Goal: Information Seeking & Learning: Learn about a topic

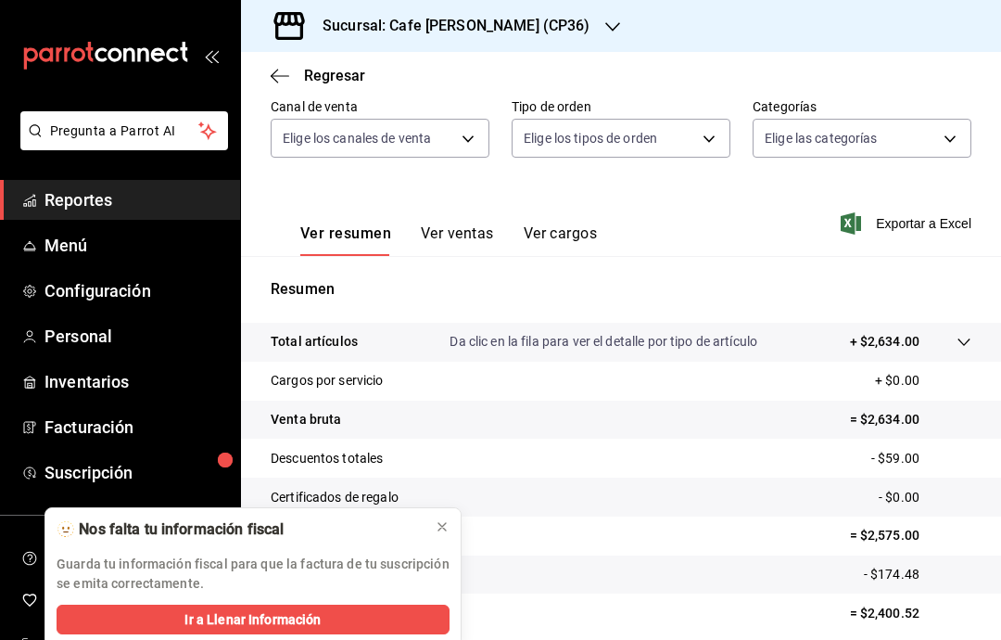
scroll to position [74, 0]
click at [439, 527] on icon at bounding box center [442, 526] width 15 height 15
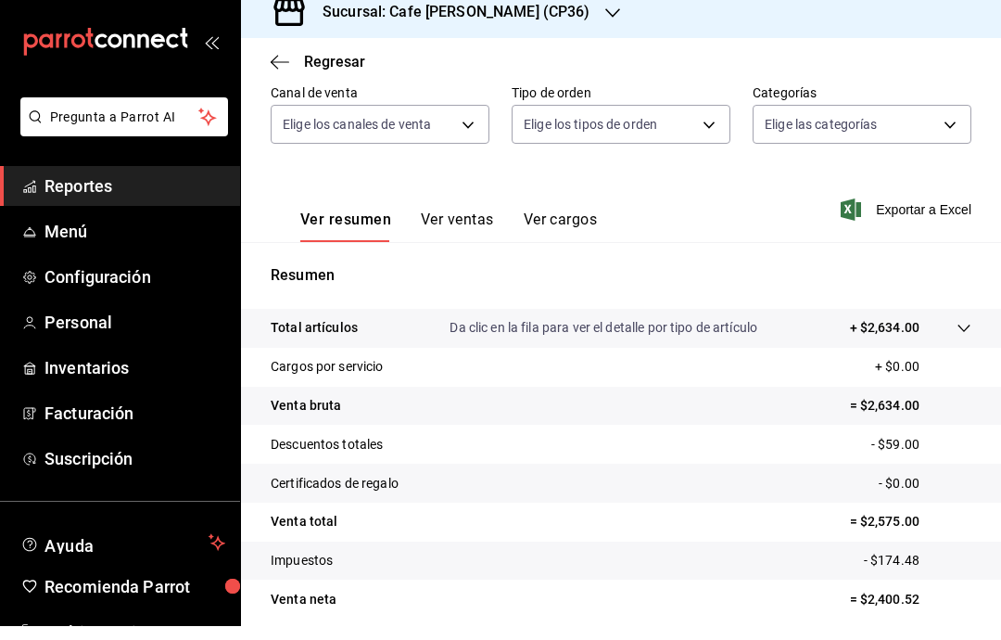
scroll to position [0, 0]
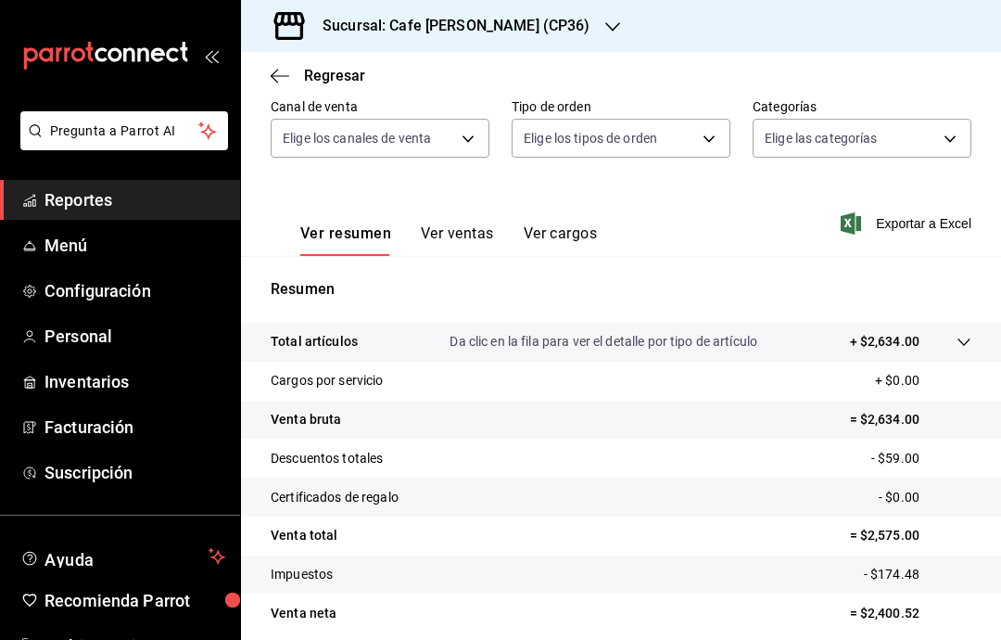
click at [481, 232] on button "Ver ventas" at bounding box center [457, 240] width 73 height 32
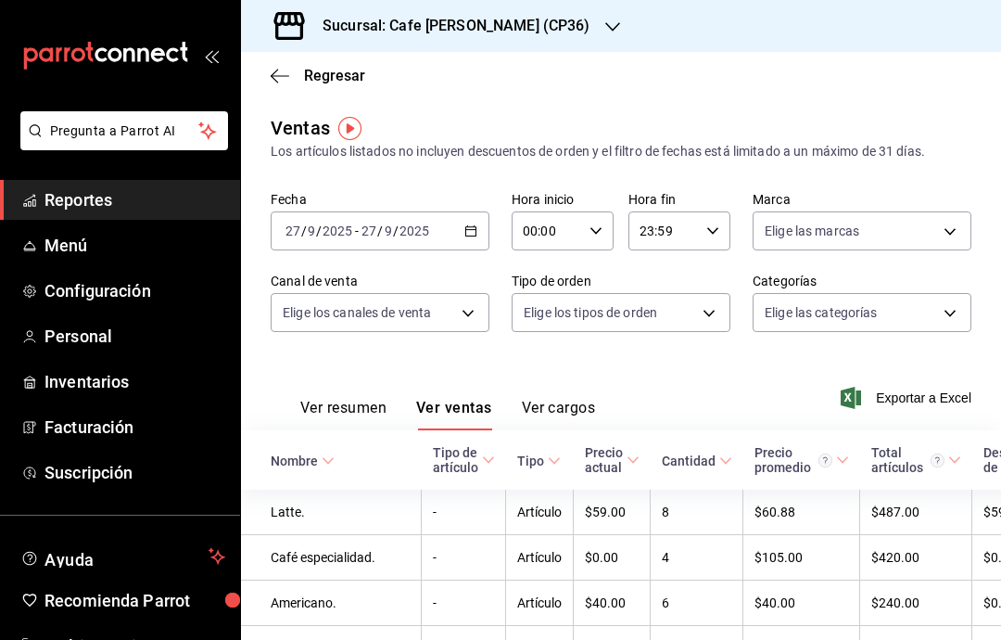
scroll to position [0, -1]
click at [364, 405] on button "Ver resumen" at bounding box center [343, 415] width 86 height 32
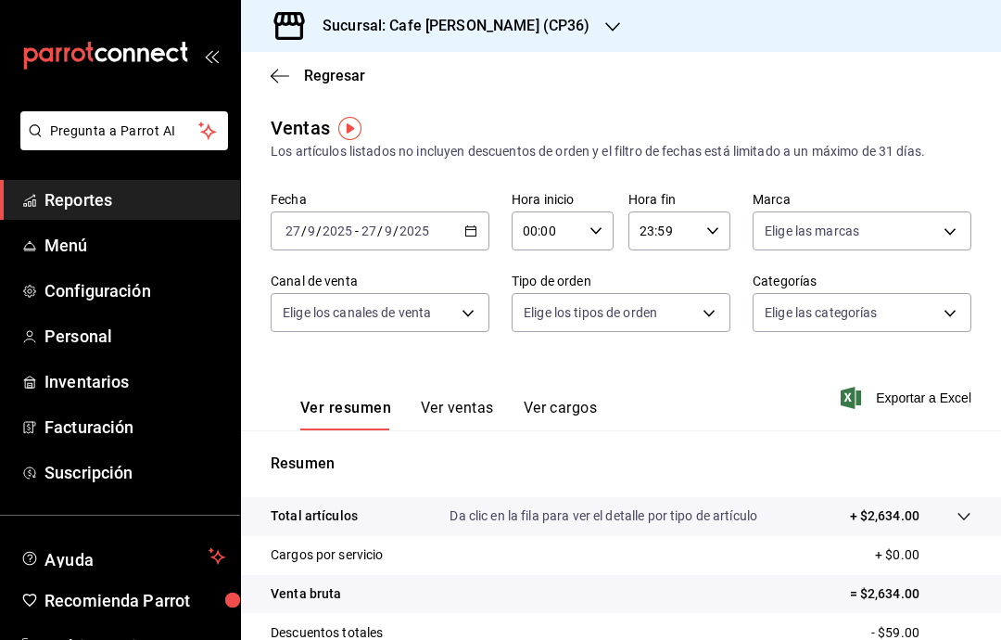
click at [285, 83] on icon "button" at bounding box center [280, 76] width 19 height 17
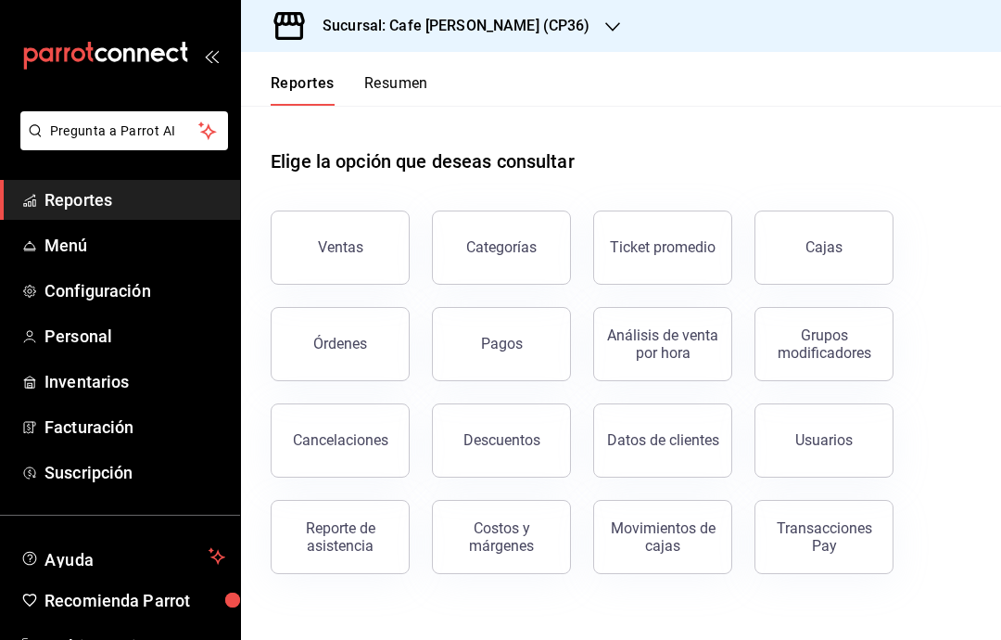
click at [358, 357] on button "Órdenes" at bounding box center [340, 344] width 139 height 74
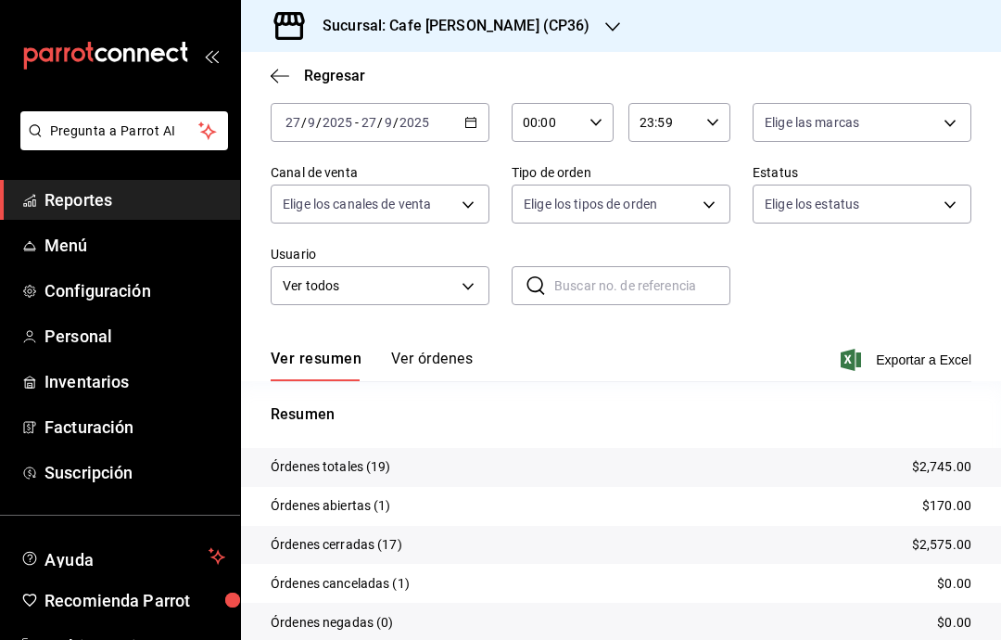
scroll to position [95, 0]
click at [458, 364] on button "Ver órdenes" at bounding box center [432, 366] width 82 height 32
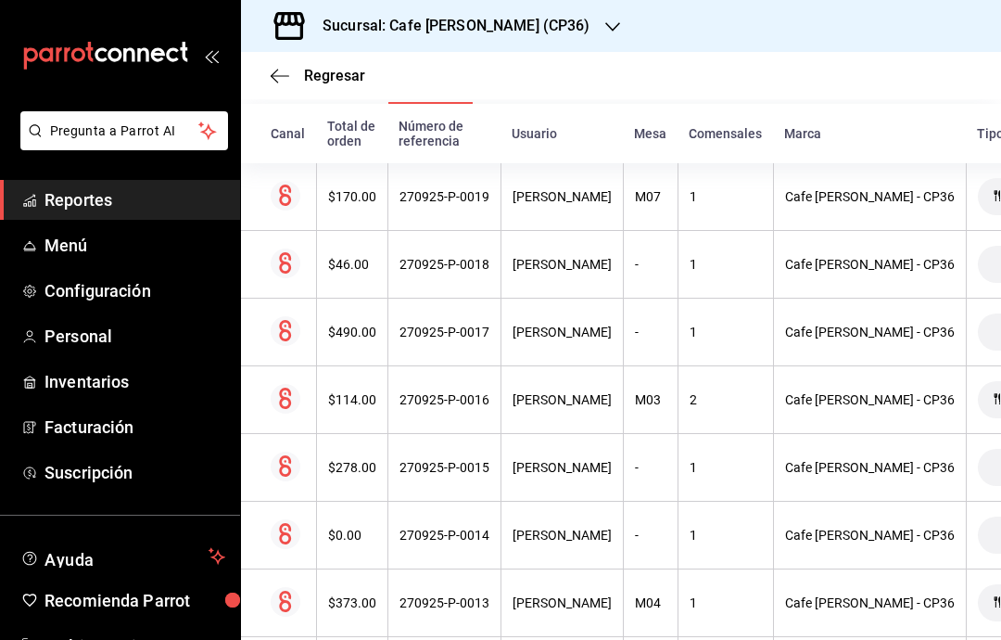
scroll to position [377, 0]
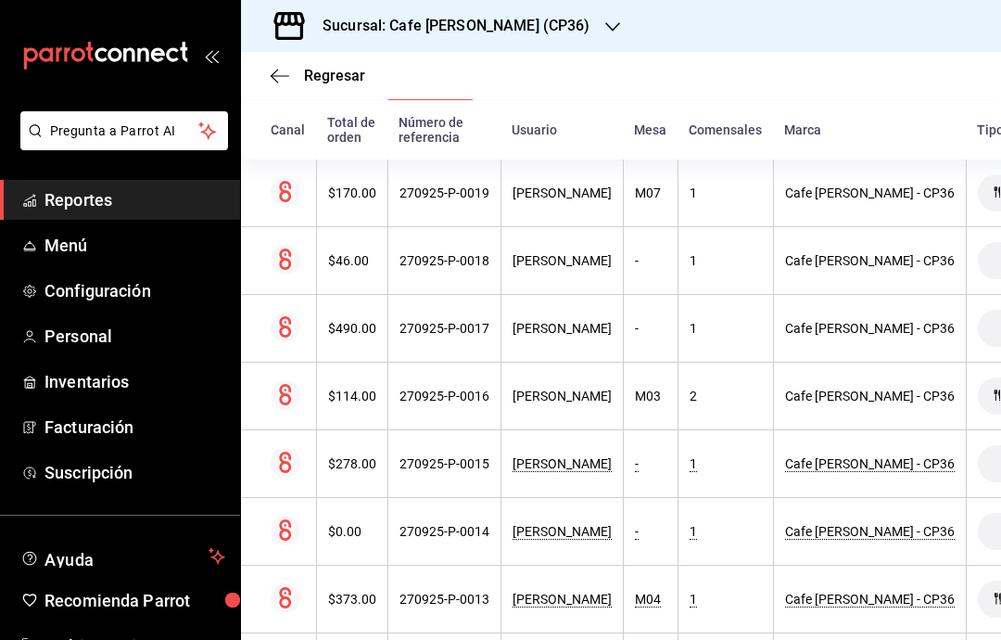
click at [420, 335] on div "270925-P-0017" at bounding box center [445, 328] width 90 height 15
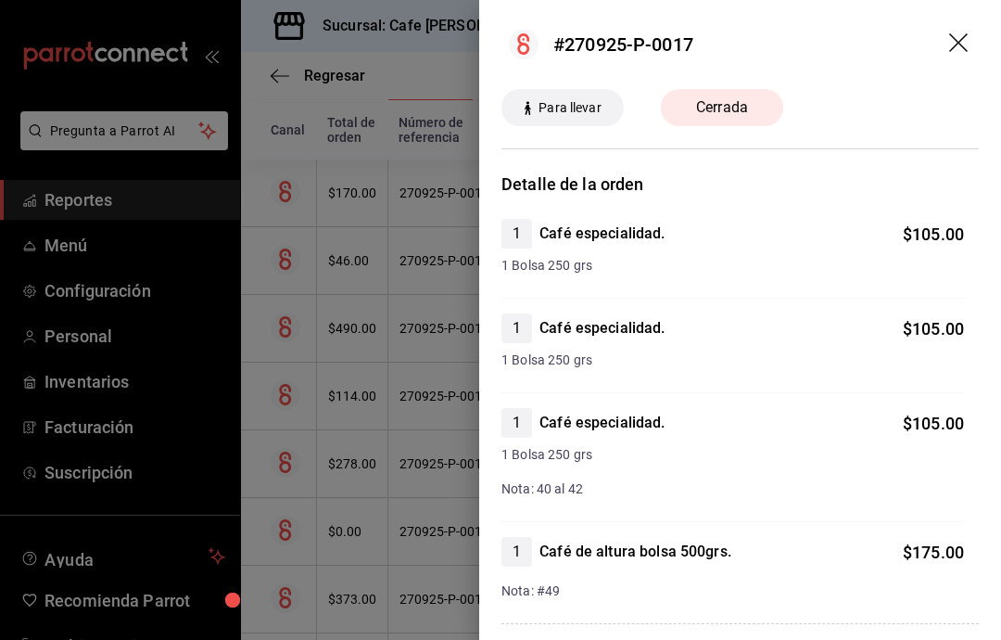
scroll to position [0, 0]
click at [413, 343] on div at bounding box center [500, 320] width 1001 height 640
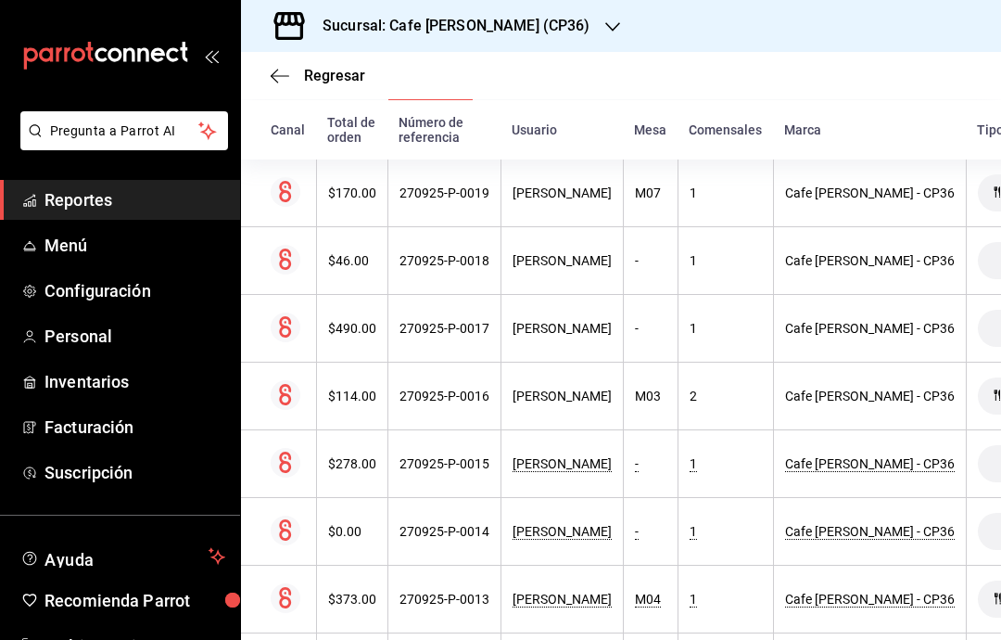
click at [272, 83] on icon "button" at bounding box center [280, 76] width 19 height 17
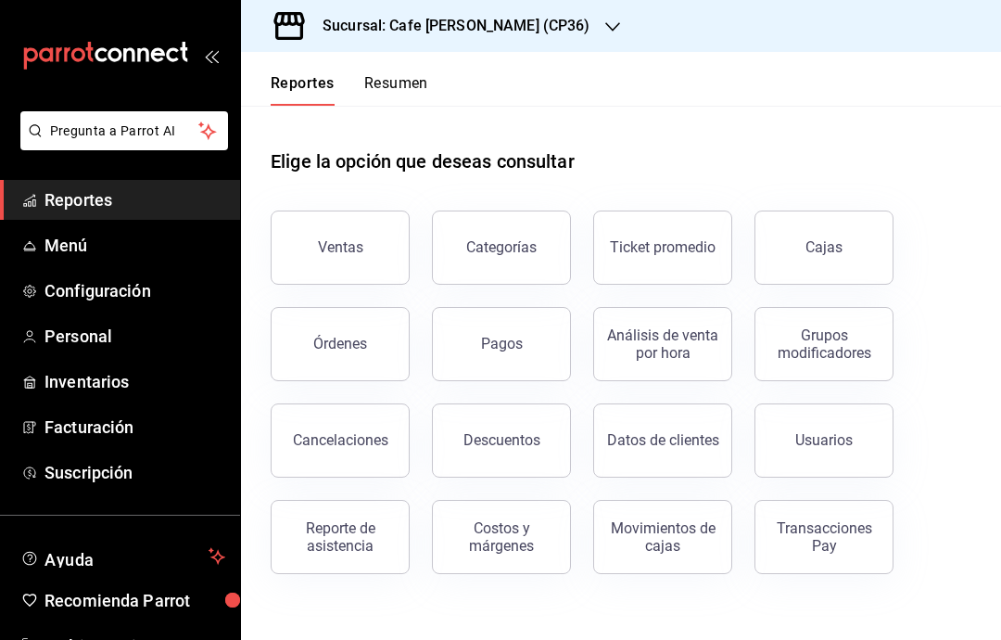
click at [371, 246] on button "Ventas" at bounding box center [340, 247] width 139 height 74
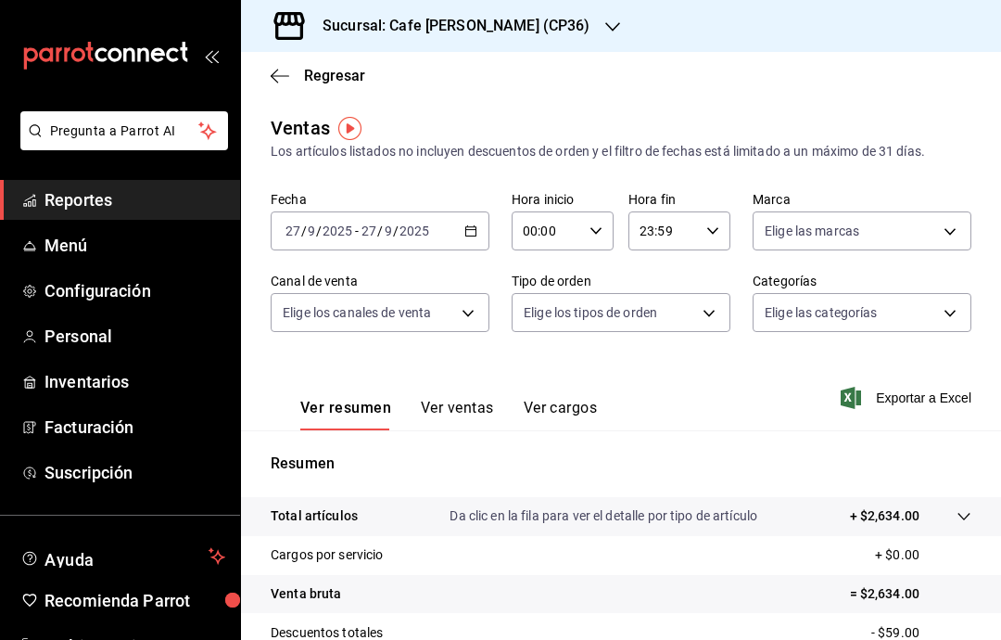
click at [479, 405] on button "Ver ventas" at bounding box center [457, 415] width 73 height 32
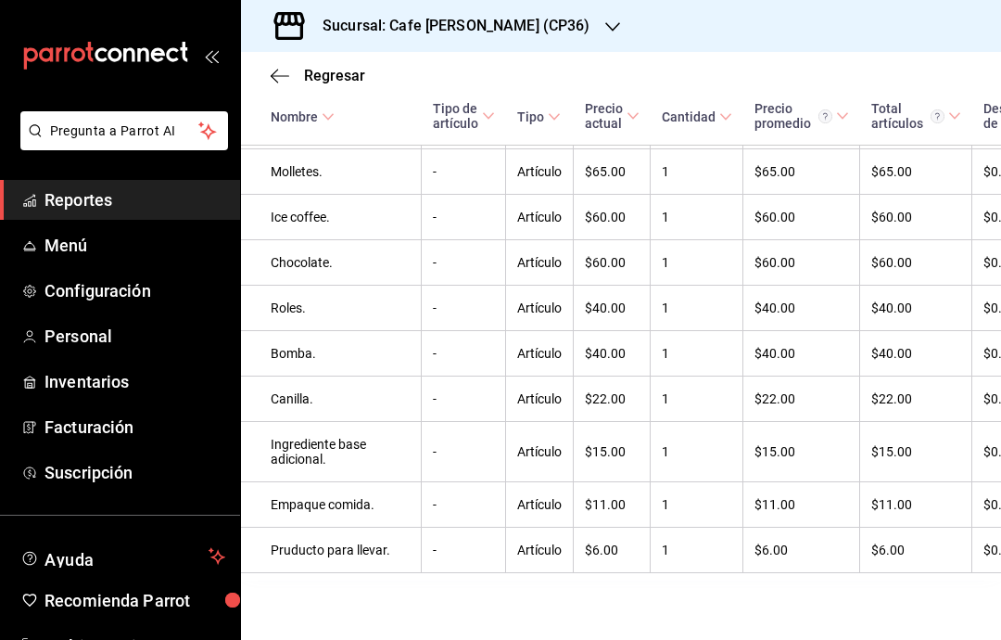
click at [605, 23] on icon "button" at bounding box center [612, 26] width 15 height 15
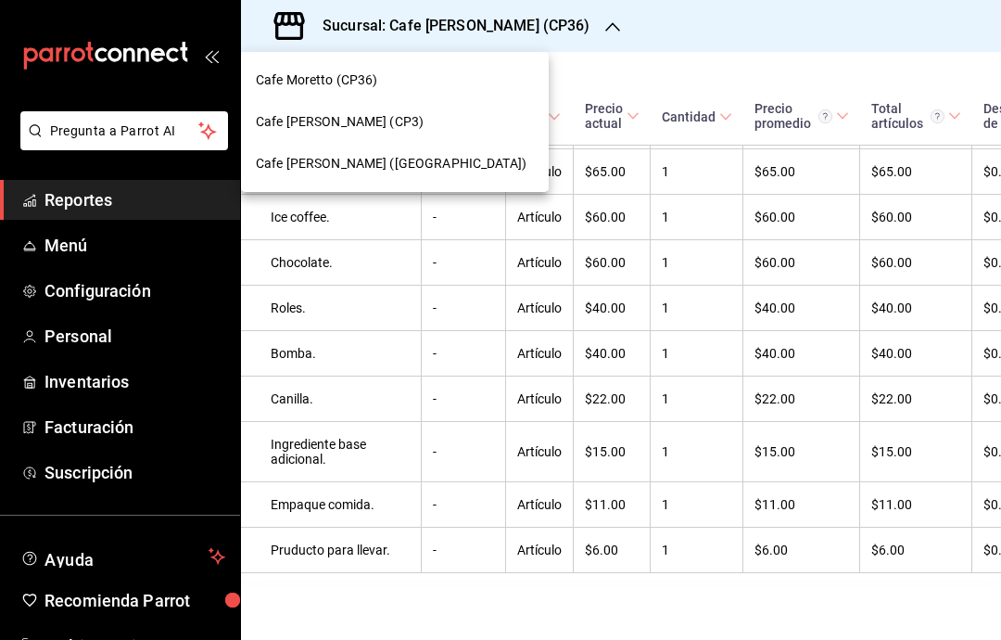
click at [436, 168] on div "Cafe [PERSON_NAME] ([GEOGRAPHIC_DATA])" at bounding box center [395, 163] width 278 height 19
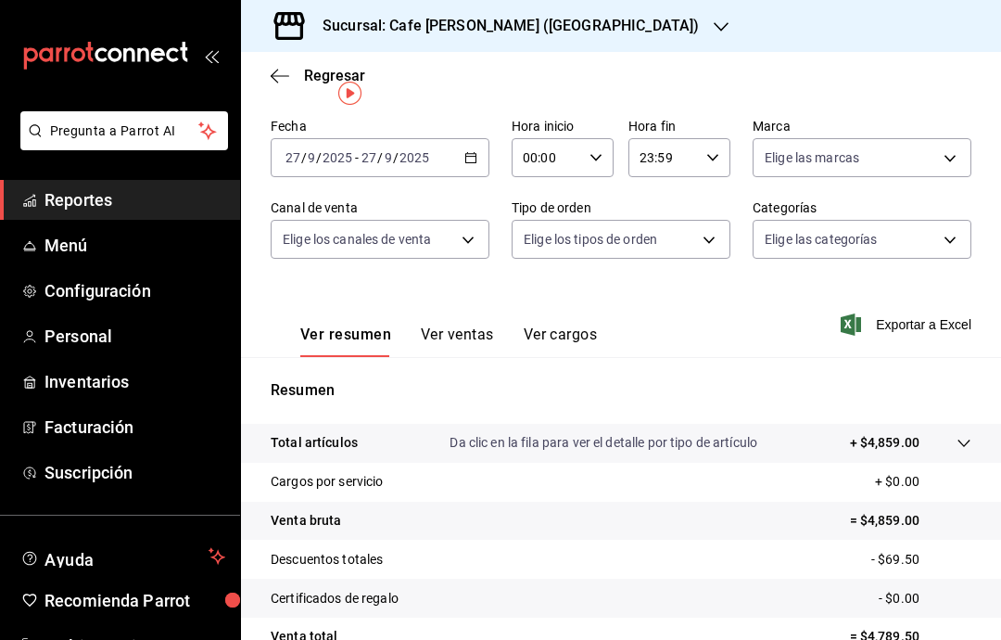
scroll to position [77, 0]
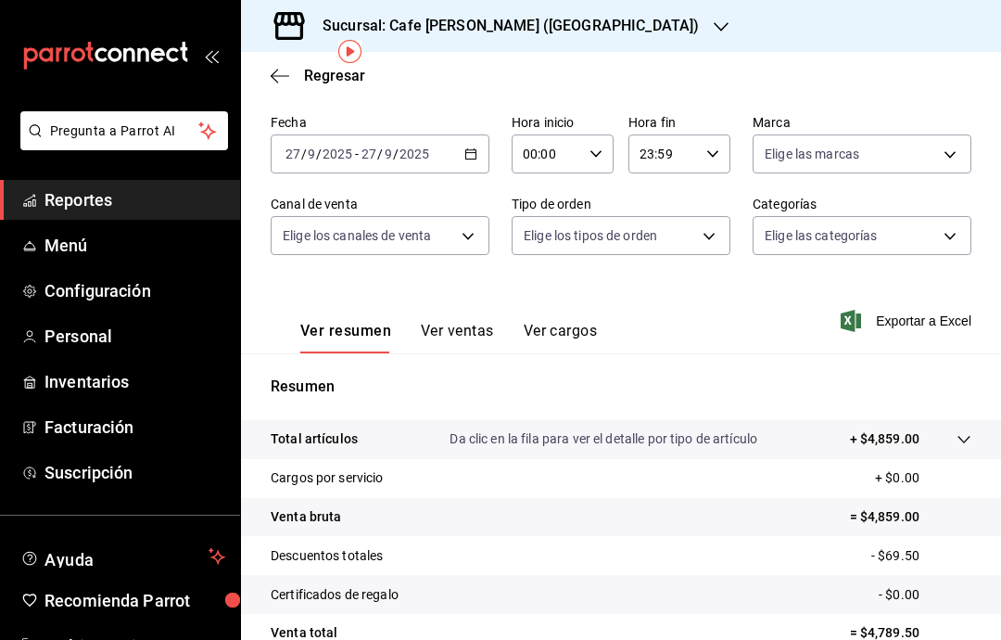
click at [477, 324] on button "Ver ventas" at bounding box center [457, 338] width 73 height 32
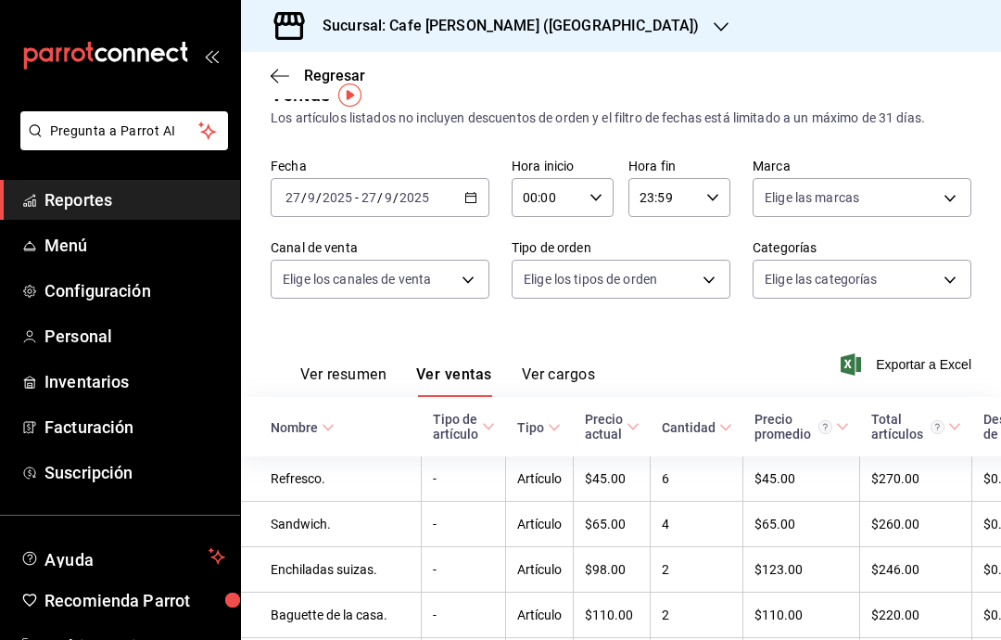
scroll to position [36, 0]
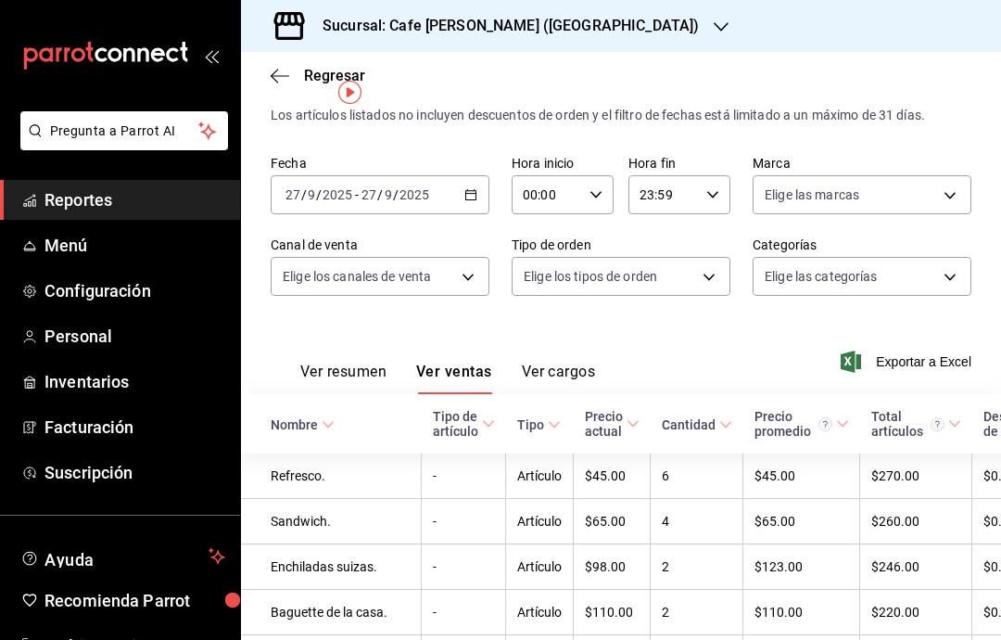
click at [363, 366] on button "Ver resumen" at bounding box center [343, 379] width 86 height 32
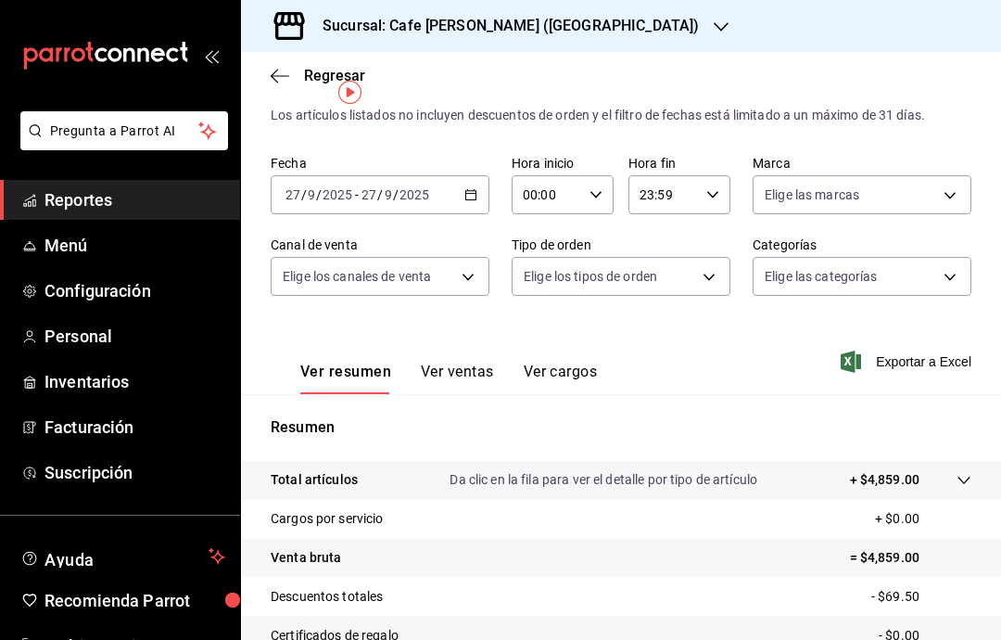
click at [280, 71] on icon "button" at bounding box center [280, 76] width 19 height 17
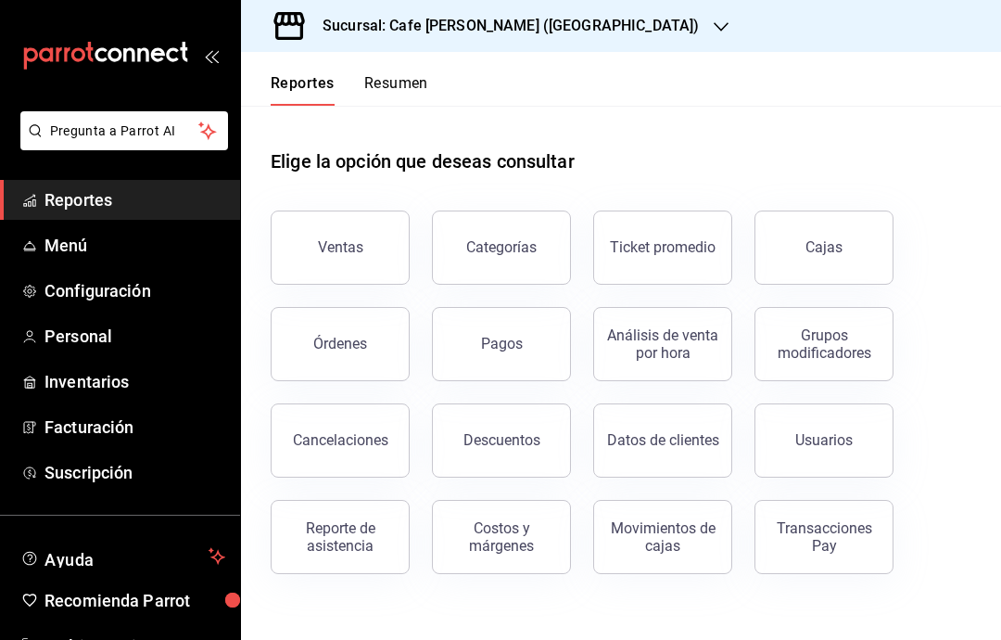
click at [363, 343] on div "Órdenes" at bounding box center [340, 344] width 54 height 18
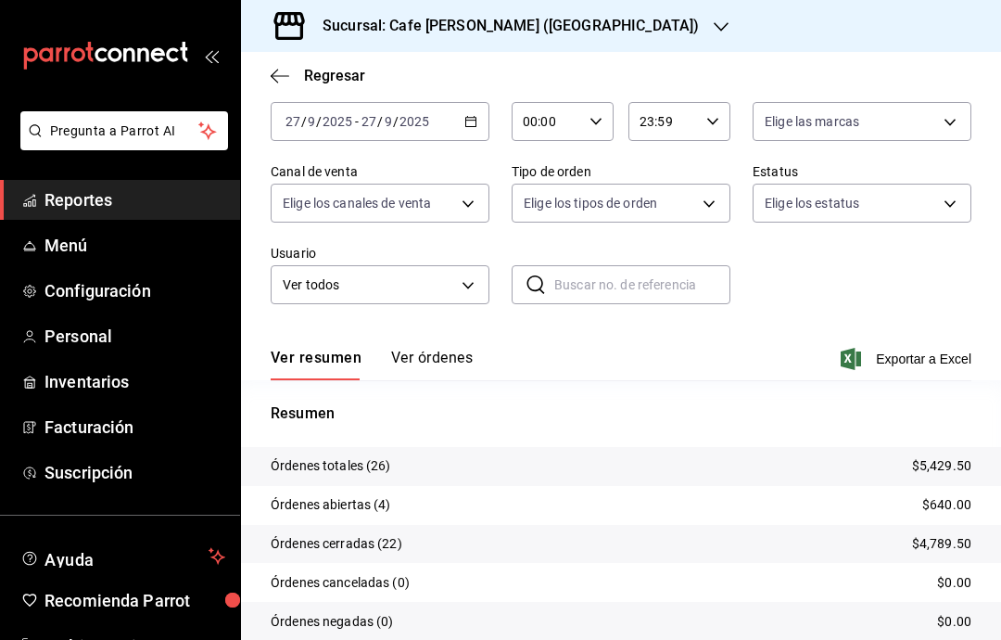
scroll to position [95, 0]
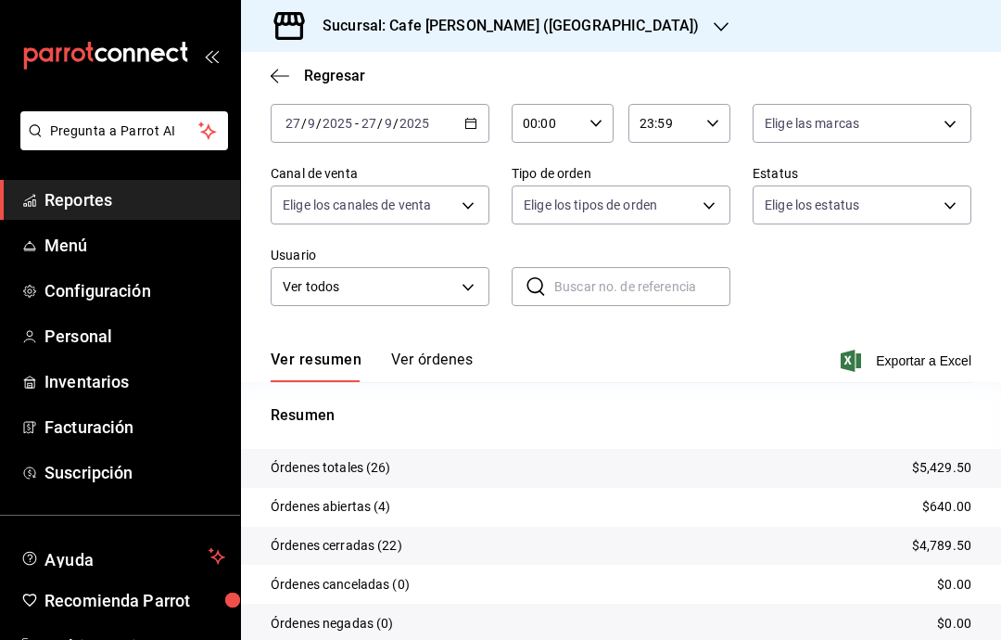
click at [433, 365] on button "Ver órdenes" at bounding box center [432, 366] width 82 height 32
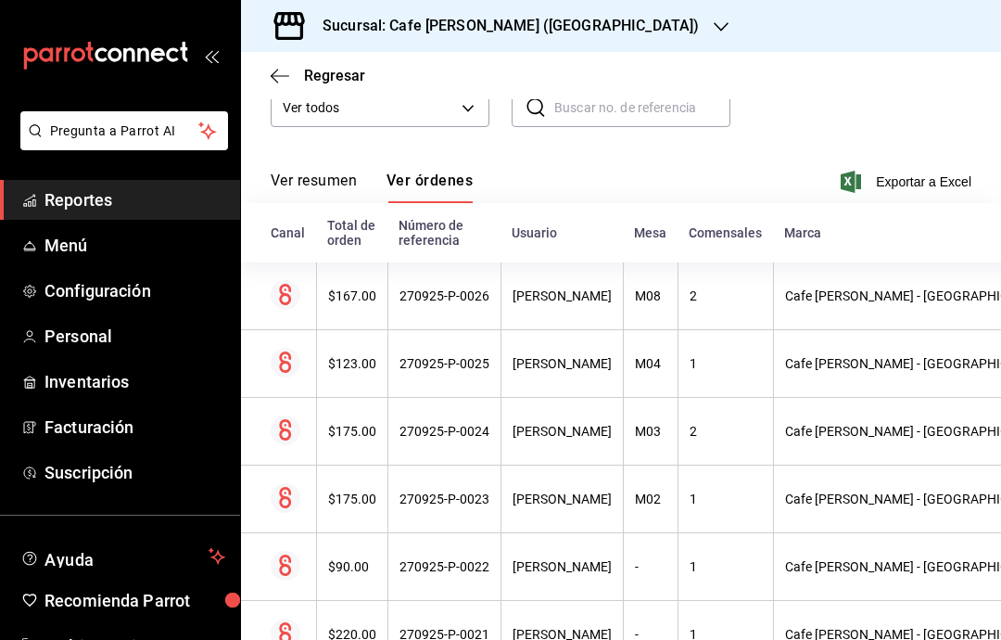
click at [348, 500] on div "$175.00" at bounding box center [352, 498] width 48 height 15
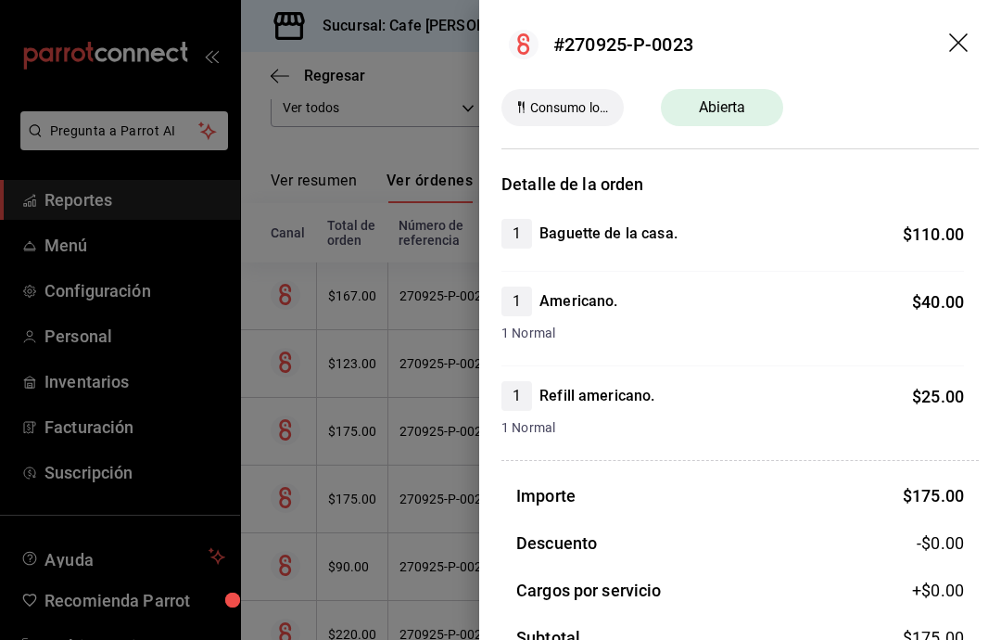
click at [413, 398] on div at bounding box center [500, 320] width 1001 height 640
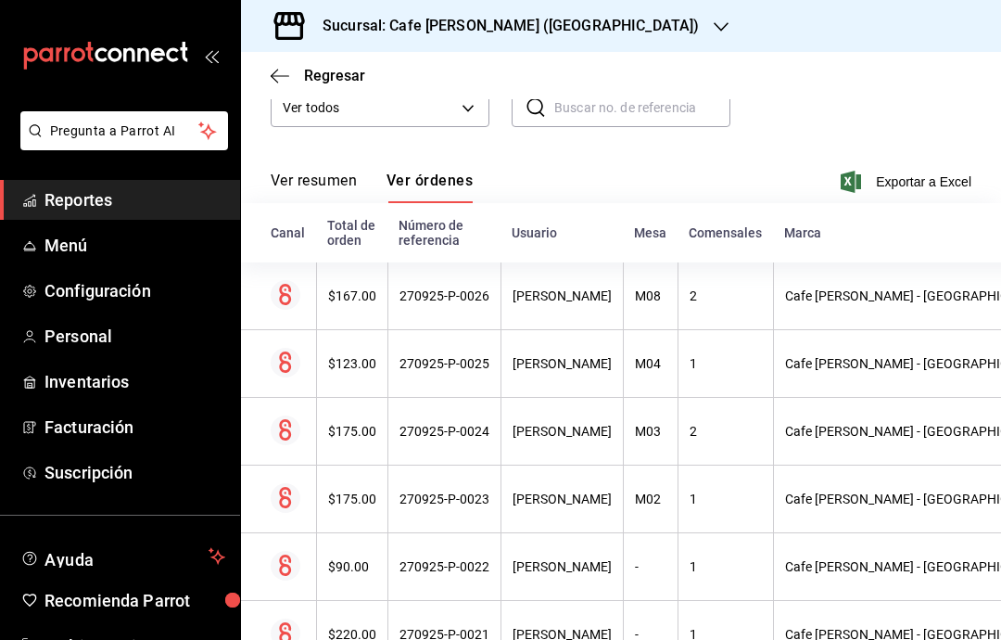
click at [359, 500] on div "$175.00" at bounding box center [352, 498] width 48 height 15
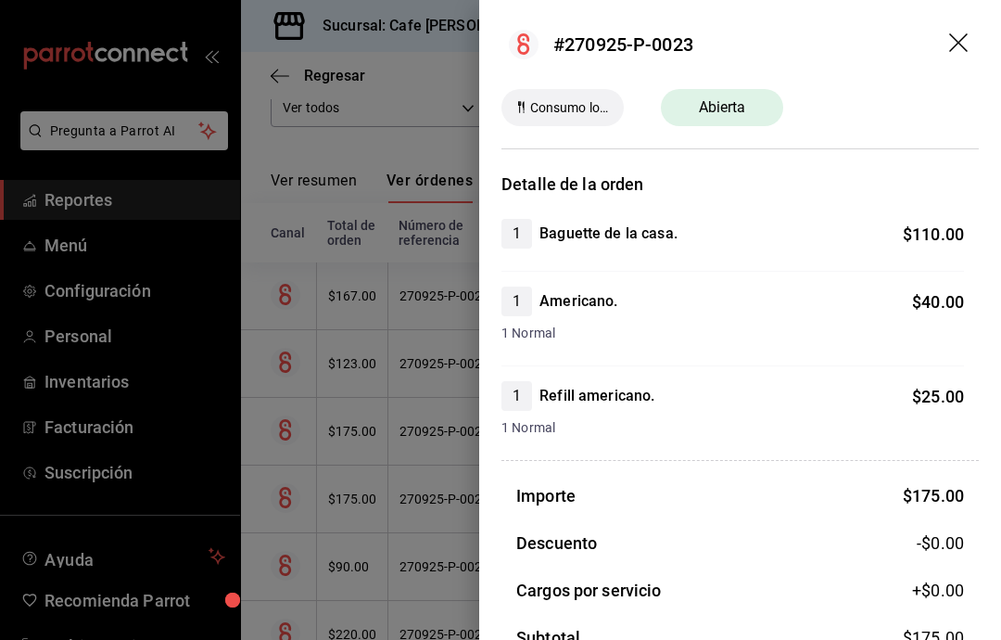
click at [346, 430] on div at bounding box center [500, 320] width 1001 height 640
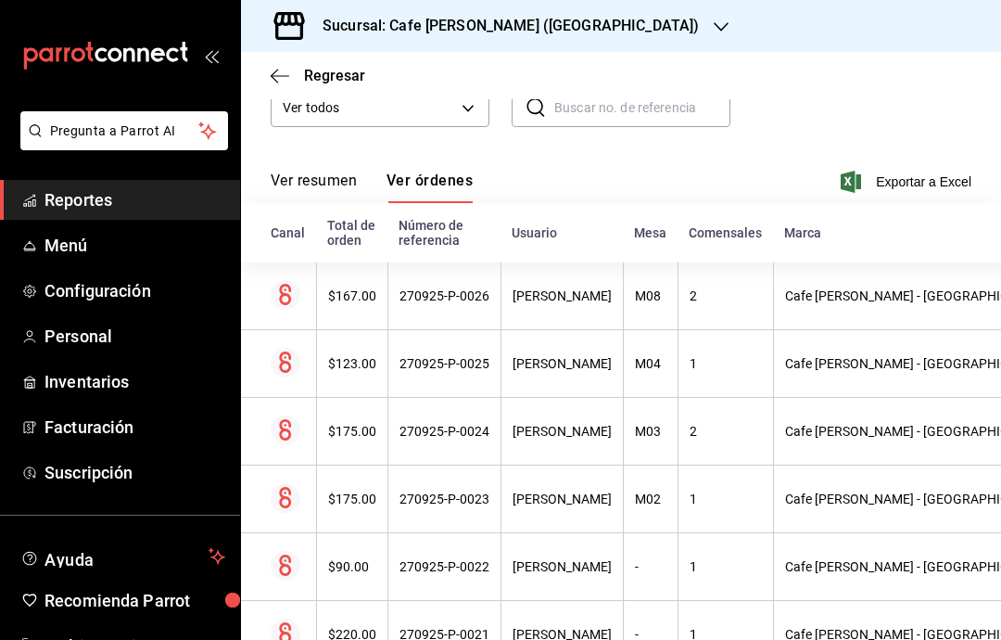
click at [347, 439] on div "$175.00" at bounding box center [352, 431] width 48 height 15
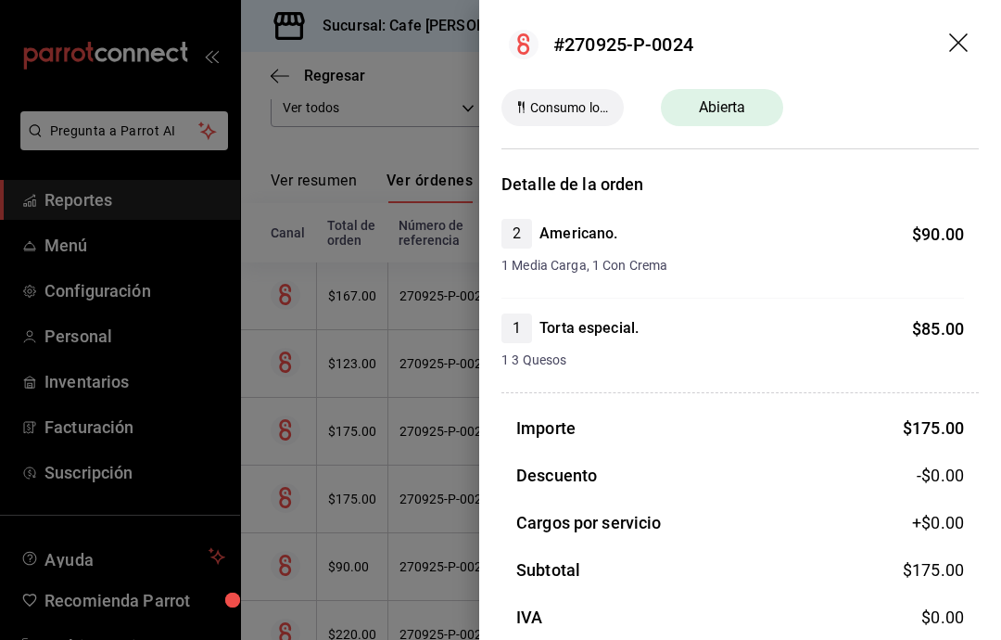
click at [363, 363] on div at bounding box center [500, 320] width 1001 height 640
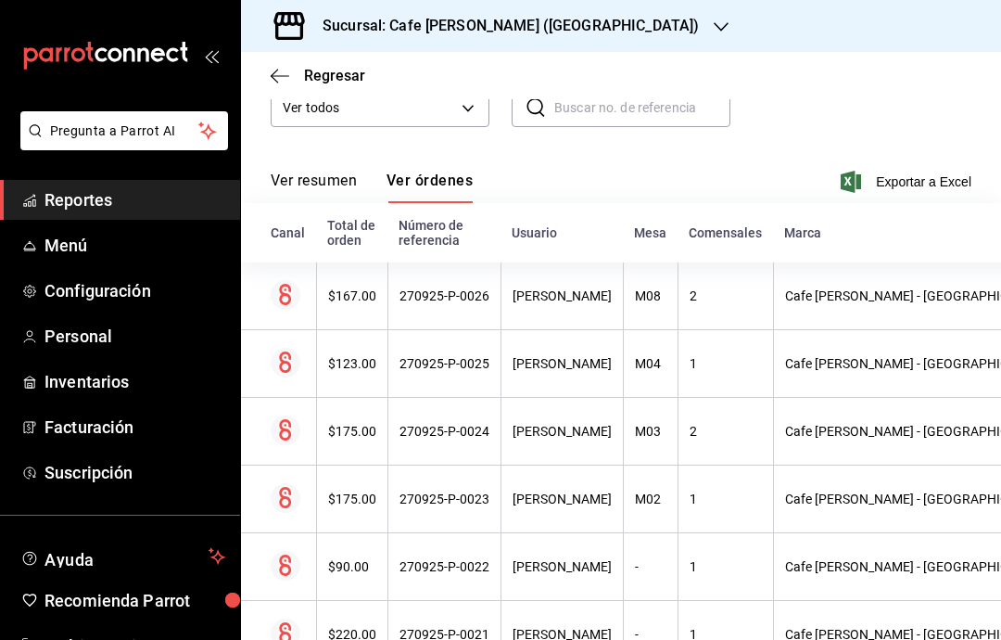
click at [363, 371] on div "$123.00" at bounding box center [352, 363] width 48 height 15
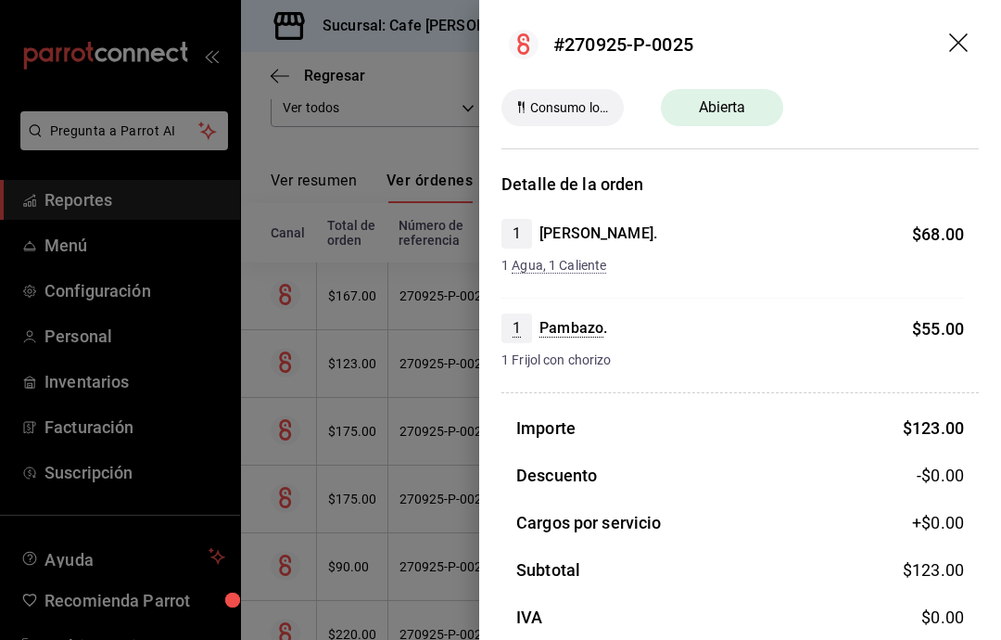
click at [360, 291] on div at bounding box center [500, 320] width 1001 height 640
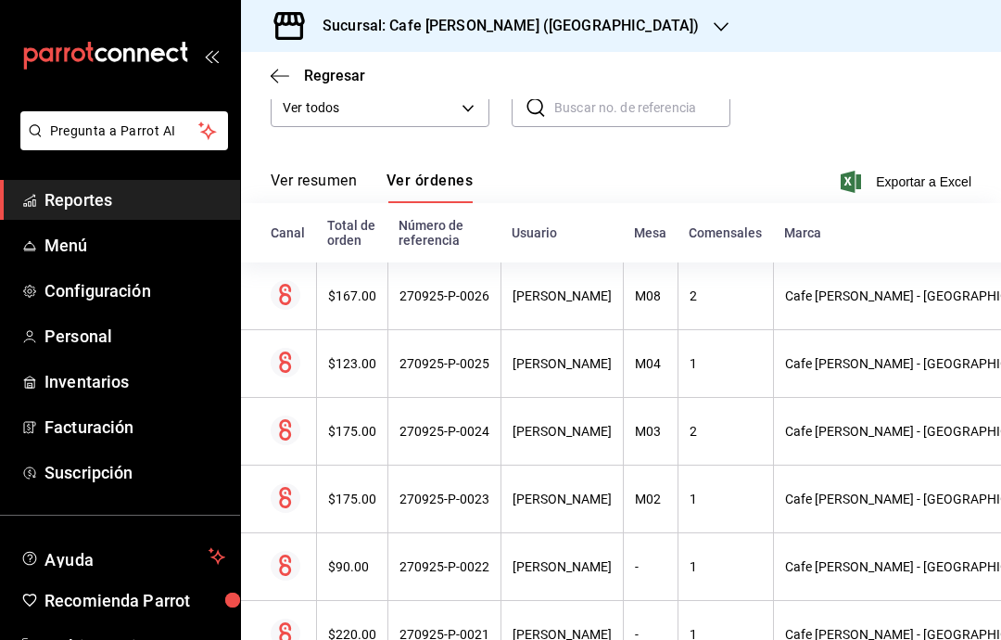
click at [358, 296] on div "$167.00" at bounding box center [352, 295] width 48 height 15
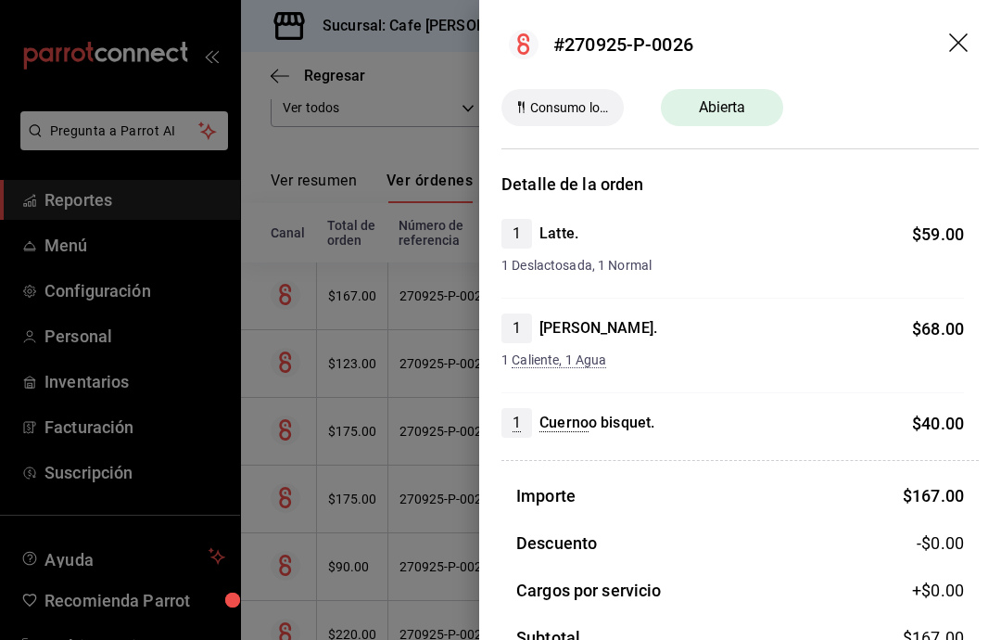
click at [195, 344] on div at bounding box center [500, 320] width 1001 height 640
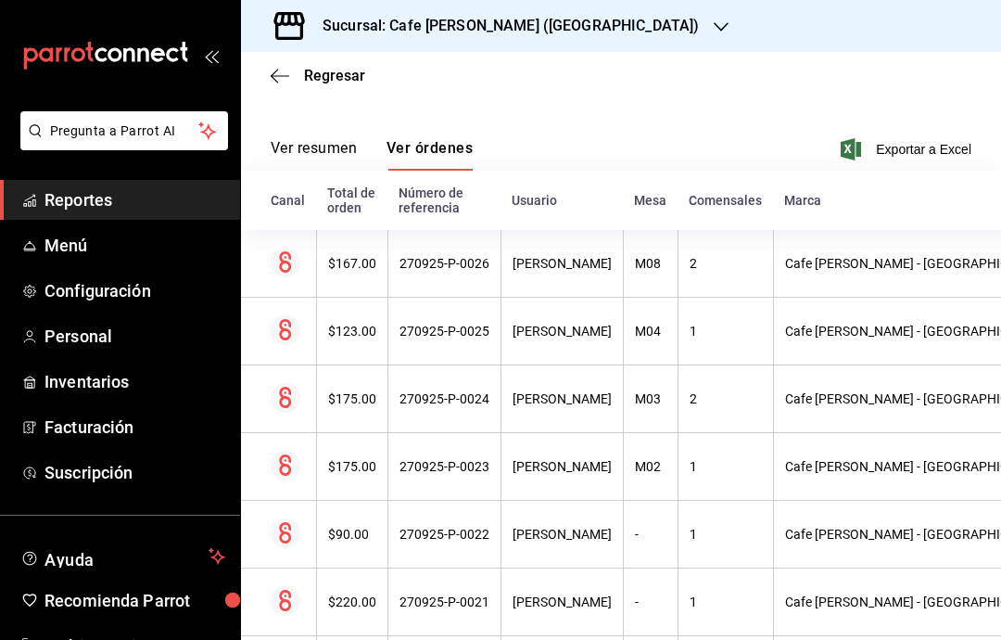
click at [357, 482] on th "$175.00" at bounding box center [351, 467] width 71 height 68
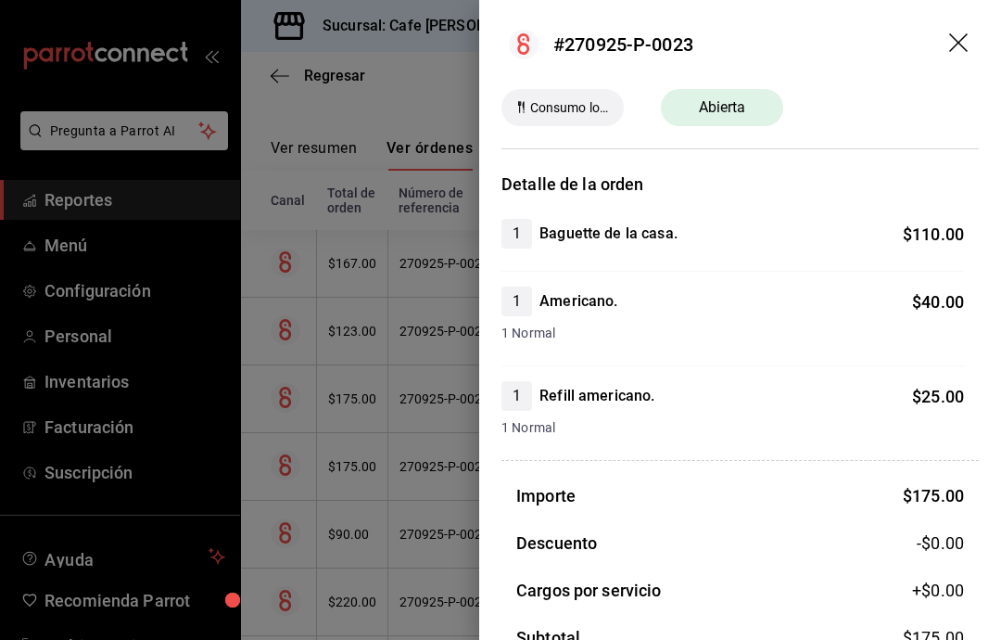
click at [399, 475] on div at bounding box center [500, 320] width 1001 height 640
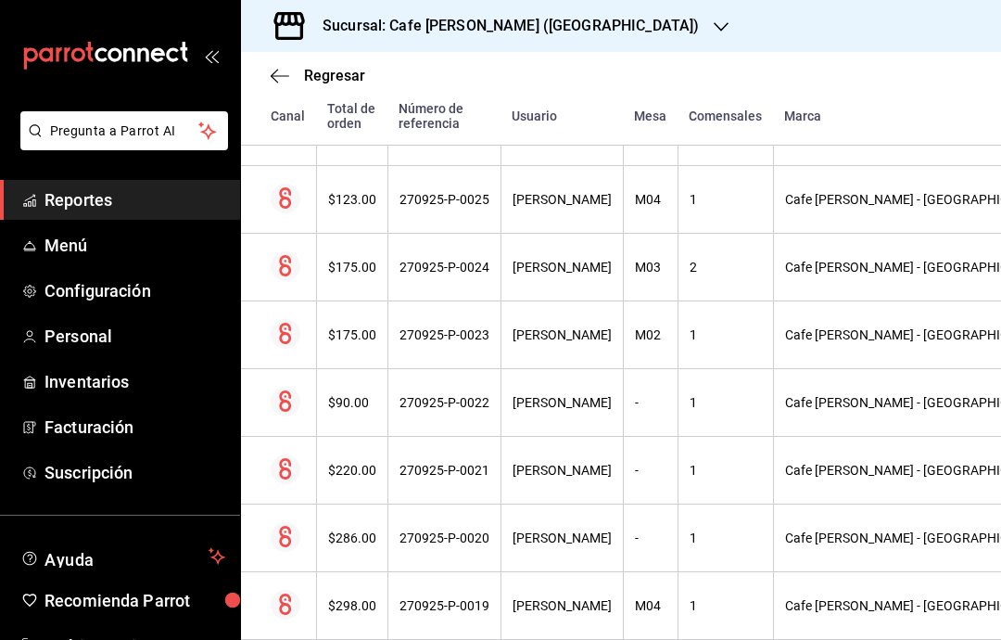
scroll to position [474, 0]
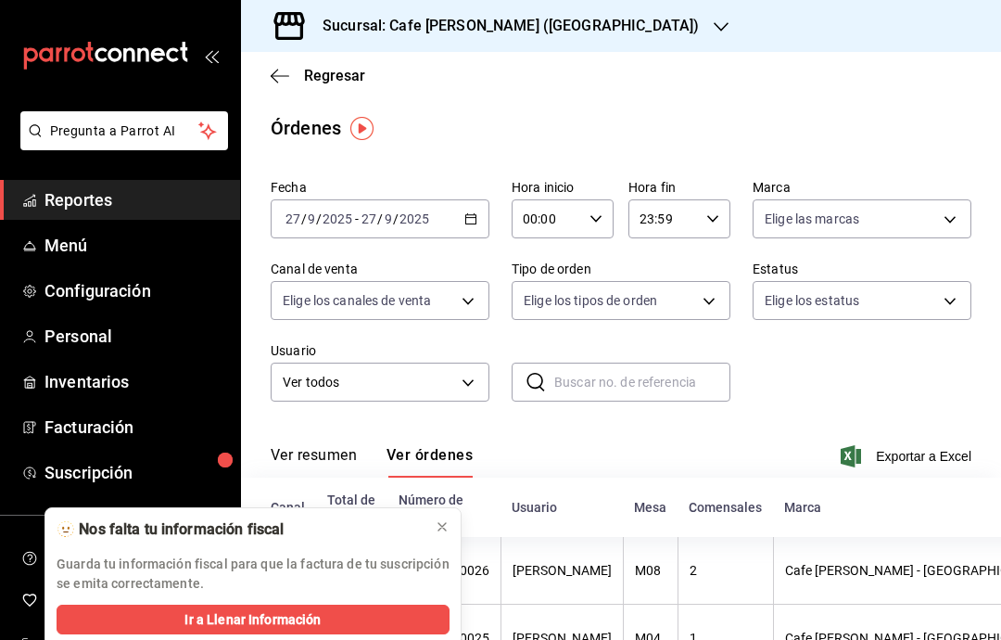
click at [592, 35] on div "Sucursal: Cafe [PERSON_NAME] ([GEOGRAPHIC_DATA])" at bounding box center [496, 26] width 480 height 52
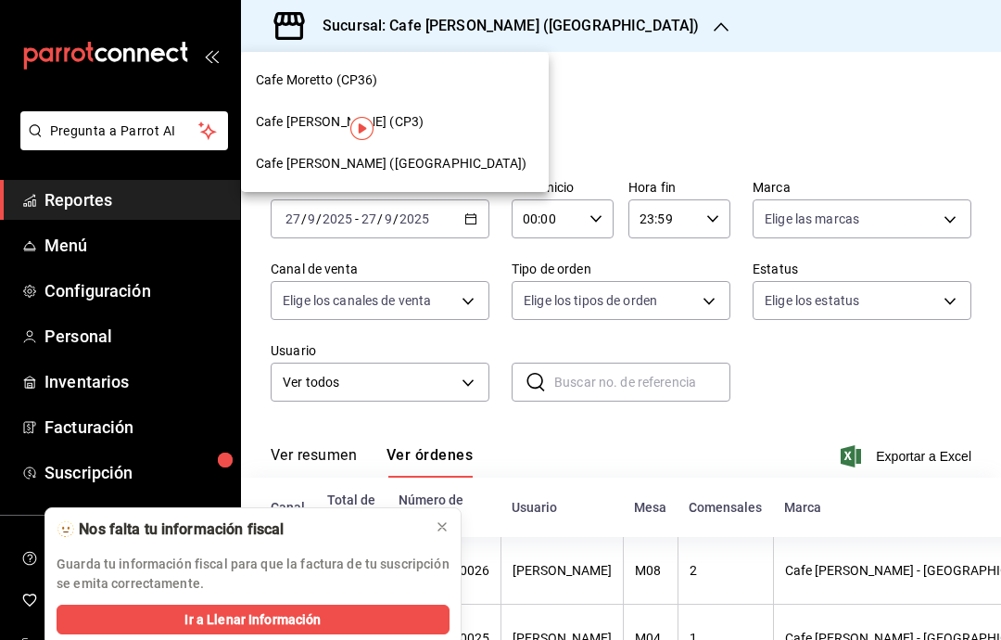
click at [320, 122] on span "Cafe [PERSON_NAME] (CP3)" at bounding box center [340, 121] width 168 height 19
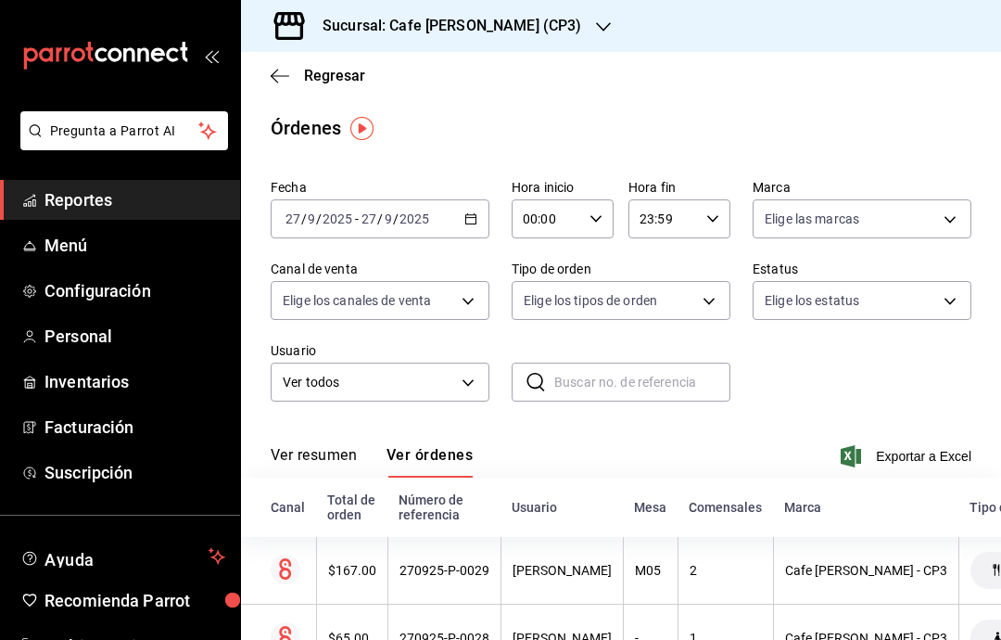
click at [847, 390] on div "Fecha [DATE] [DATE] - [DATE] [DATE] Hora inicio 00:00 Hora inicio Hora fin 23:5…" at bounding box center [621, 298] width 701 height 252
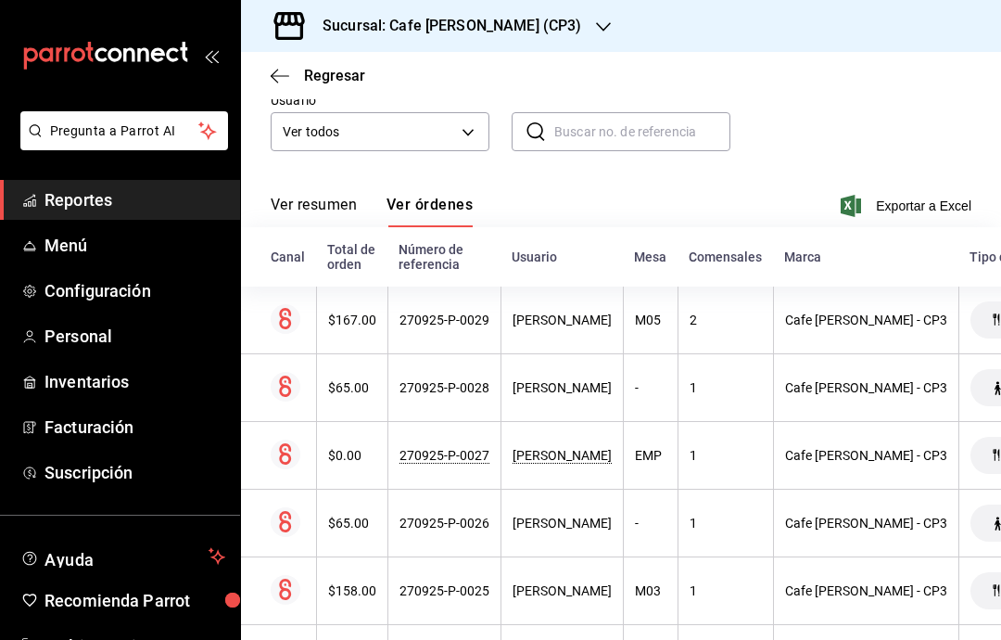
scroll to position [260, 0]
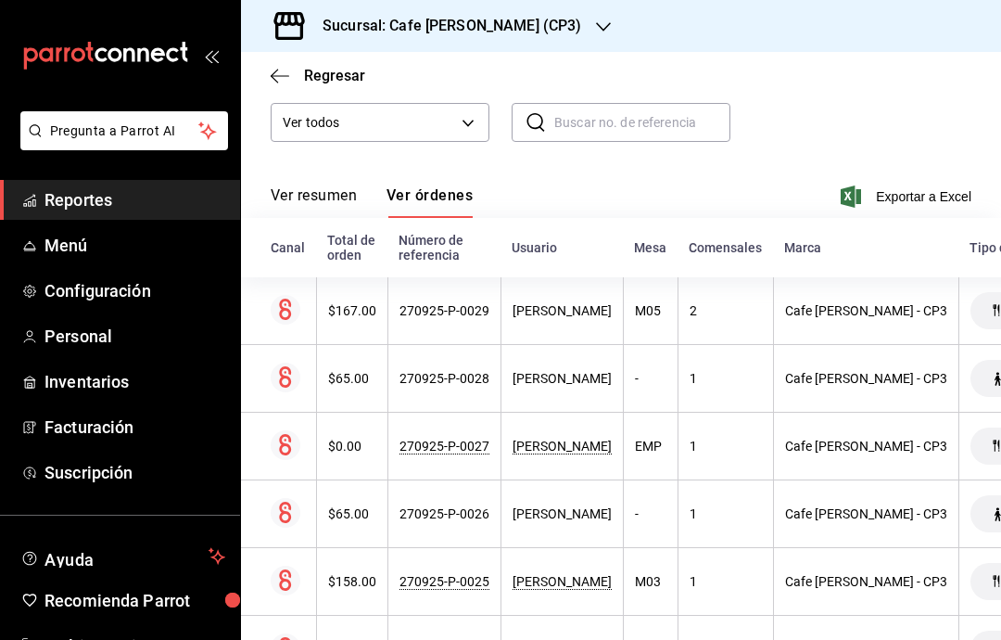
click at [433, 445] on div "270925-P-0027" at bounding box center [445, 446] width 90 height 15
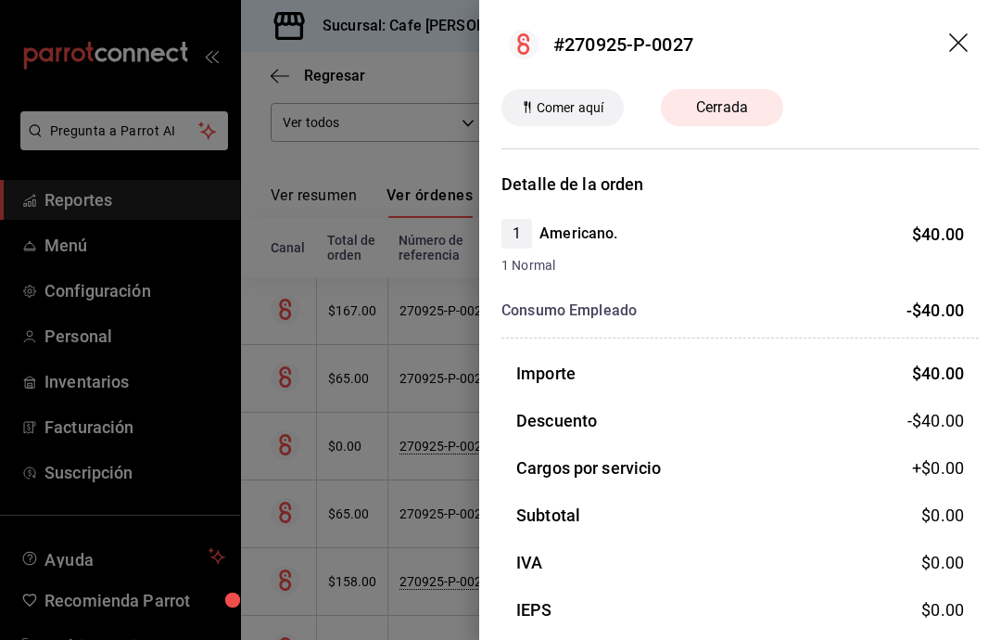
click at [405, 459] on div at bounding box center [500, 320] width 1001 height 640
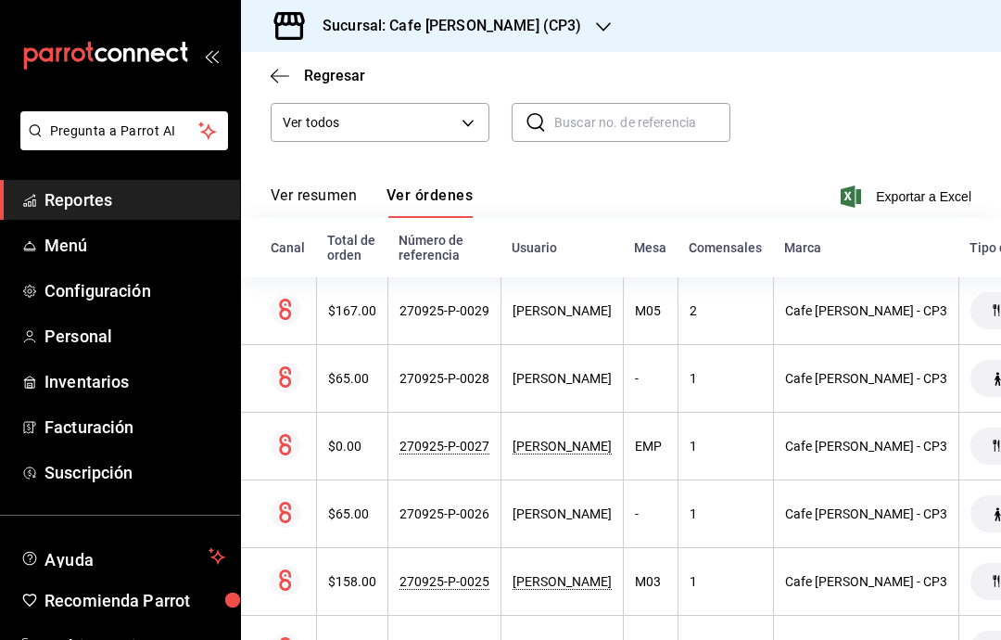
scroll to position [0, 0]
click at [308, 197] on button "Ver resumen" at bounding box center [314, 202] width 86 height 32
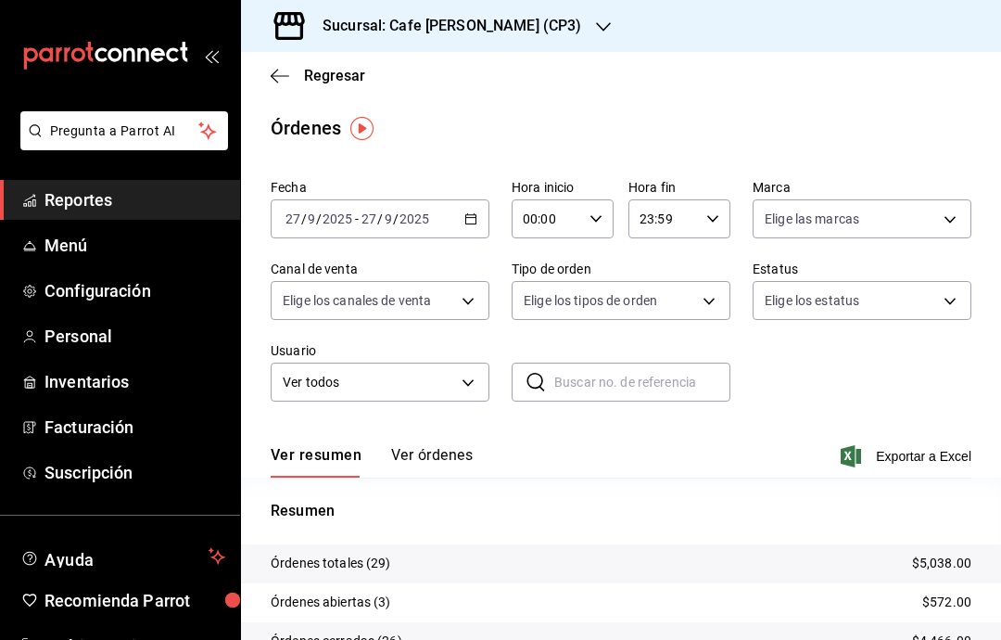
click at [281, 74] on icon "button" at bounding box center [280, 76] width 19 height 17
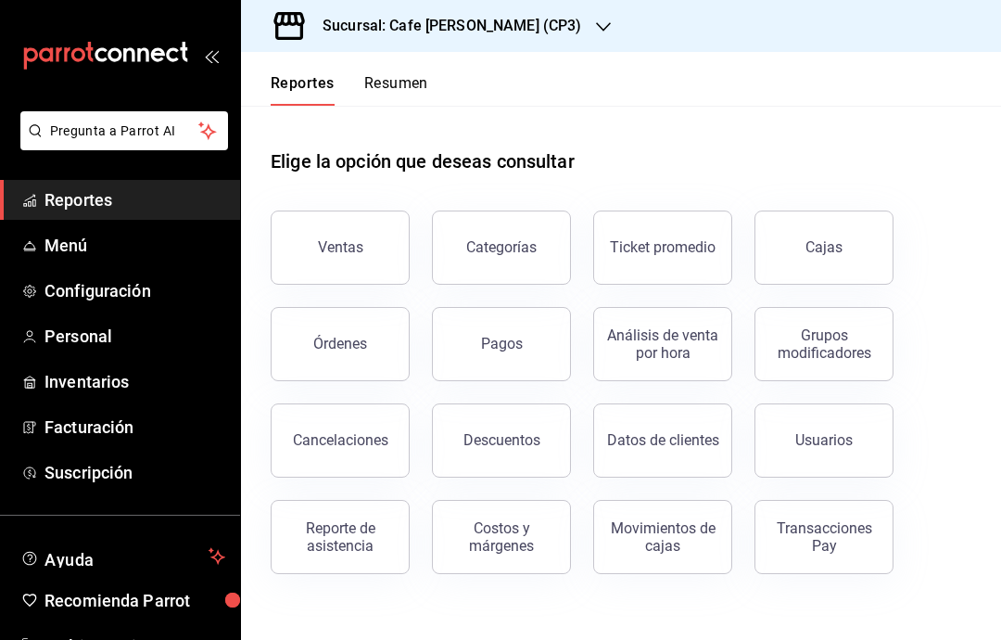
click at [363, 249] on button "Ventas" at bounding box center [340, 247] width 139 height 74
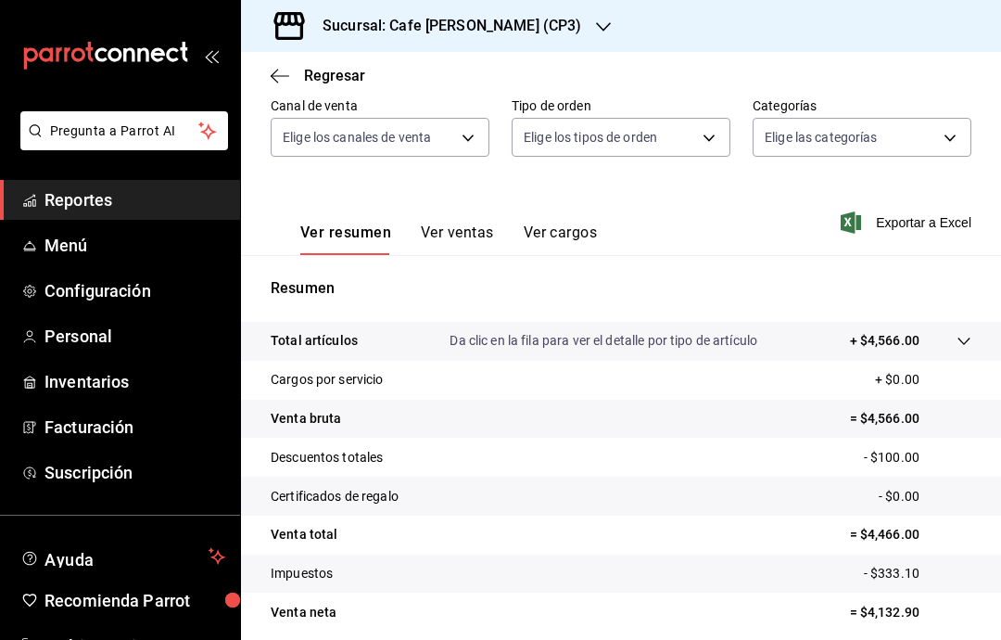
scroll to position [174, 0]
click at [273, 81] on icon "button" at bounding box center [280, 76] width 19 height 17
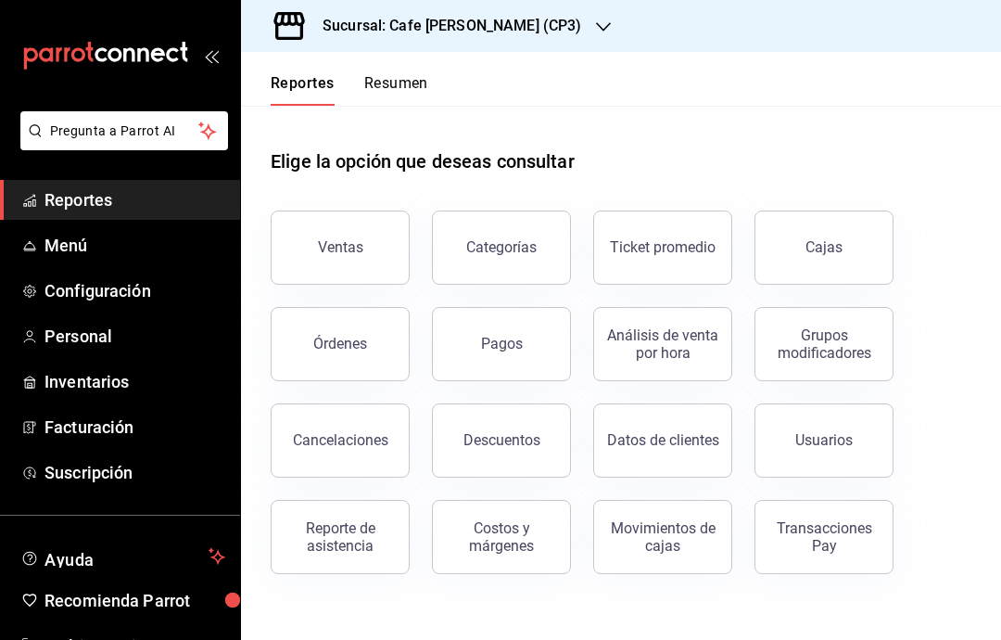
click at [342, 238] on button "Ventas" at bounding box center [340, 247] width 139 height 74
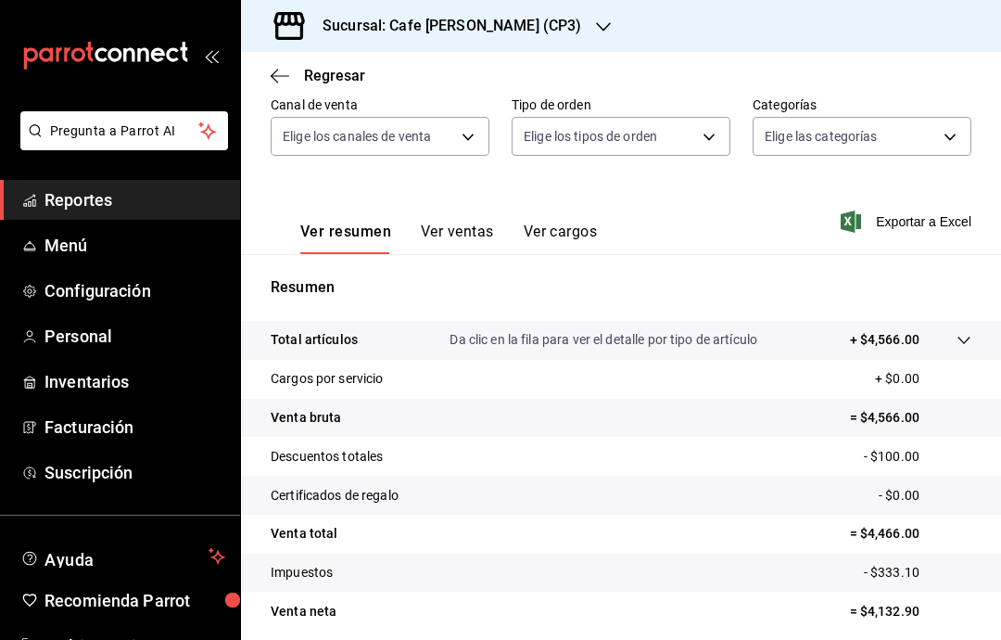
scroll to position [174, 0]
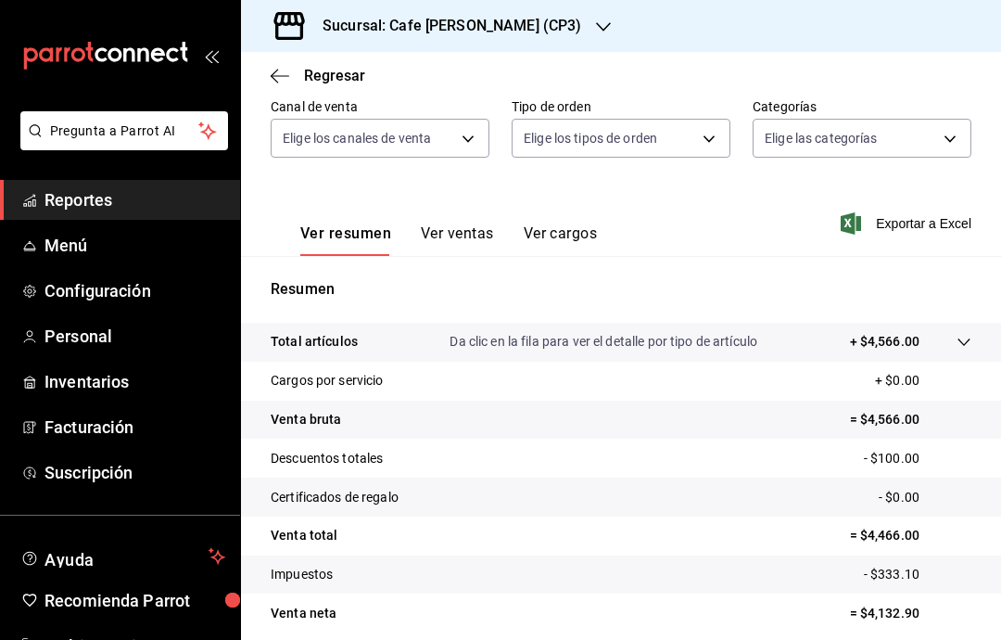
click at [968, 343] on icon at bounding box center [964, 342] width 15 height 15
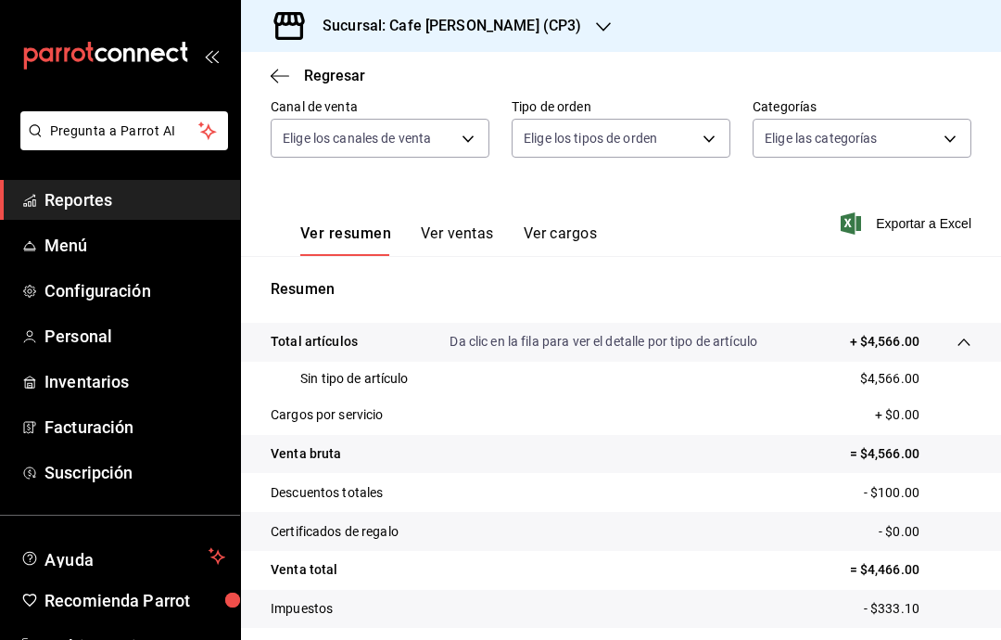
click at [281, 63] on div "Regresar" at bounding box center [621, 75] width 760 height 47
click at [506, 18] on h3 "Sucursal: Cafe [PERSON_NAME] (CP3)" at bounding box center [444, 26] width 273 height 22
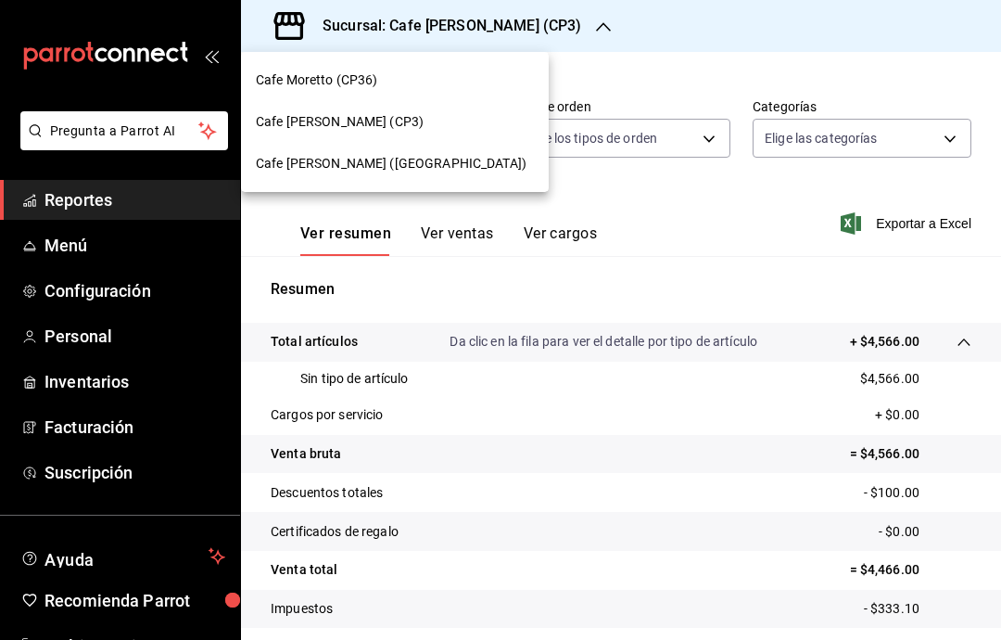
click at [365, 74] on span "Cafe Moretto (CP36)" at bounding box center [317, 79] width 122 height 19
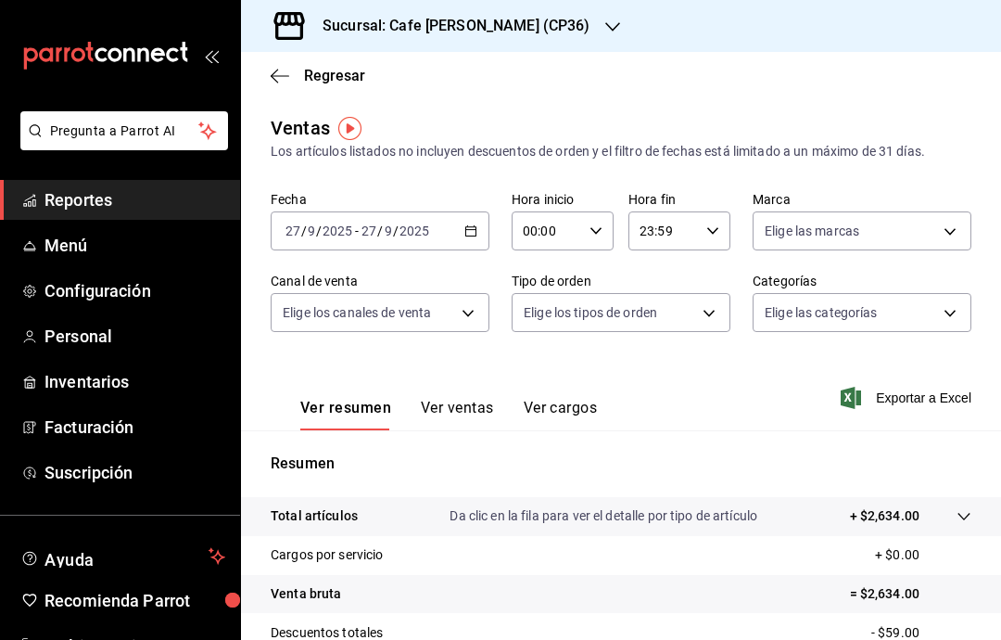
click at [277, 19] on icon at bounding box center [288, 26] width 31 height 28
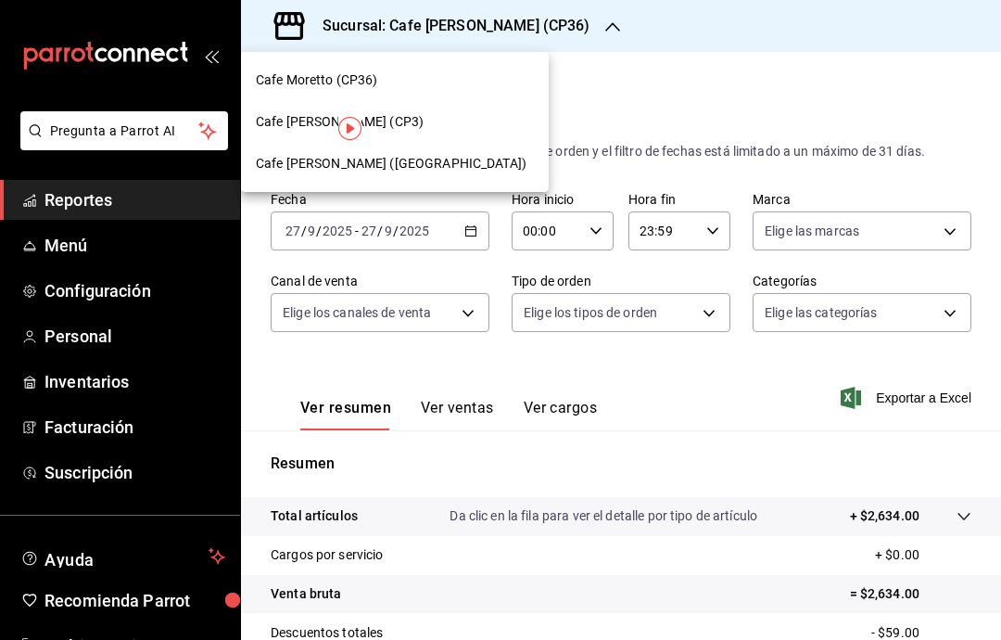
click at [469, 313] on div at bounding box center [500, 320] width 1001 height 640
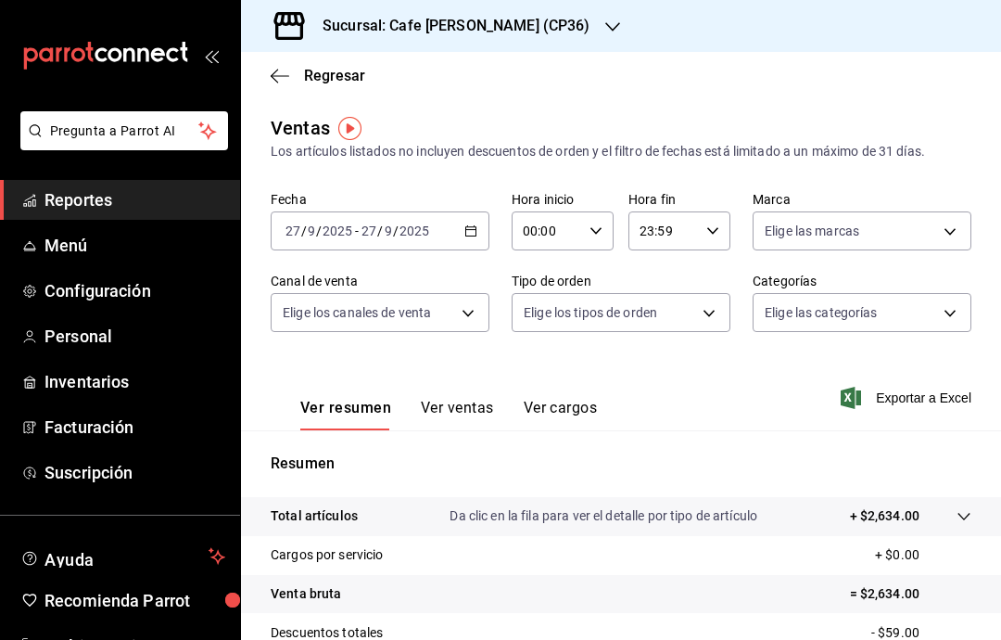
click at [467, 312] on body "Pregunta a Parrot AI Reportes Menú Configuración Personal Inventarios Facturaci…" at bounding box center [500, 320] width 1001 height 640
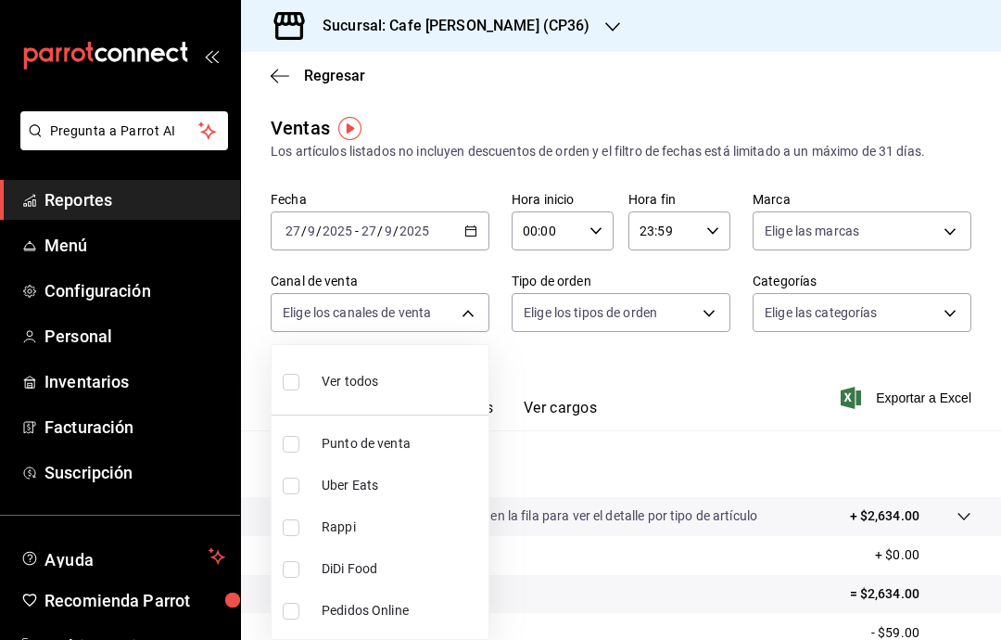
click at [294, 384] on input "checkbox" at bounding box center [291, 382] width 17 height 17
checkbox input "true"
type input "PARROT,UBER_EATS,RAPPI,DIDI_FOOD,ONLINE"
checkbox input "true"
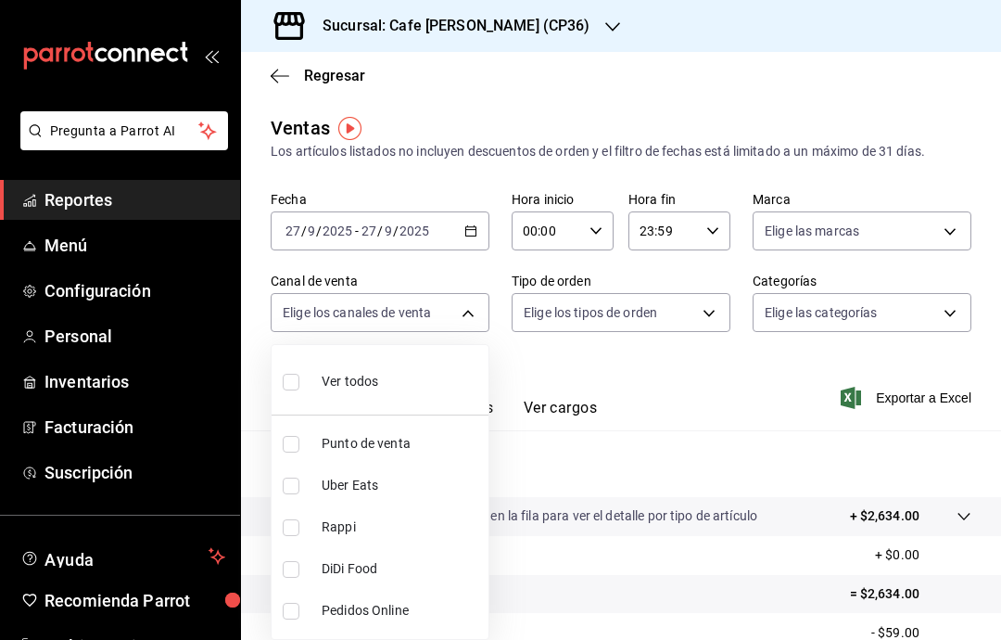
checkbox input "true"
click at [769, 410] on div at bounding box center [500, 320] width 1001 height 640
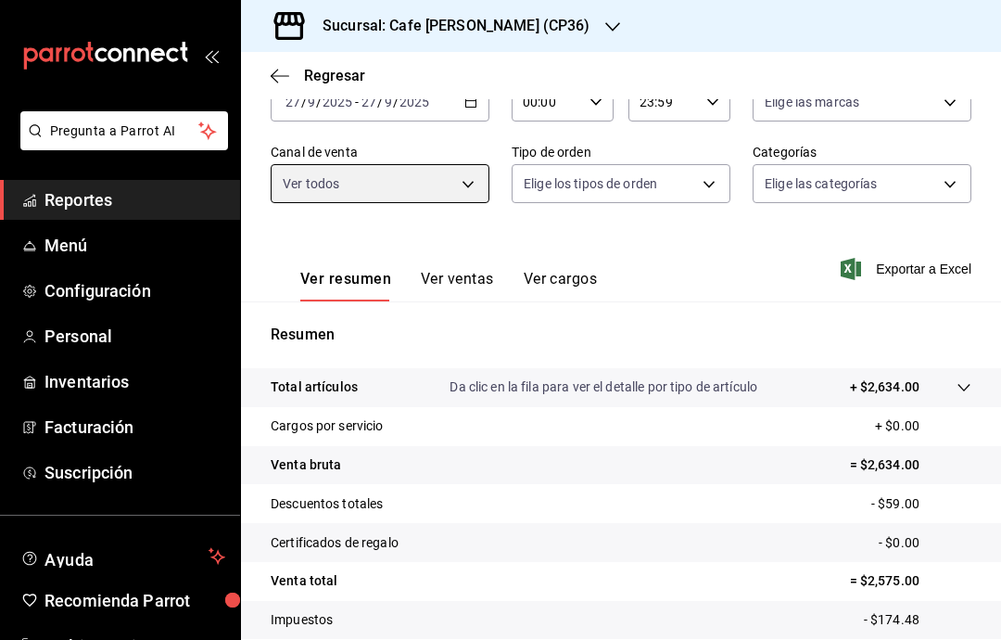
scroll to position [128, 0]
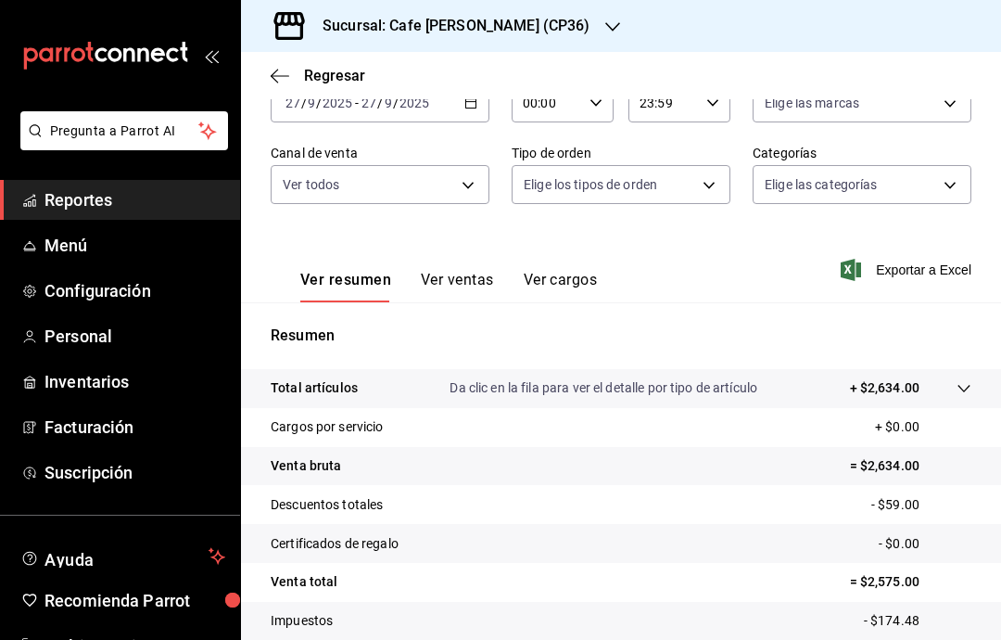
click at [366, 284] on button "Ver resumen" at bounding box center [345, 287] width 91 height 32
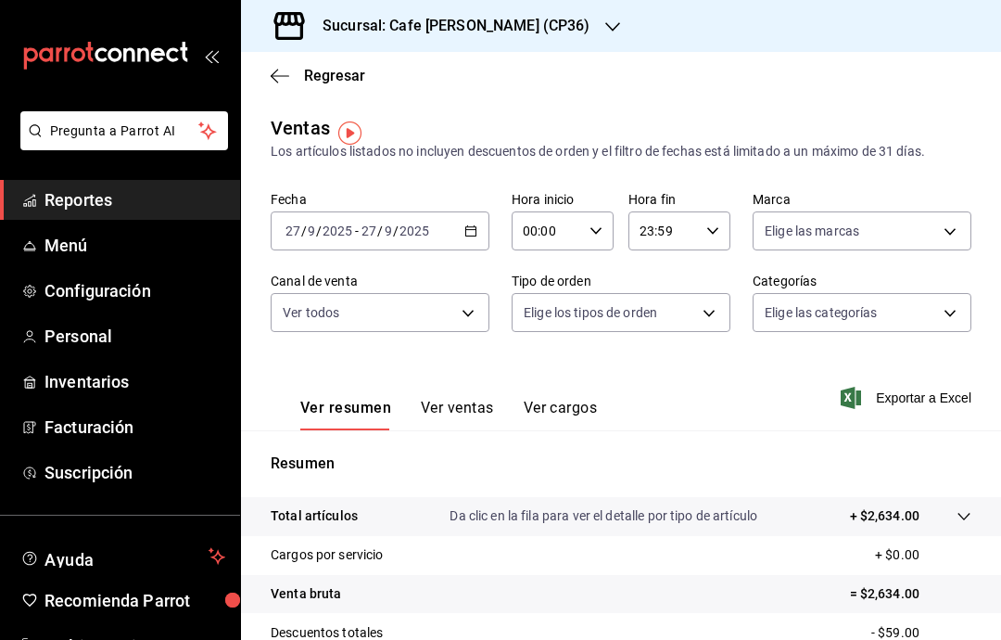
scroll to position [0, 0]
click at [605, 21] on icon "button" at bounding box center [612, 26] width 15 height 15
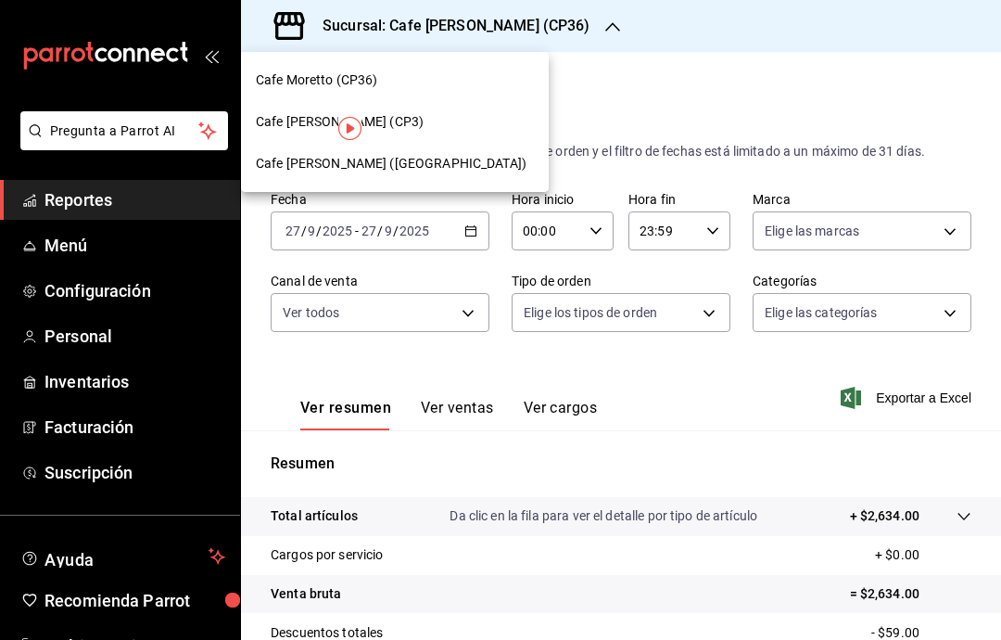
click at [631, 54] on div at bounding box center [500, 320] width 1001 height 640
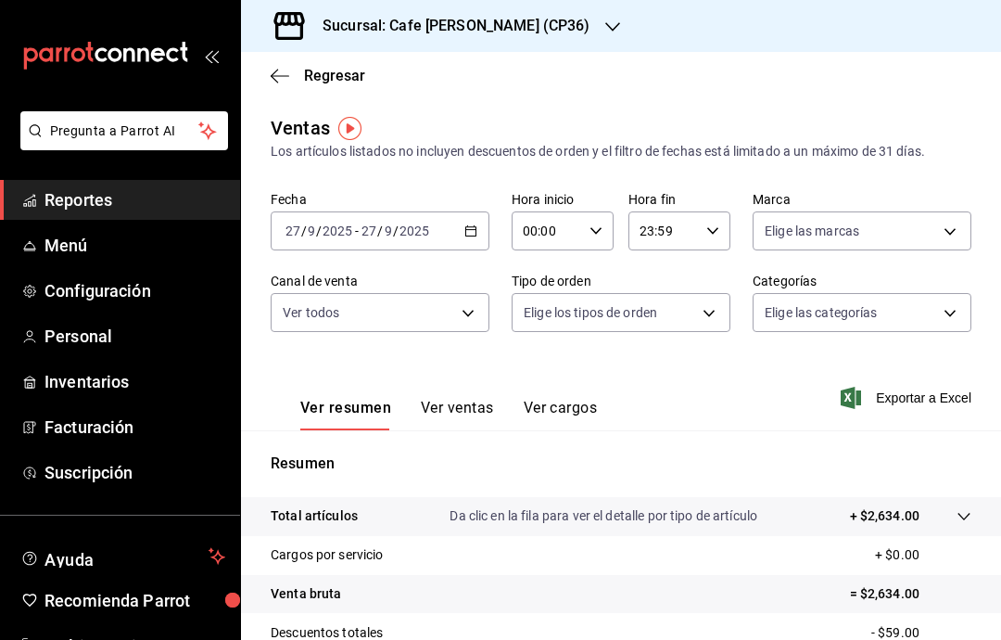
click at [278, 76] on icon "button" at bounding box center [280, 75] width 19 height 1
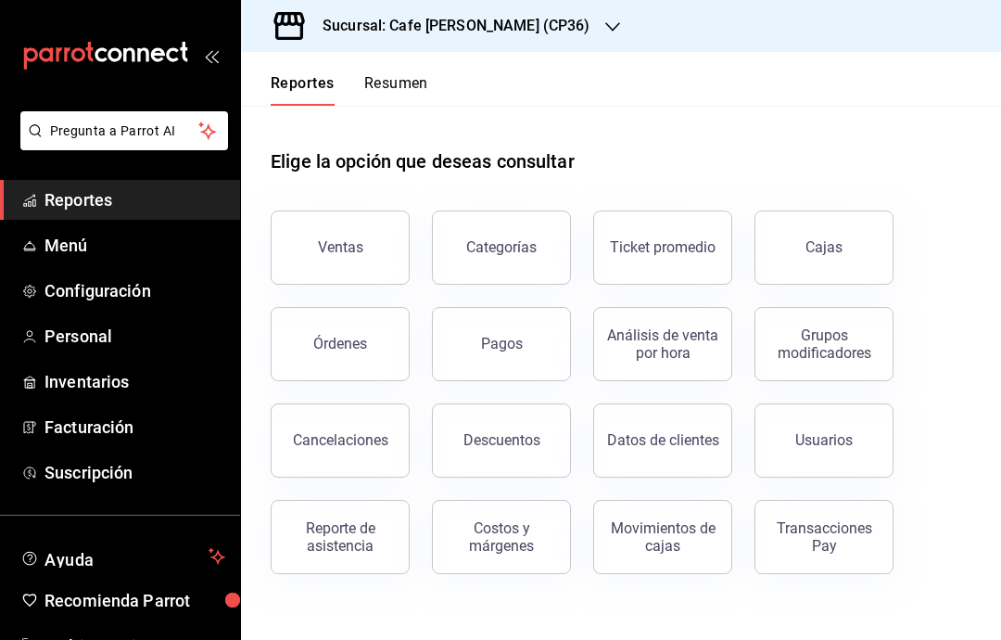
click at [397, 84] on button "Resumen" at bounding box center [396, 90] width 64 height 32
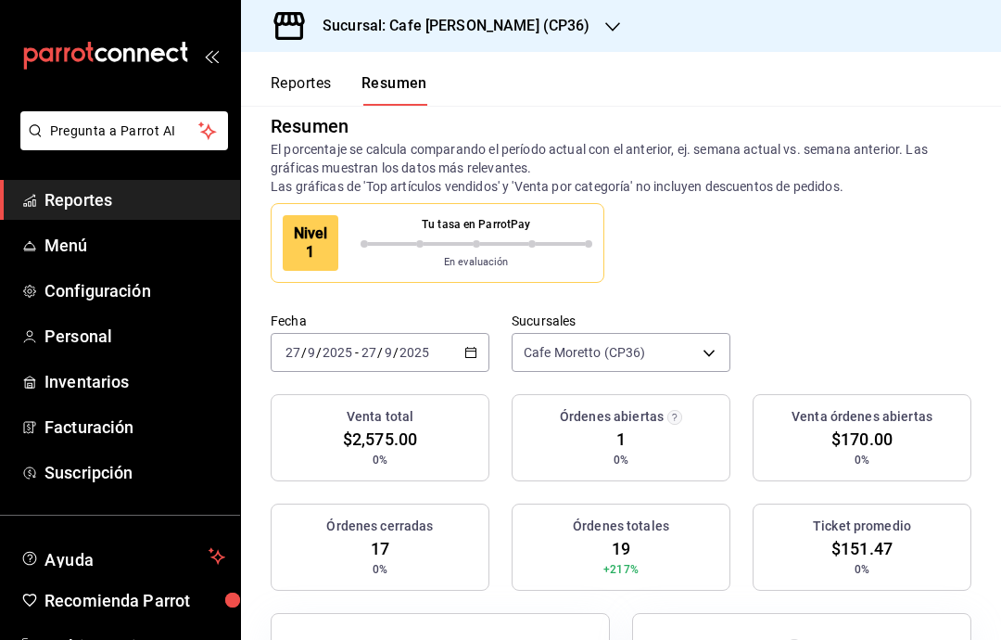
scroll to position [97, 0]
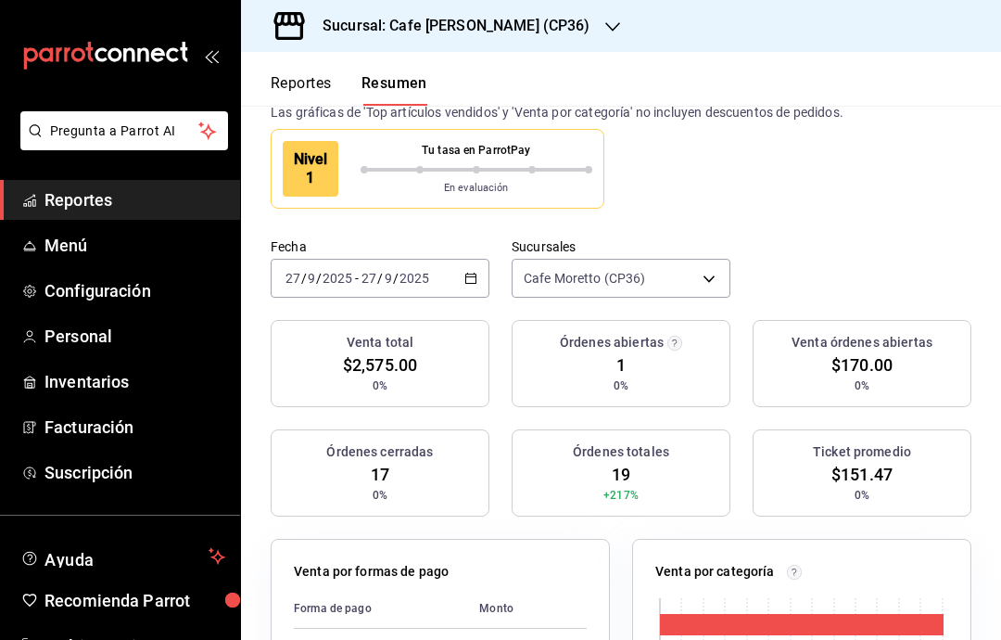
click at [713, 286] on body "Pregunta a Parrot AI Reportes Menú Configuración Personal Inventarios Facturaci…" at bounding box center [500, 320] width 1001 height 640
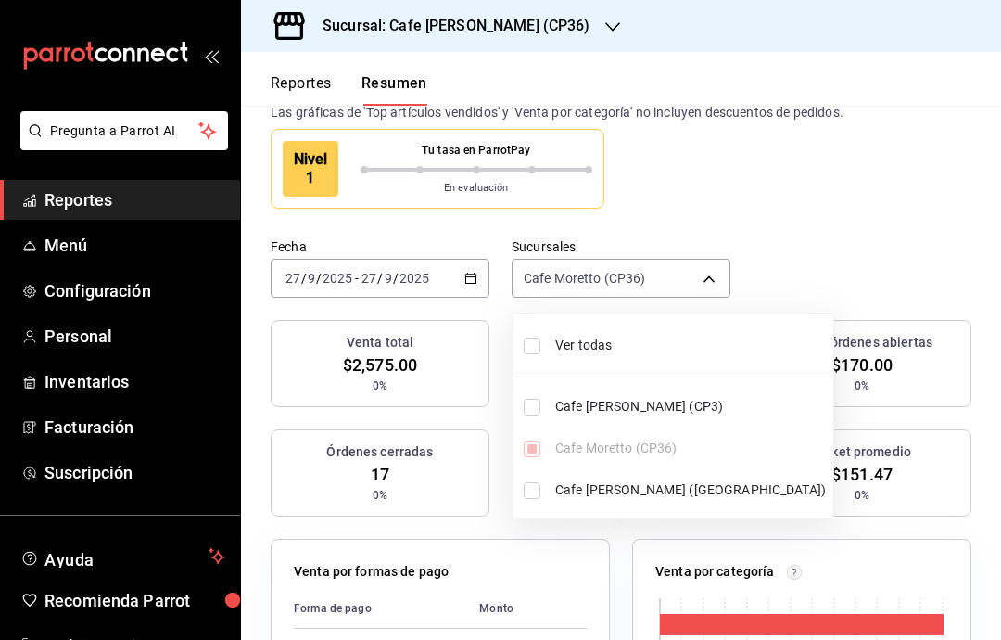
click at [536, 353] on input "checkbox" at bounding box center [532, 345] width 17 height 17
checkbox input "true"
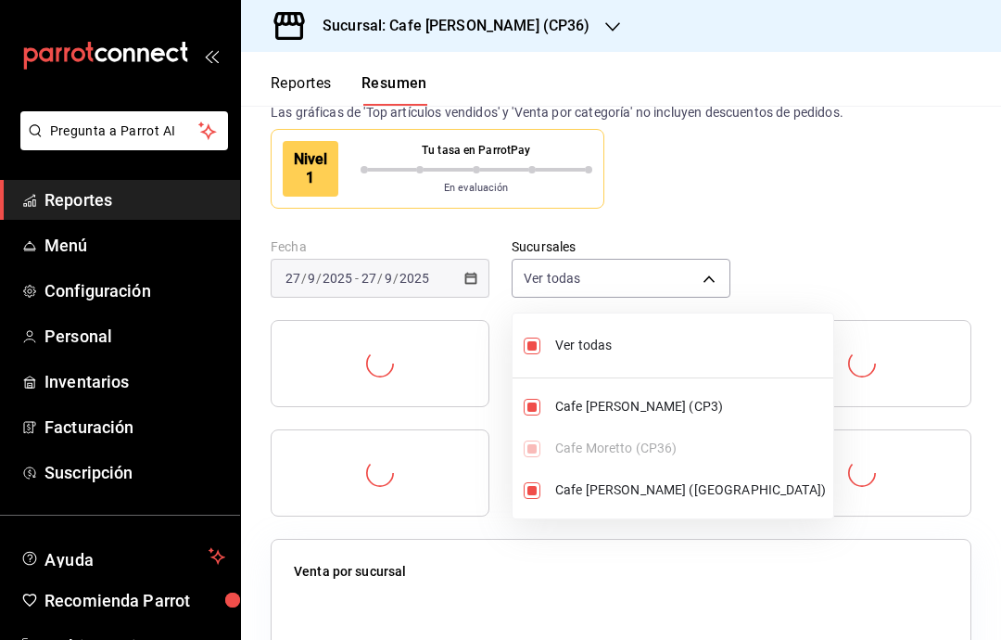
type input "[object Object],[object Object],[object Object]"
checkbox input "true"
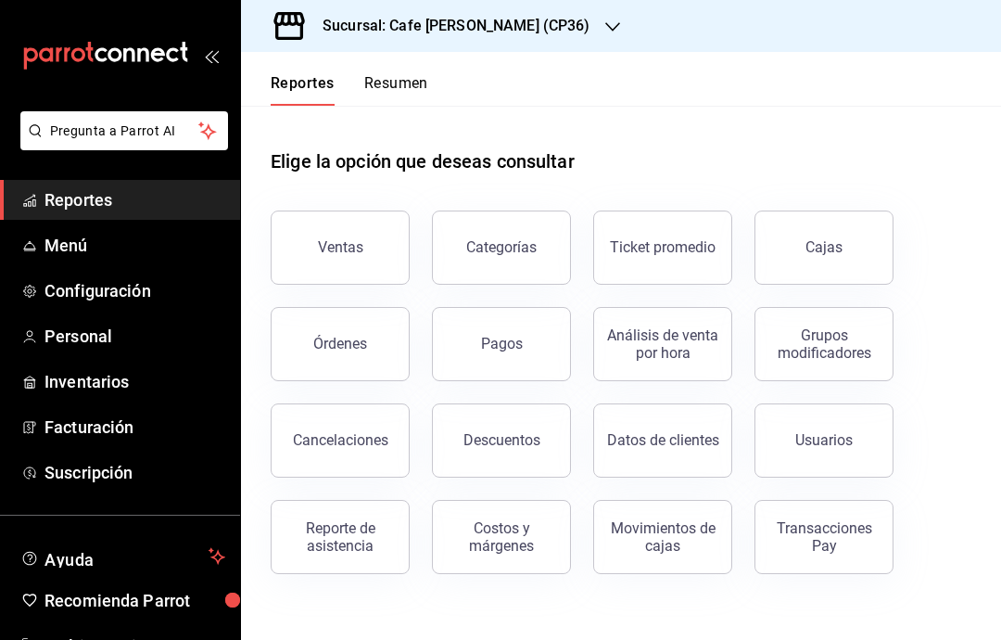
click at [484, 354] on button "Pagos" at bounding box center [501, 344] width 139 height 74
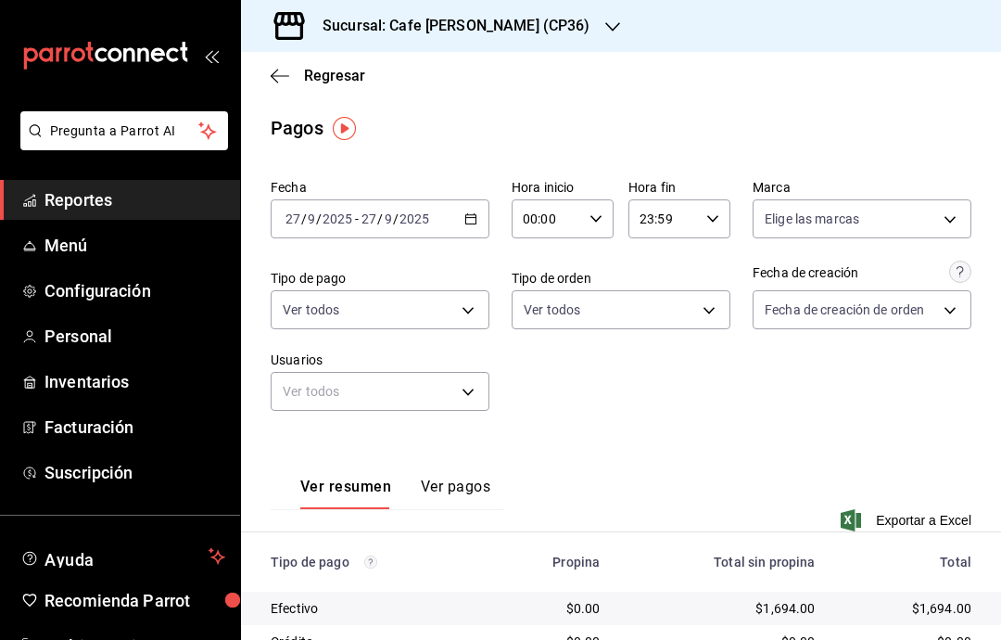
click at [683, 316] on body "Pregunta a Parrot AI Reportes Menú Configuración Personal Inventarios Facturaci…" at bounding box center [500, 320] width 1001 height 640
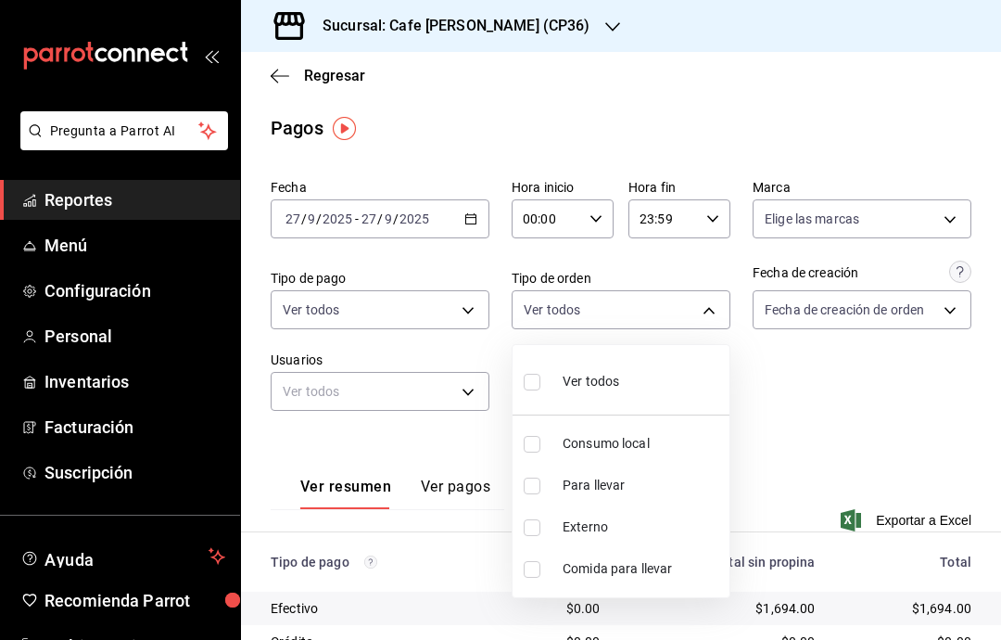
click at [515, 391] on li "Ver todos" at bounding box center [621, 379] width 217 height 55
type input "b7071b10-6734-4c43-9cf4-3b7b5104d627,b20df881-d74d-44db-8cd4-4ca81dfc460e,EXTER…"
checkbox input "true"
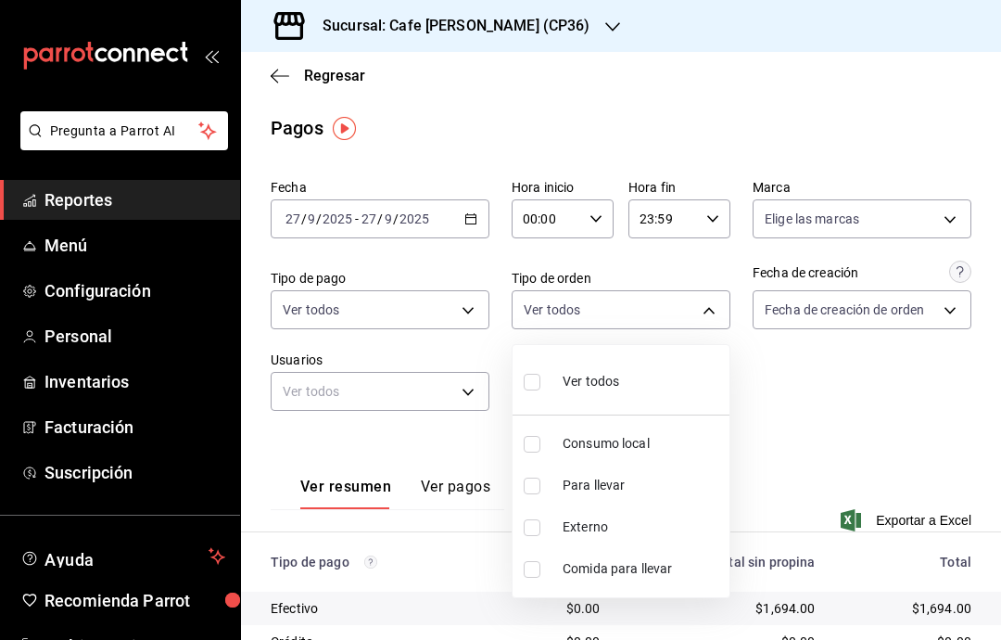
checkbox input "true"
click at [782, 413] on div at bounding box center [500, 320] width 1001 height 640
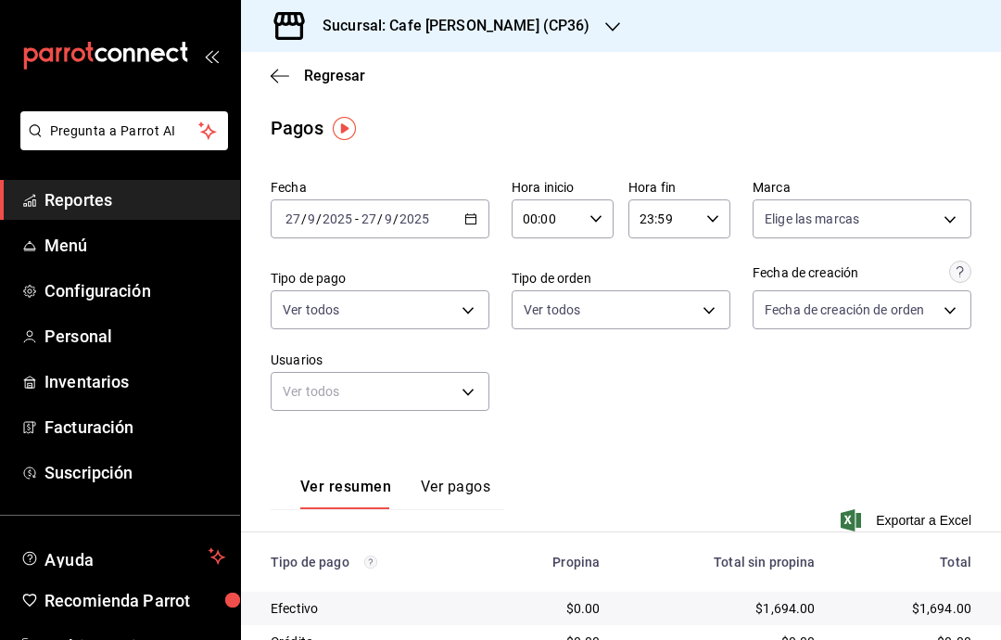
click at [281, 83] on icon "button" at bounding box center [280, 76] width 19 height 17
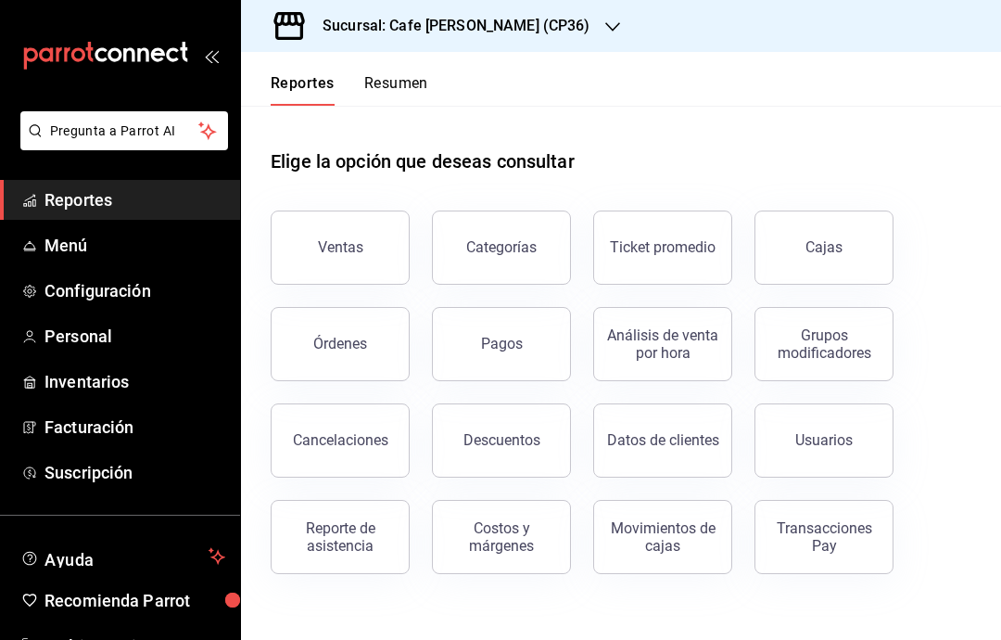
click at [325, 255] on div "Ventas" at bounding box center [340, 247] width 45 height 18
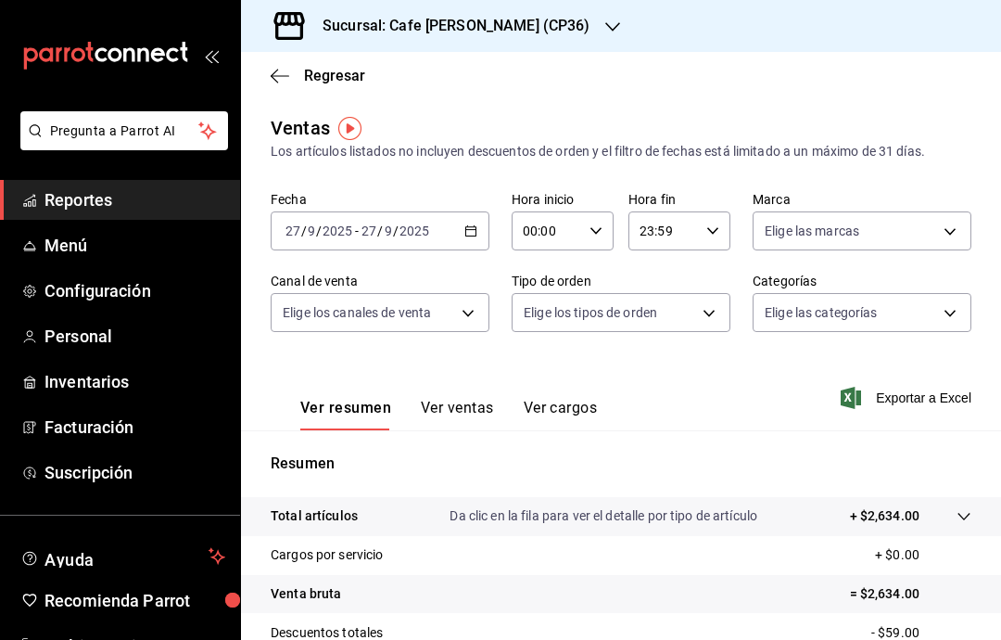
click at [711, 312] on body "Pregunta a Parrot AI Reportes Menú Configuración Personal Inventarios Facturaci…" at bounding box center [500, 320] width 1001 height 640
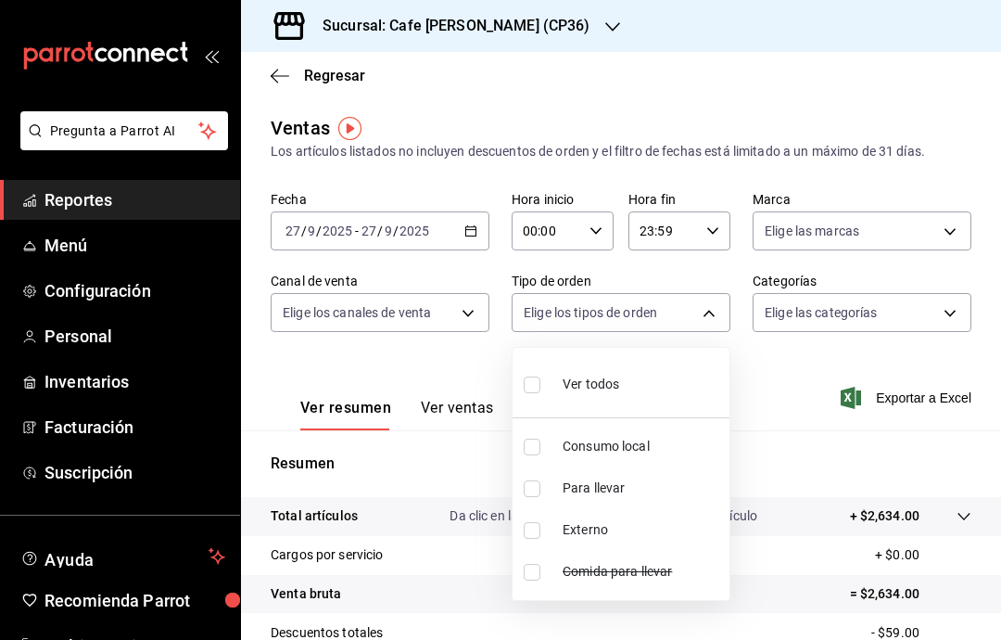
click at [945, 306] on div at bounding box center [500, 320] width 1001 height 640
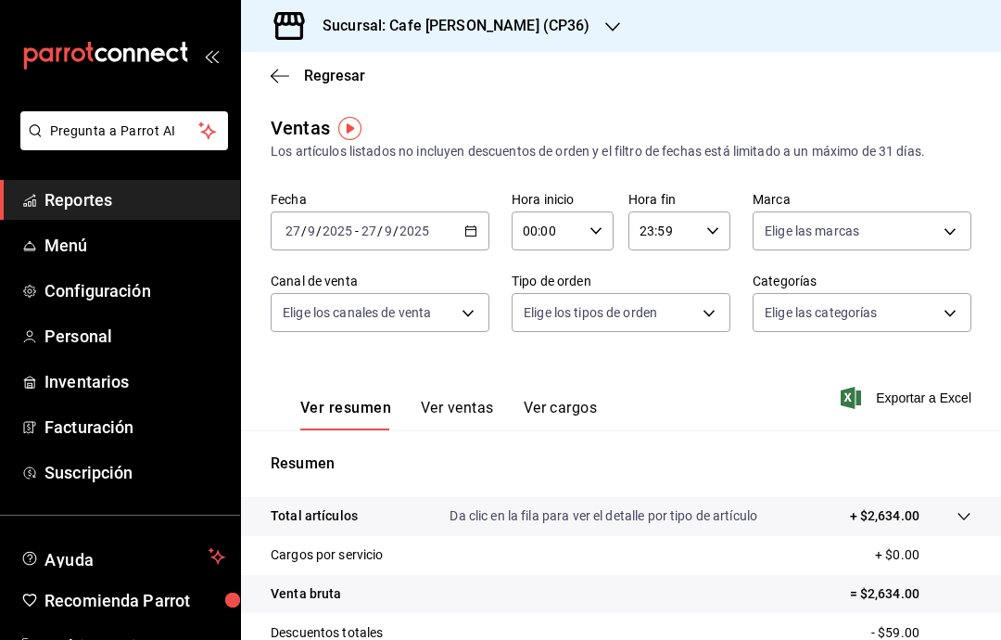
click at [929, 321] on body "Pregunta a Parrot AI Reportes Menú Configuración Personal Inventarios Facturaci…" at bounding box center [500, 320] width 1001 height 640
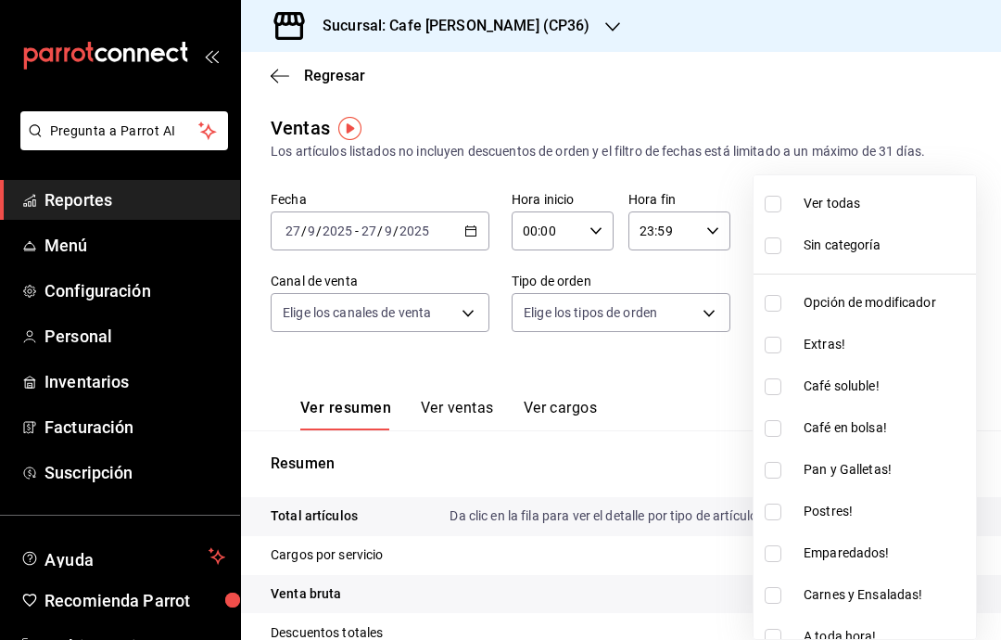
click at [451, 313] on div at bounding box center [500, 320] width 1001 height 640
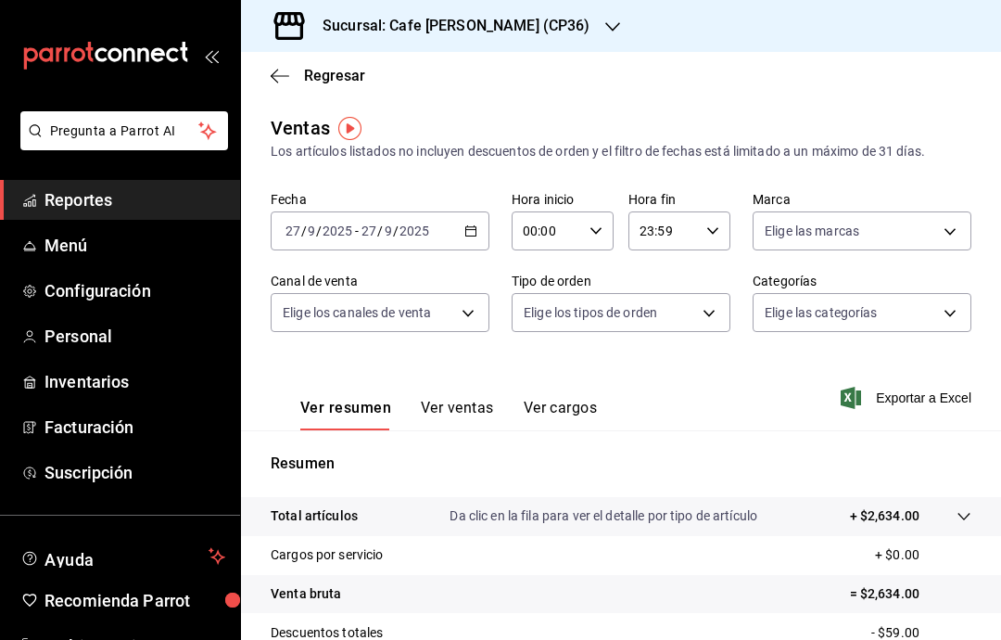
click at [467, 324] on body "Pregunta a Parrot AI Reportes Menú Configuración Personal Inventarios Facturaci…" at bounding box center [500, 320] width 1001 height 640
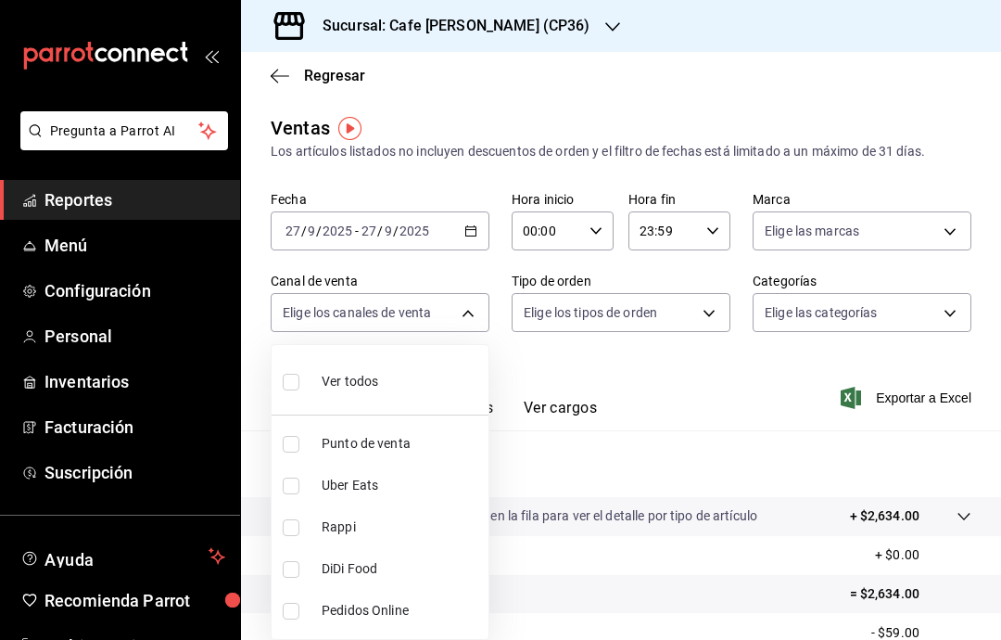
click at [528, 422] on div at bounding box center [500, 320] width 1001 height 640
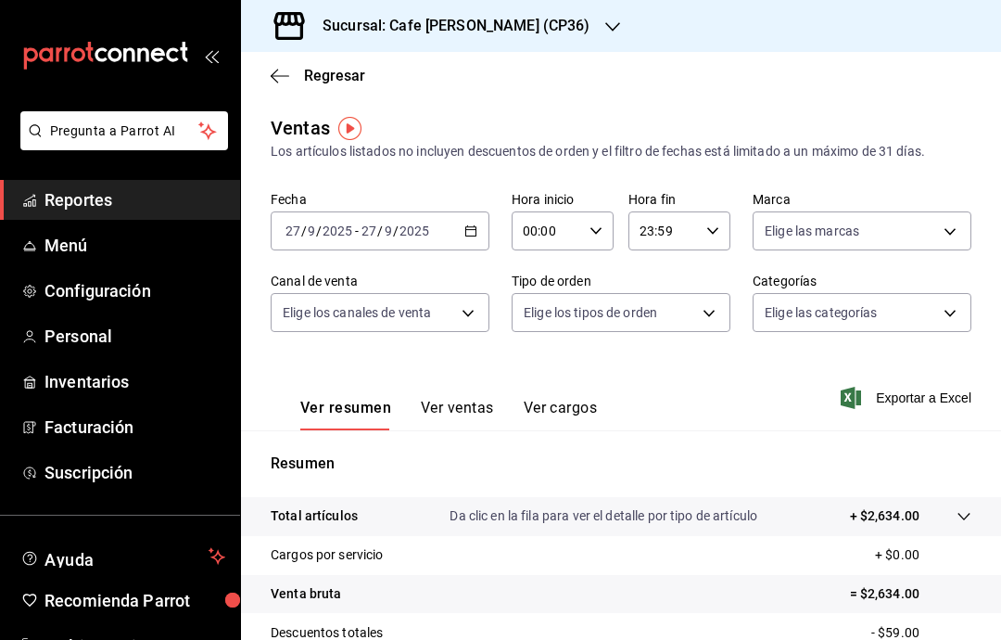
click at [561, 19] on div "Sucursal: Cafe [PERSON_NAME] (CP36)" at bounding box center [442, 26] width 372 height 52
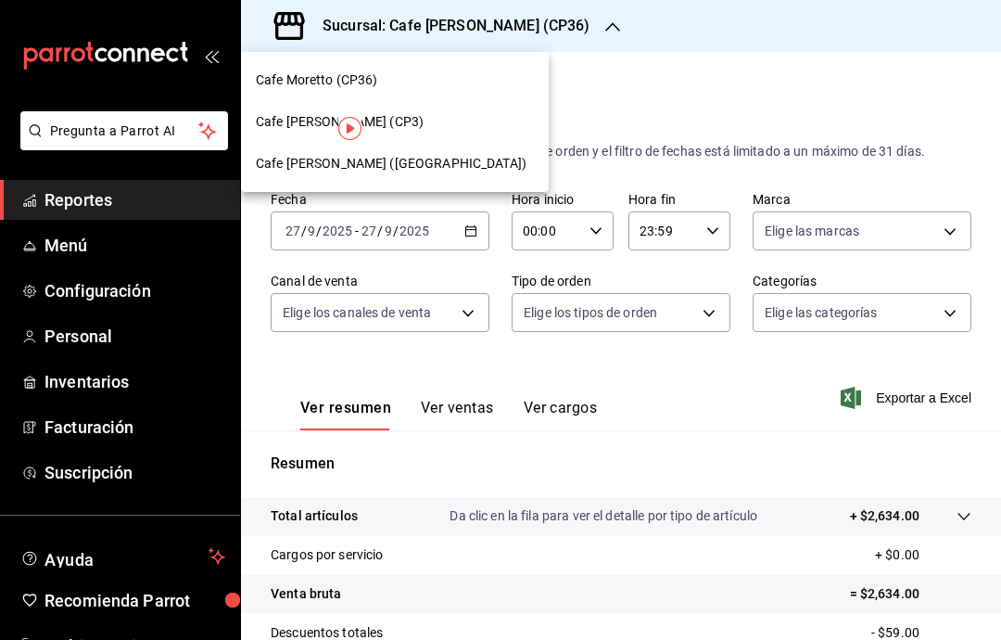
click at [461, 148] on div "Cafe [PERSON_NAME] ([GEOGRAPHIC_DATA])" at bounding box center [395, 164] width 308 height 42
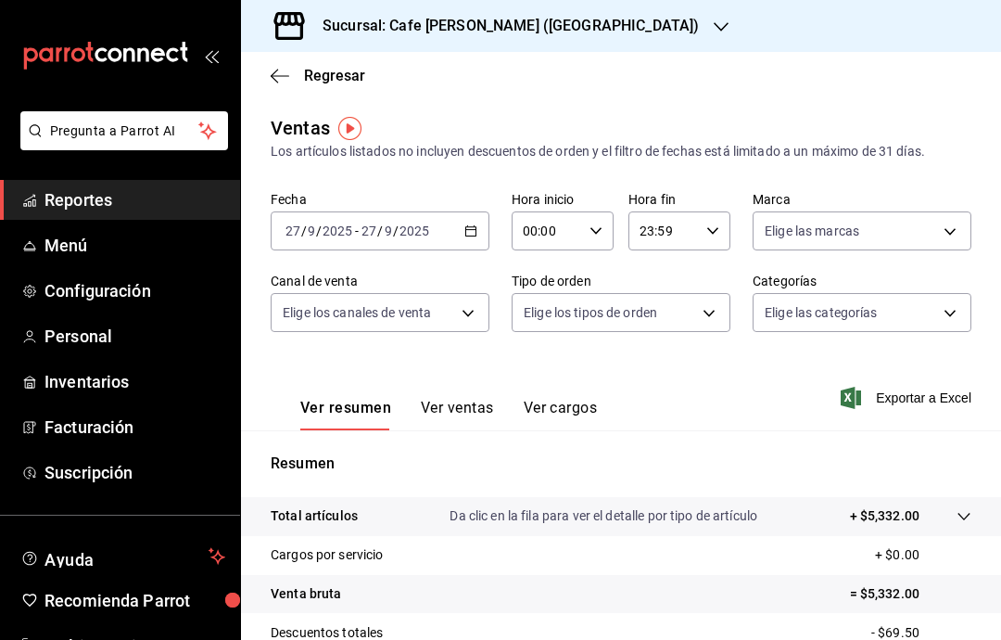
click at [999, 323] on div "Ventas Los artículos listados no incluyen descuentos de orden y el filtro de fe…" at bounding box center [621, 486] width 760 height 744
click at [957, 311] on body "Pregunta a Parrot AI Reportes Menú Configuración Personal Inventarios Facturaci…" at bounding box center [500, 320] width 1001 height 640
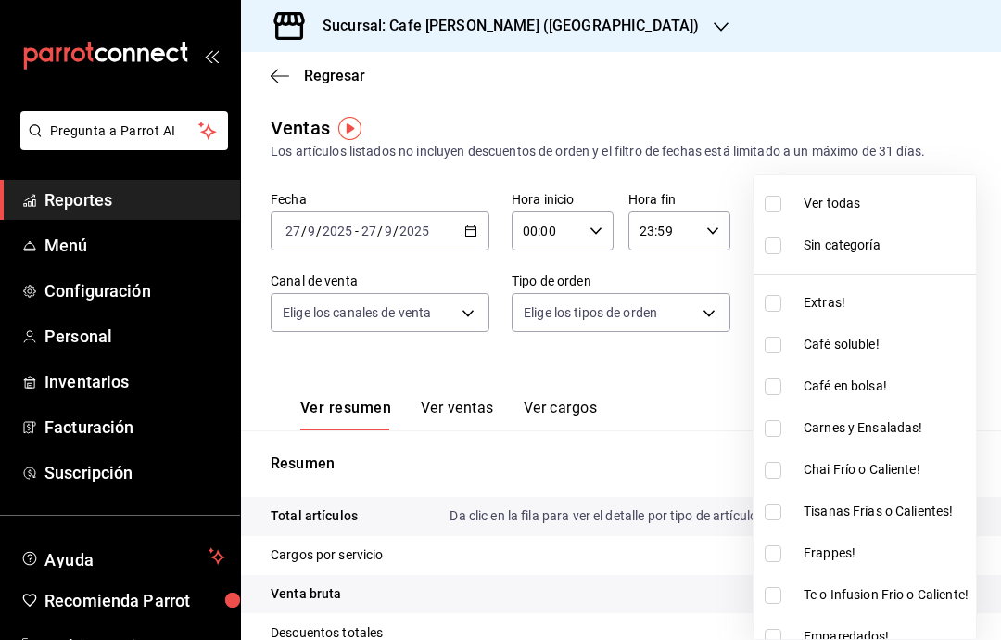
click at [933, 97] on div at bounding box center [500, 320] width 1001 height 640
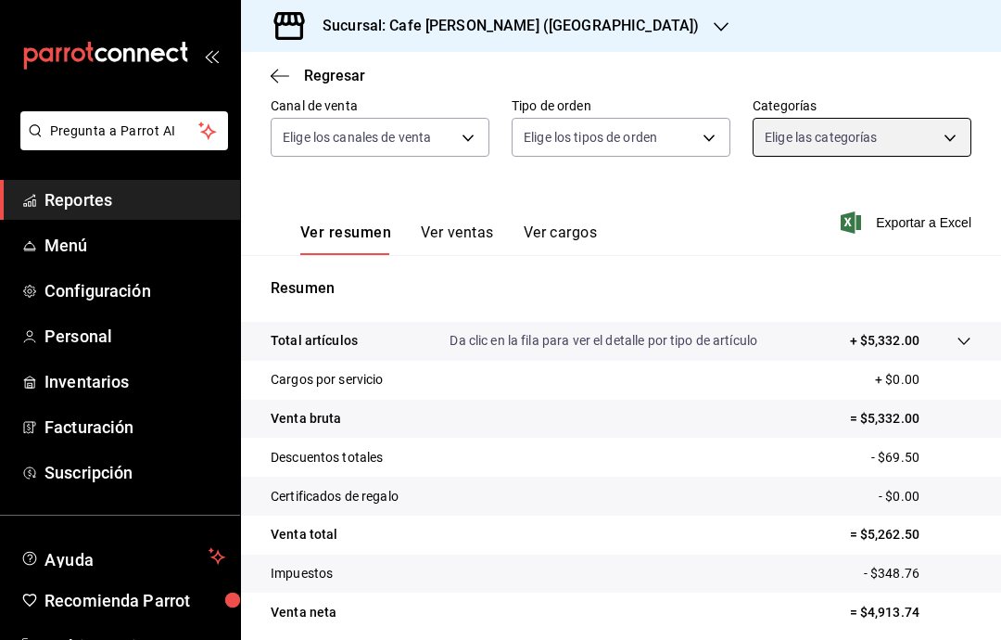
scroll to position [174, 0]
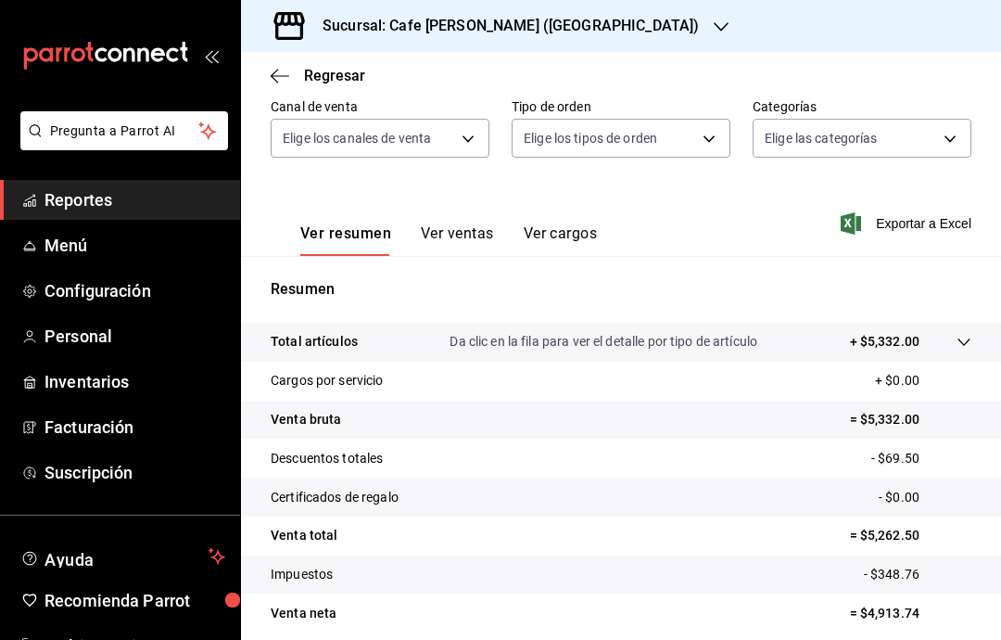
click at [454, 231] on button "Ver ventas" at bounding box center [457, 240] width 73 height 32
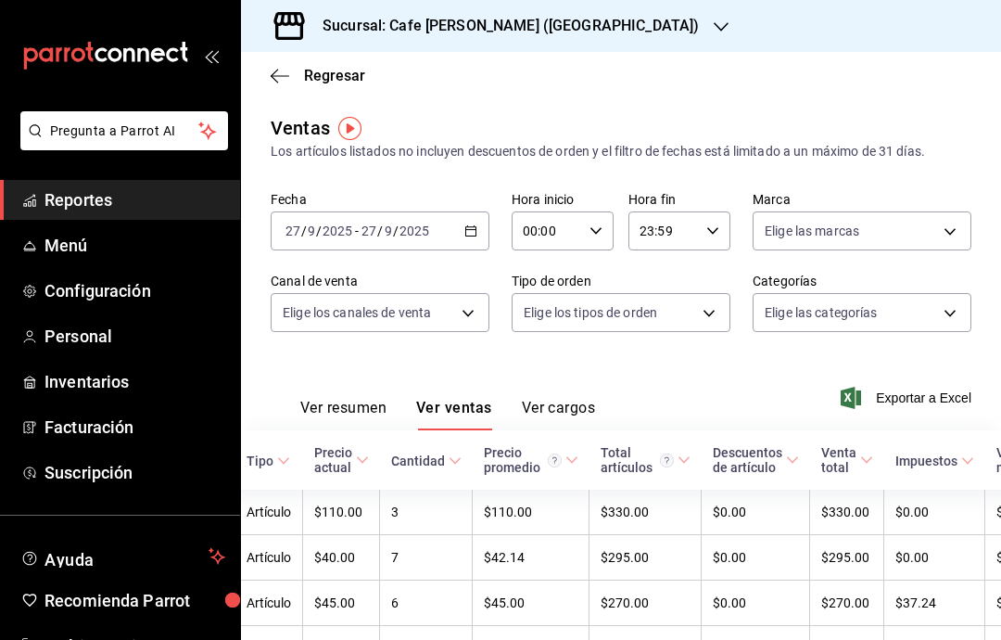
scroll to position [0, 270]
click at [289, 74] on span "Regresar" at bounding box center [318, 76] width 95 height 18
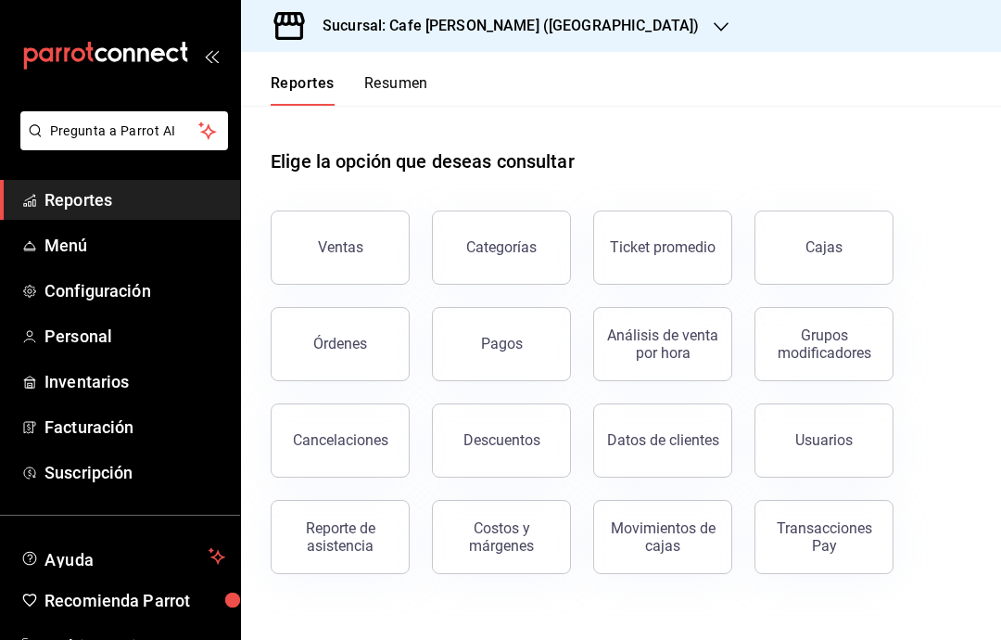
click at [375, 352] on button "Órdenes" at bounding box center [340, 344] width 139 height 74
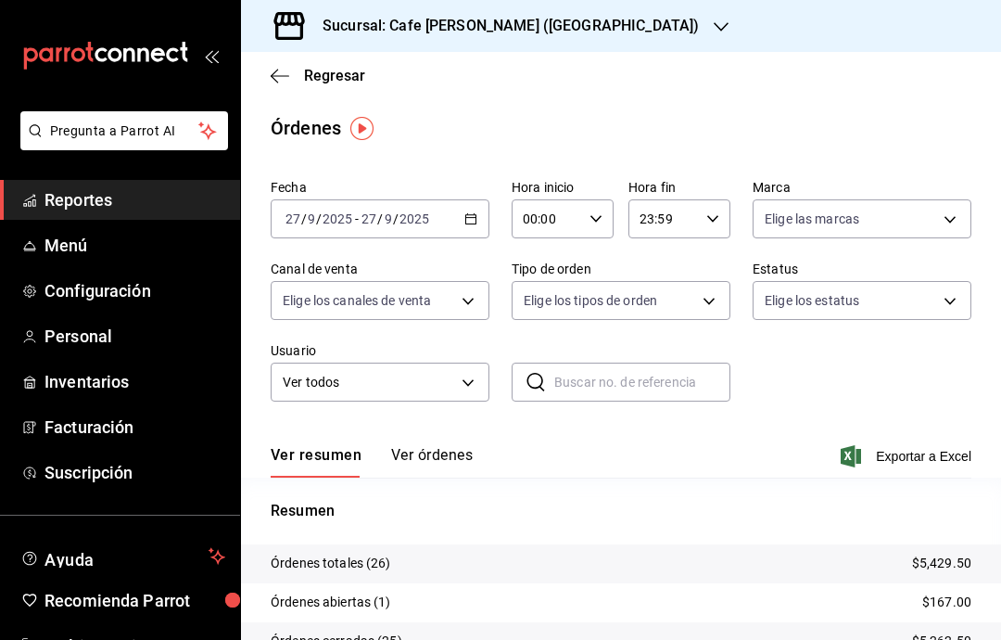
click at [454, 454] on button "Ver órdenes" at bounding box center [432, 462] width 82 height 32
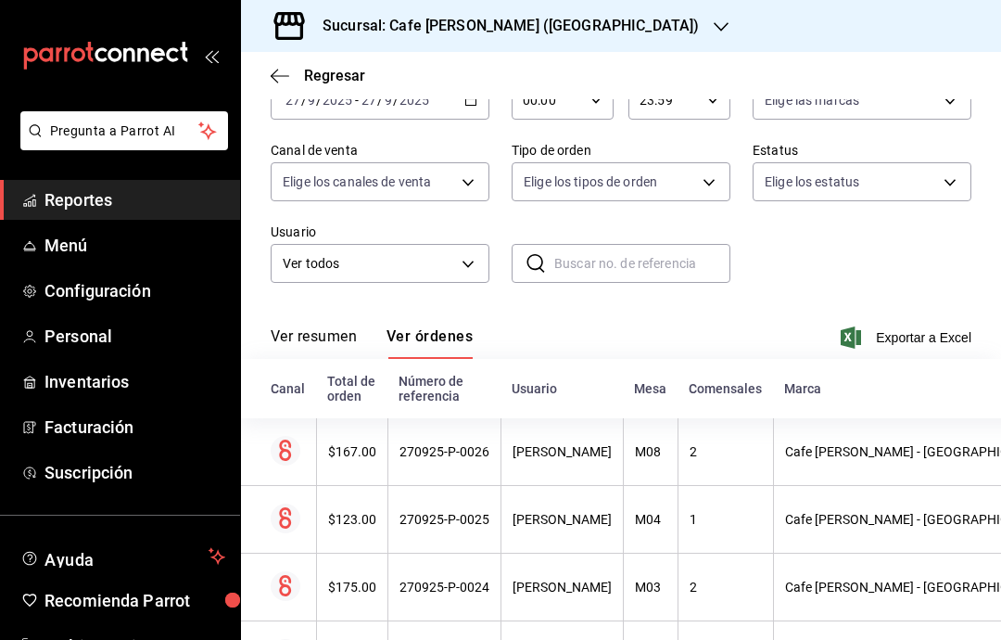
click at [286, 73] on icon "button" at bounding box center [280, 76] width 19 height 17
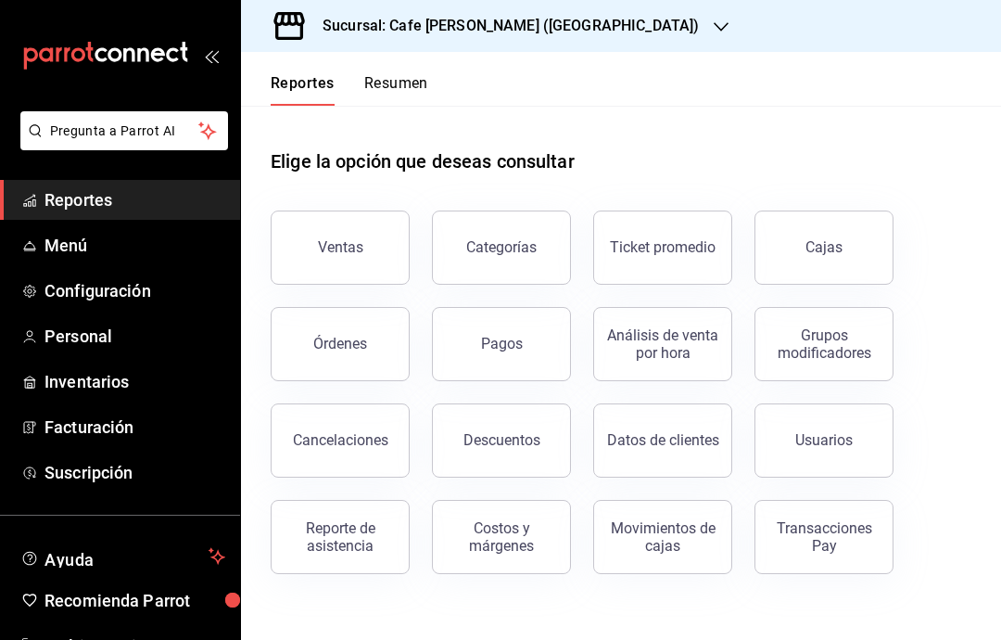
scroll to position [74, 0]
click at [858, 519] on div "Transacciones Pay" at bounding box center [824, 536] width 115 height 35
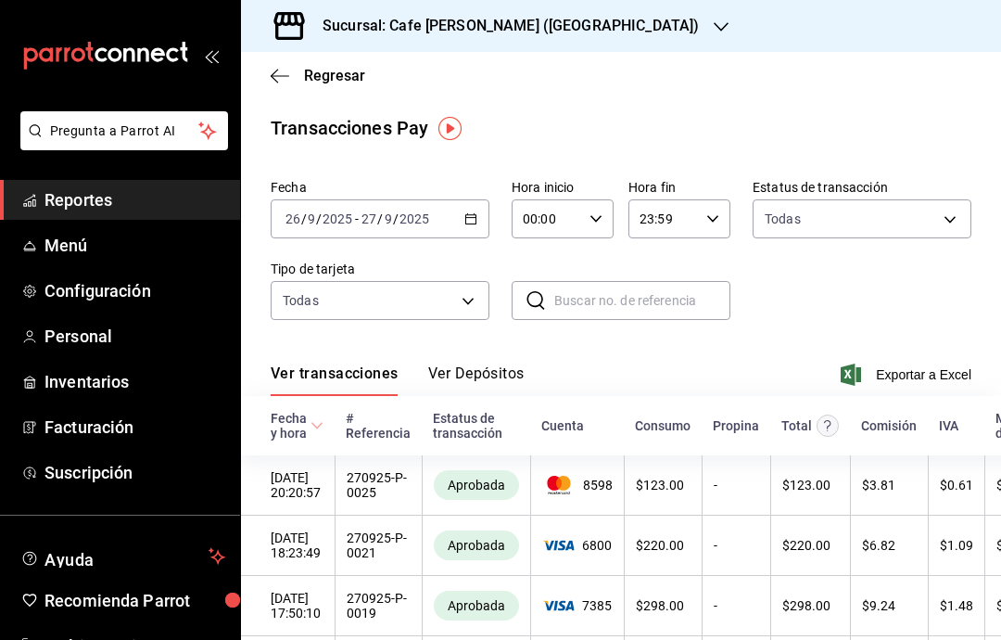
click at [486, 375] on button "Ver Depósitos" at bounding box center [476, 380] width 96 height 32
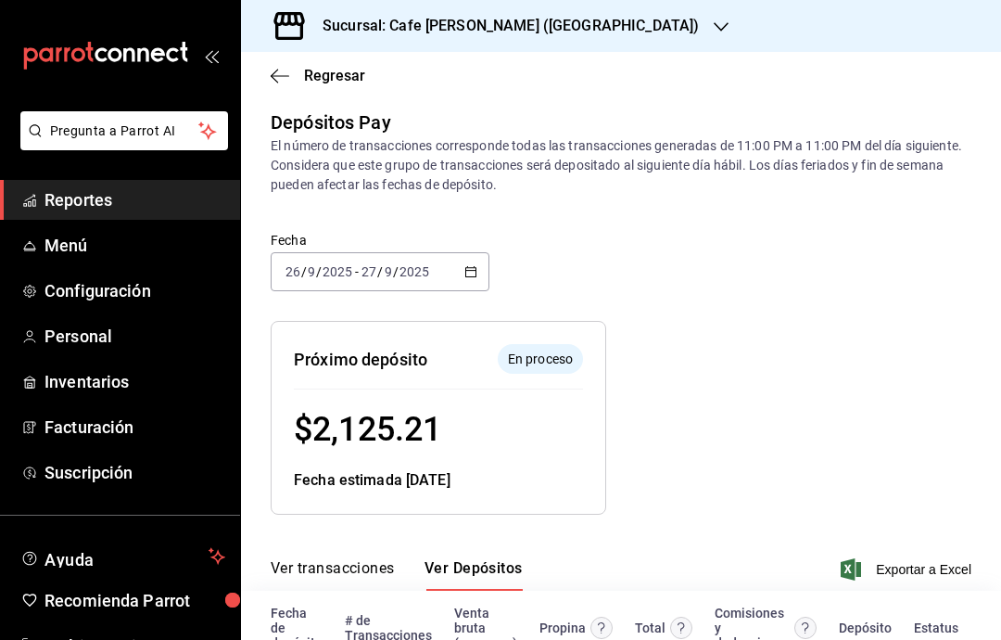
scroll to position [6, 0]
click at [714, 31] on icon "button" at bounding box center [721, 26] width 15 height 15
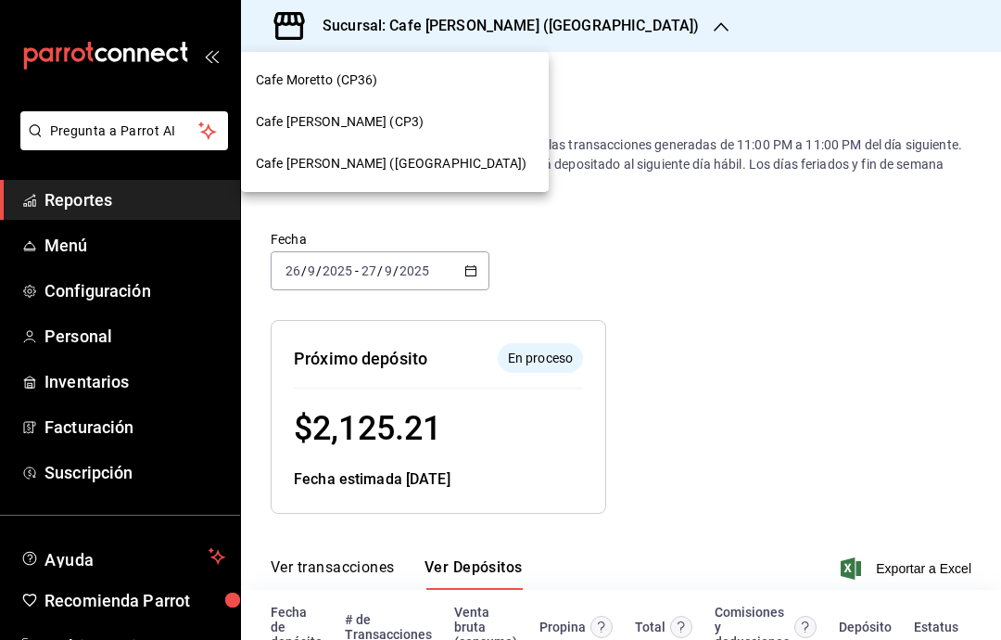
click at [467, 81] on div "Cafe Moretto (CP36)" at bounding box center [395, 79] width 278 height 19
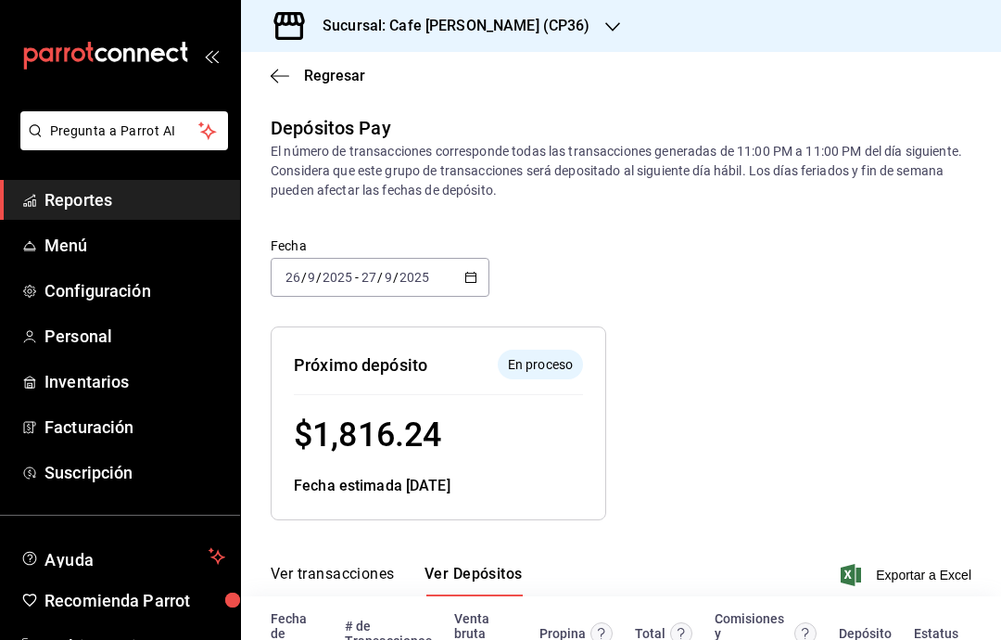
click at [605, 19] on icon "button" at bounding box center [612, 26] width 15 height 15
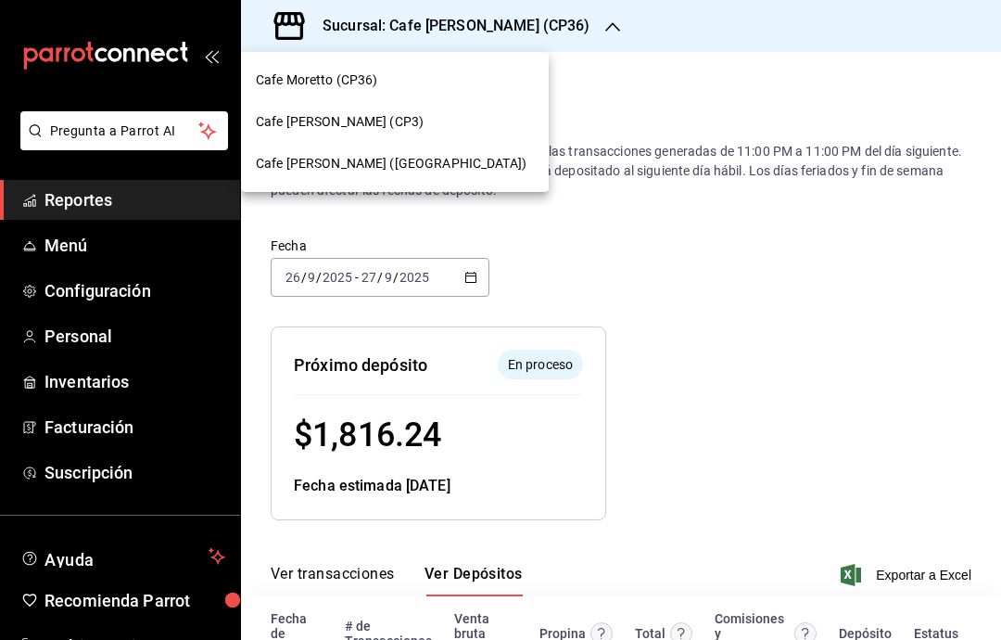
click at [460, 119] on div "Cafe [PERSON_NAME] (CP3)" at bounding box center [395, 121] width 278 height 19
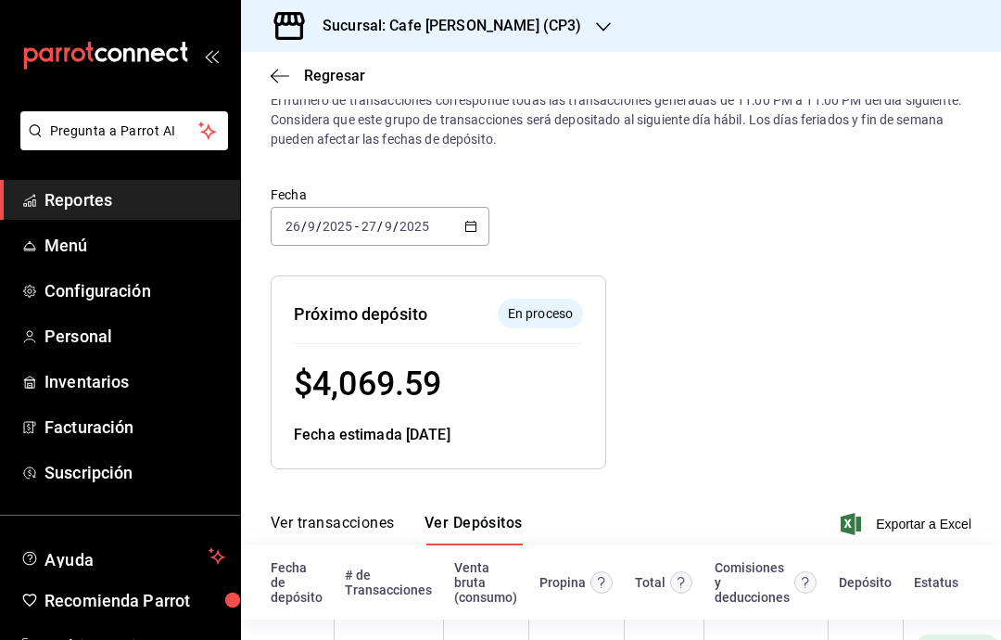
scroll to position [74, 0]
click at [596, 27] on icon "button" at bounding box center [603, 26] width 15 height 15
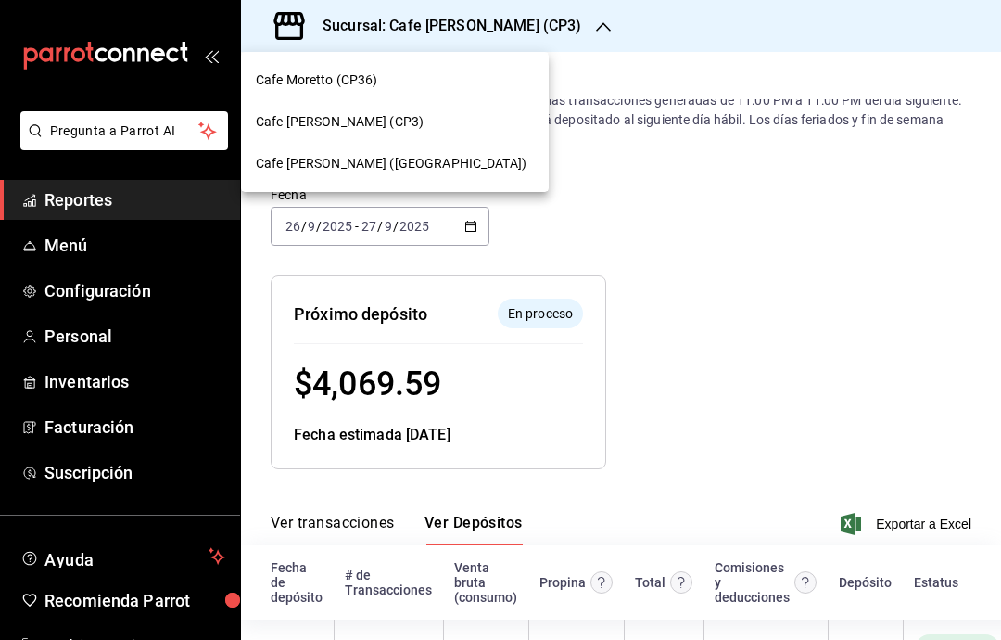
click at [476, 163] on div "Cafe [PERSON_NAME] ([GEOGRAPHIC_DATA])" at bounding box center [395, 163] width 278 height 19
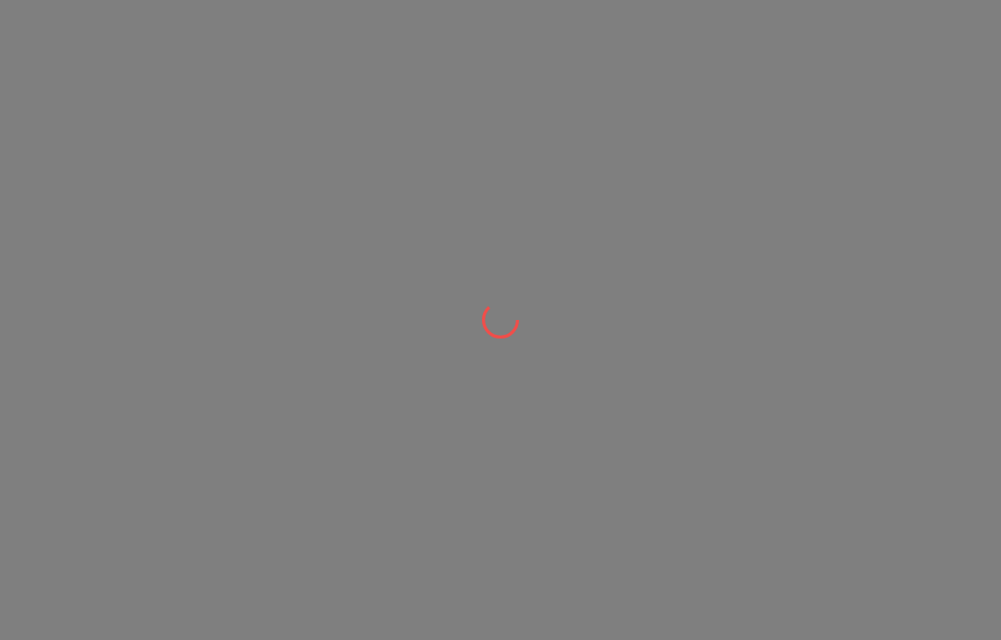
scroll to position [0, 0]
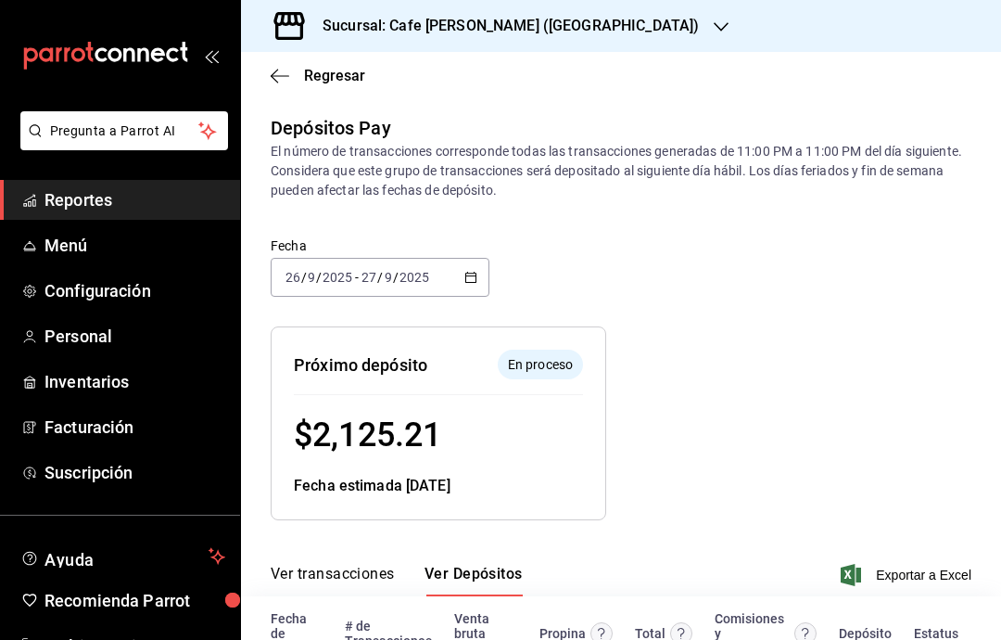
click at [477, 273] on icon "button" at bounding box center [470, 277] width 13 height 13
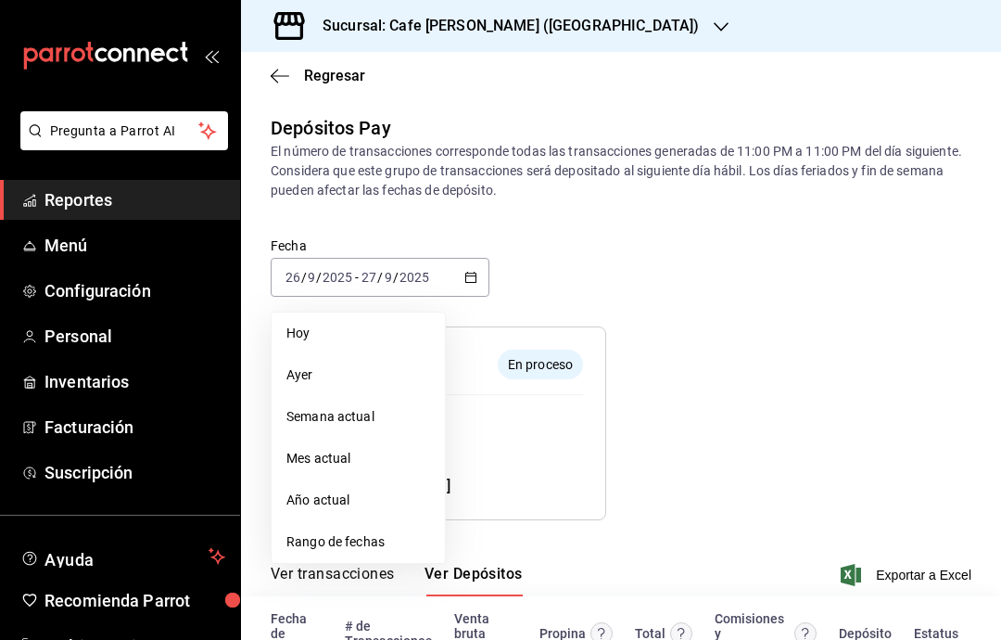
click at [398, 330] on span "Hoy" at bounding box center [358, 333] width 144 height 19
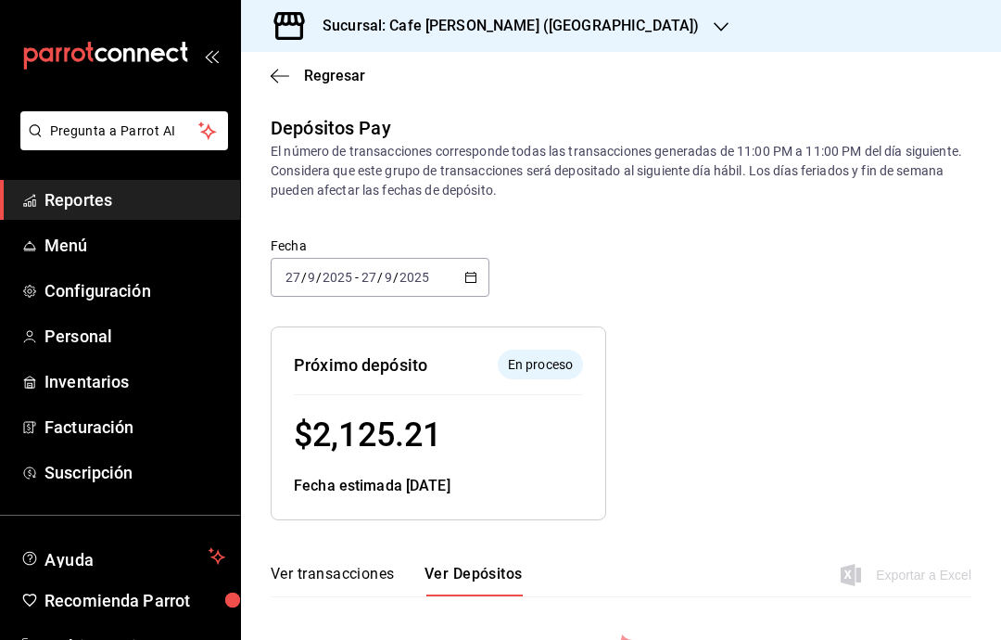
click at [461, 274] on div "[DATE] [DATE] - [DATE] [DATE]" at bounding box center [380, 277] width 219 height 39
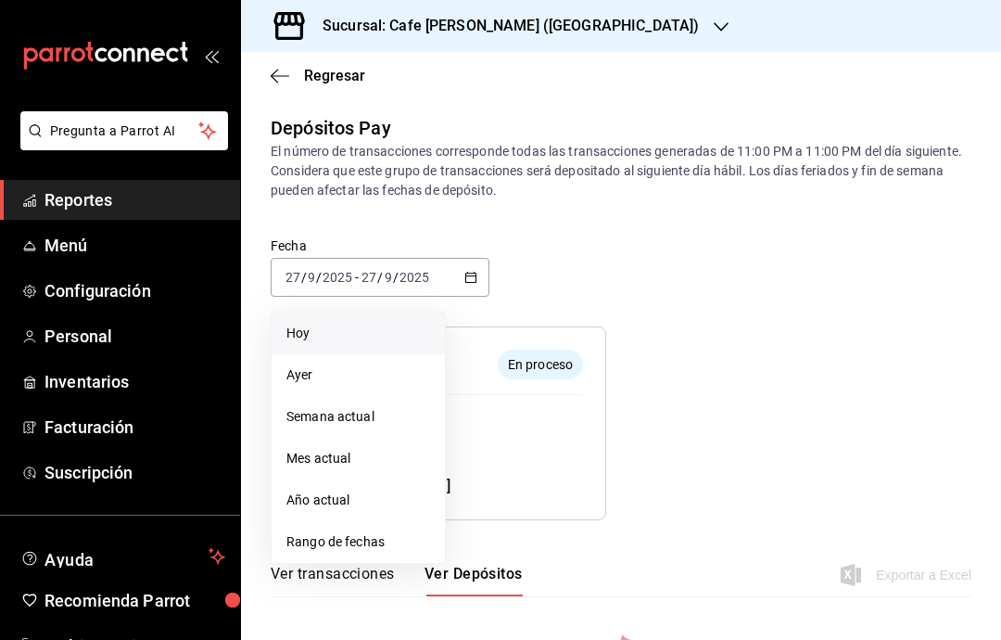
click at [384, 426] on span "Semana actual" at bounding box center [358, 416] width 144 height 19
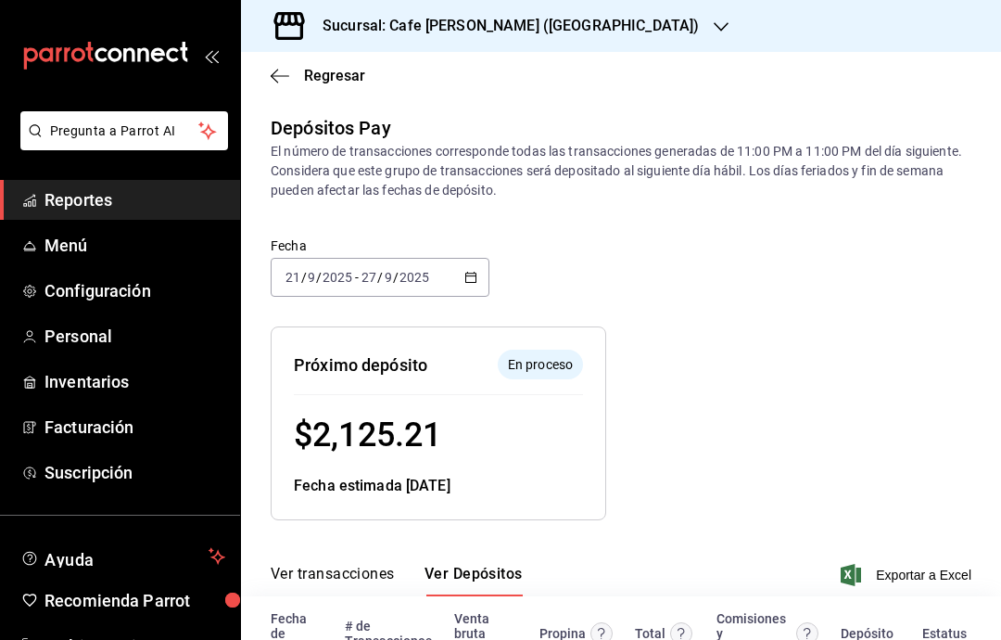
click at [714, 29] on icon "button" at bounding box center [721, 26] width 15 height 15
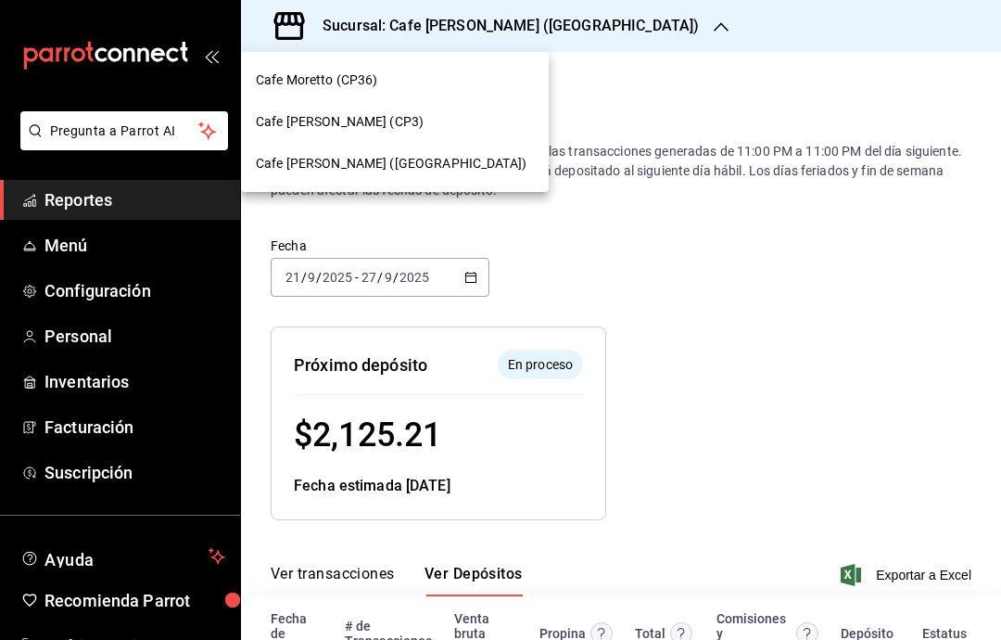
click at [453, 116] on div "Cafe [PERSON_NAME] (CP3)" at bounding box center [395, 121] width 278 height 19
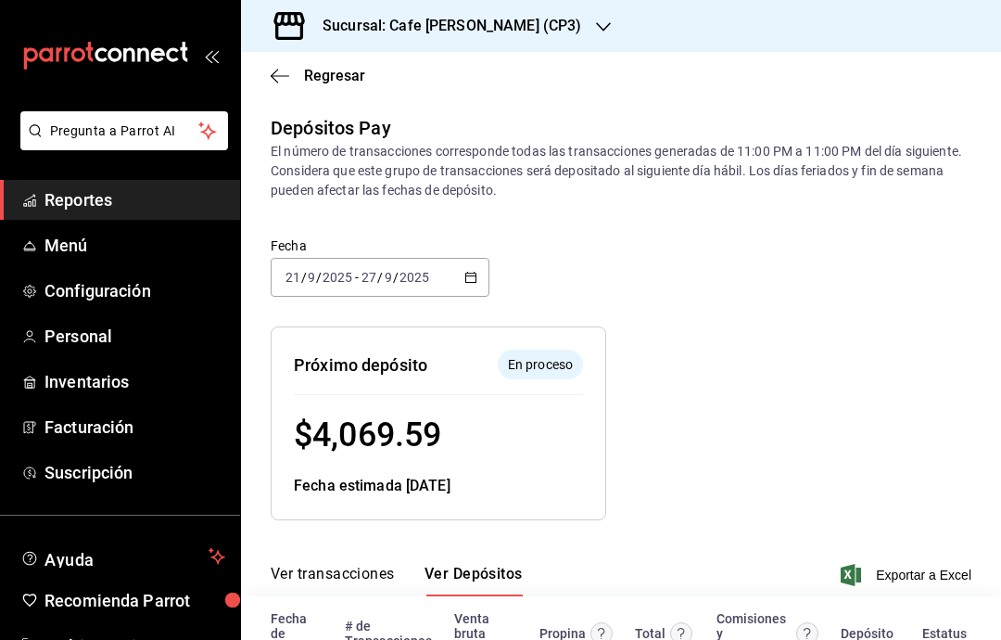
click at [596, 30] on icon "button" at bounding box center [603, 26] width 15 height 9
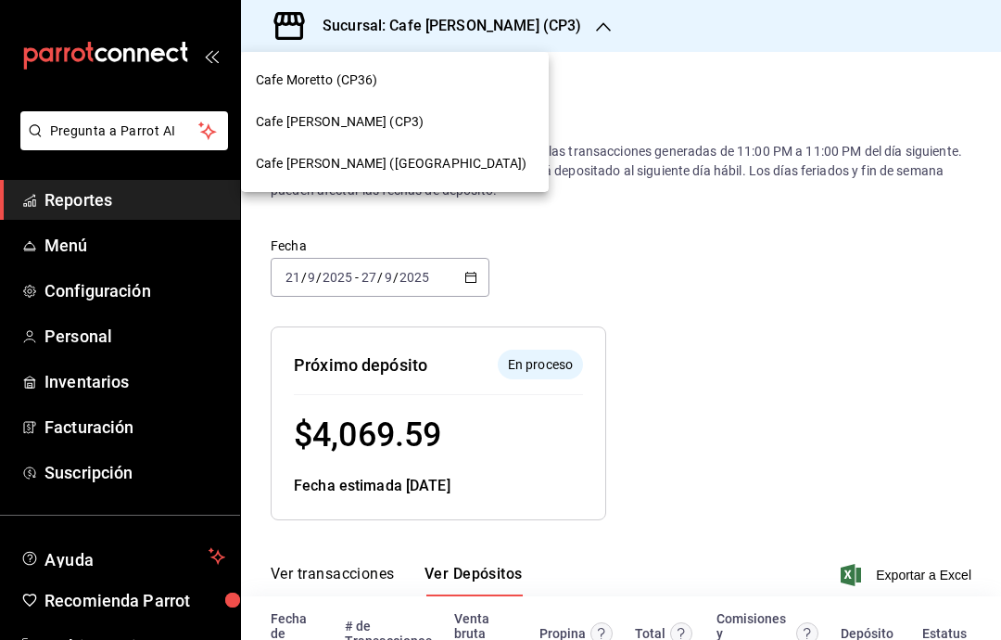
click at [444, 81] on div "Cafe Moretto (CP36)" at bounding box center [395, 79] width 278 height 19
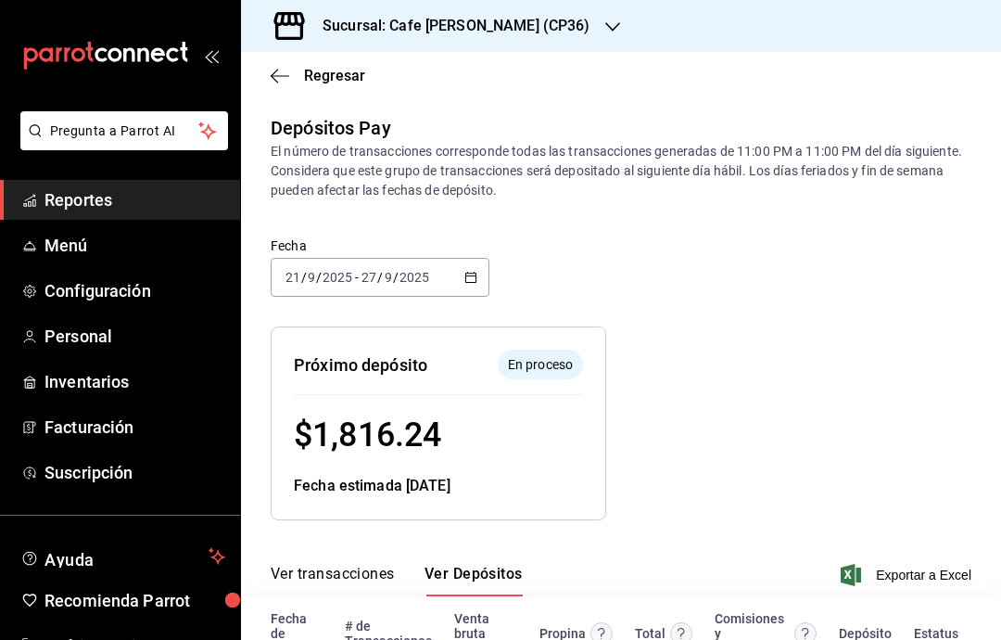
click at [539, 28] on div "Sucursal: Cafe [PERSON_NAME] (CP36)" at bounding box center [442, 26] width 372 height 52
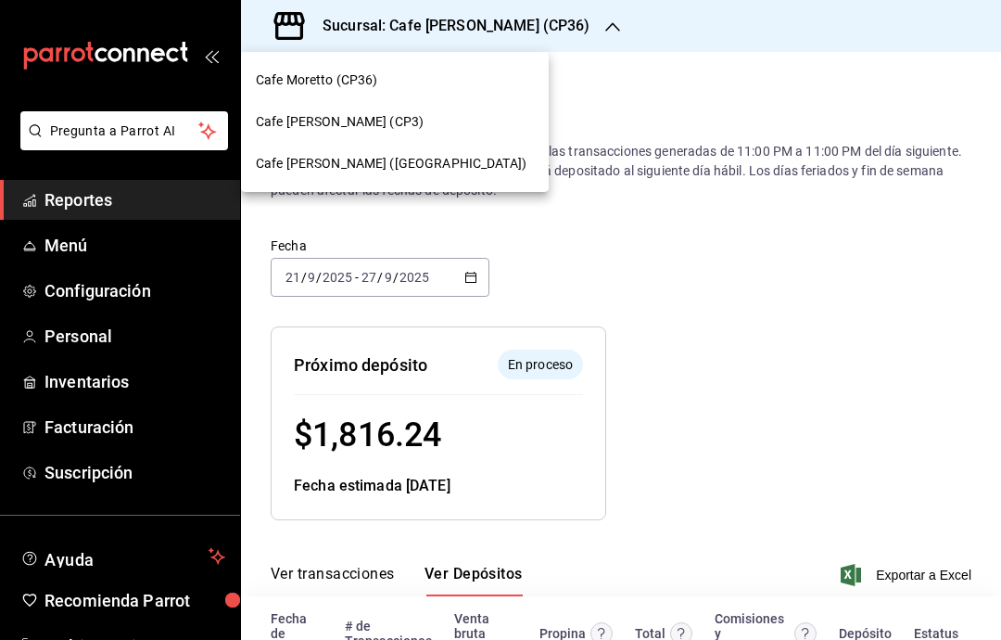
click at [551, 236] on div at bounding box center [500, 320] width 1001 height 640
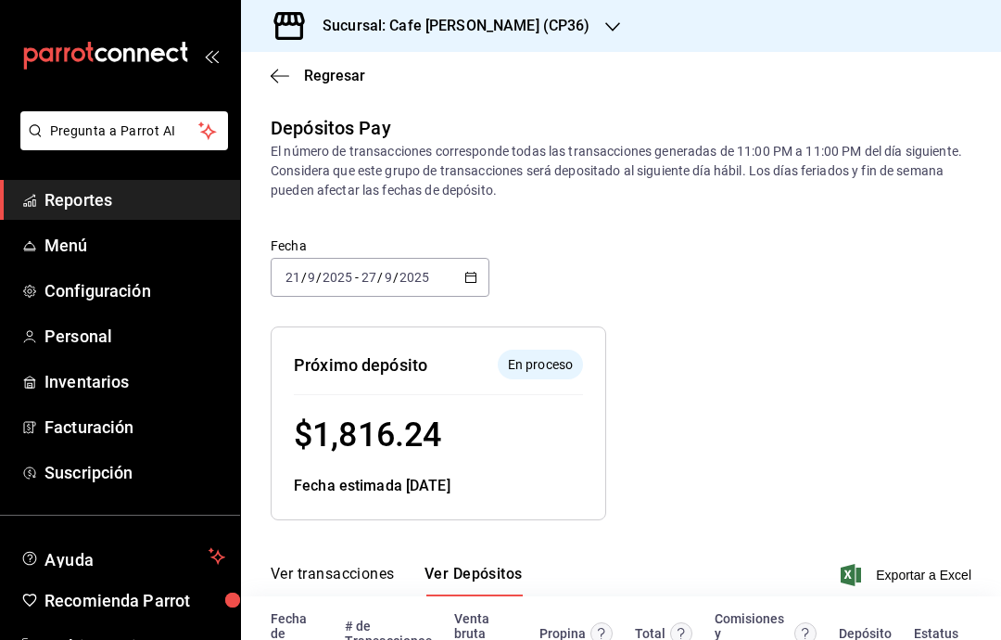
click at [294, 76] on span "Regresar" at bounding box center [318, 76] width 95 height 18
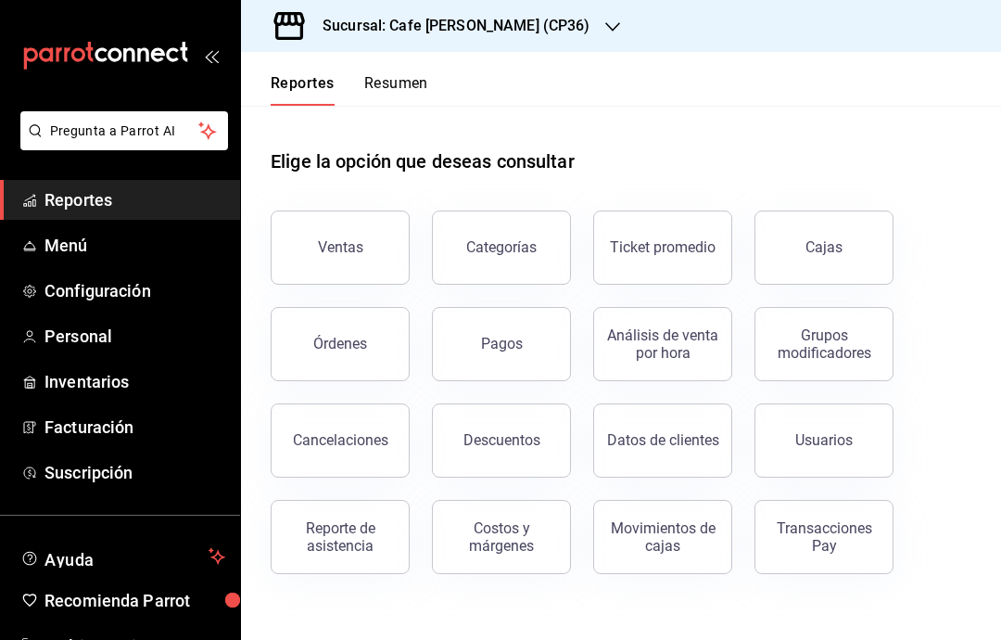
click at [533, 514] on button "Costos y márgenes" at bounding box center [501, 537] width 139 height 74
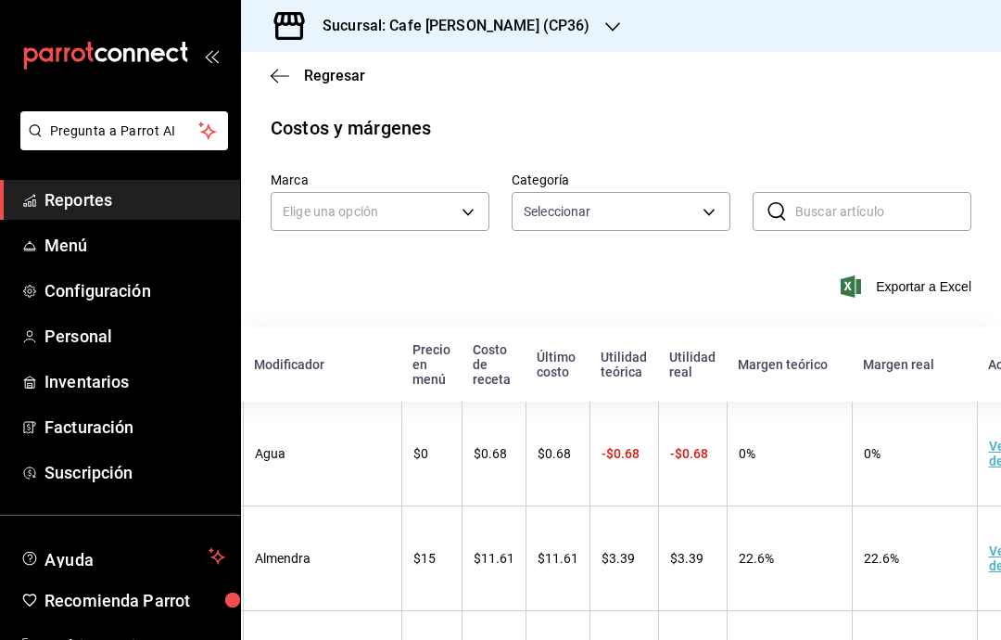
scroll to position [0, 391]
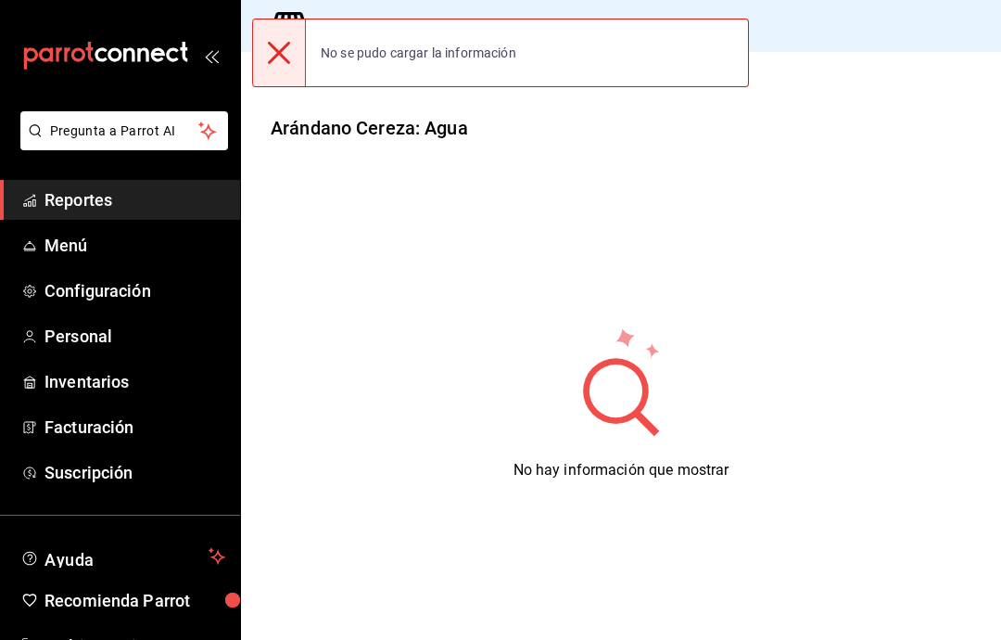
click at [286, 56] on icon at bounding box center [279, 53] width 22 height 22
click at [283, 54] on icon at bounding box center [279, 53] width 22 height 22
click at [281, 61] on icon at bounding box center [279, 53] width 22 height 22
click at [280, 61] on icon at bounding box center [279, 53] width 22 height 22
click at [402, 57] on div "No se pudo cargar la información" at bounding box center [418, 52] width 225 height 41
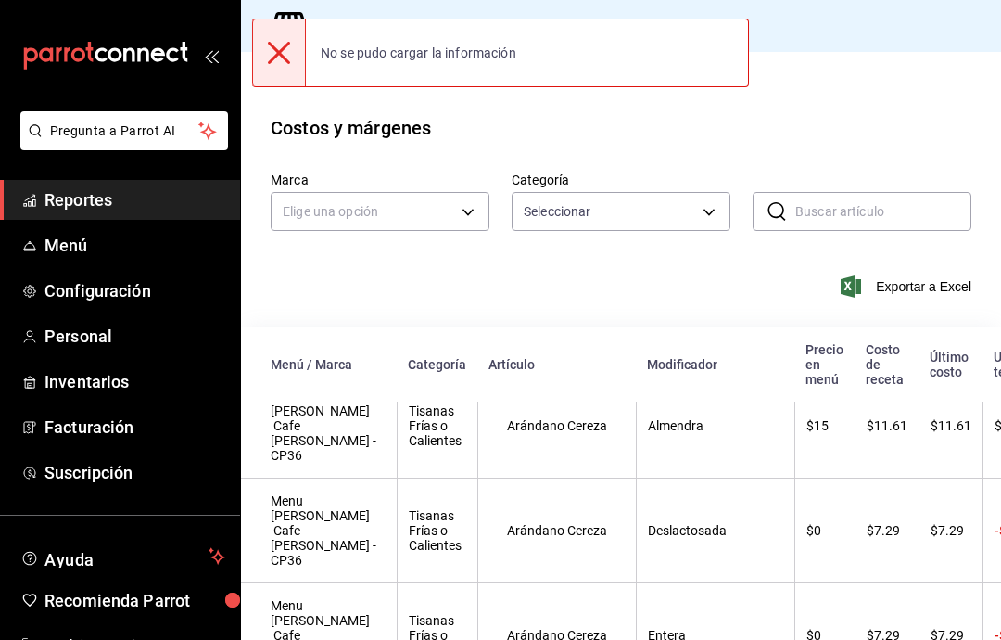
scroll to position [133, 0]
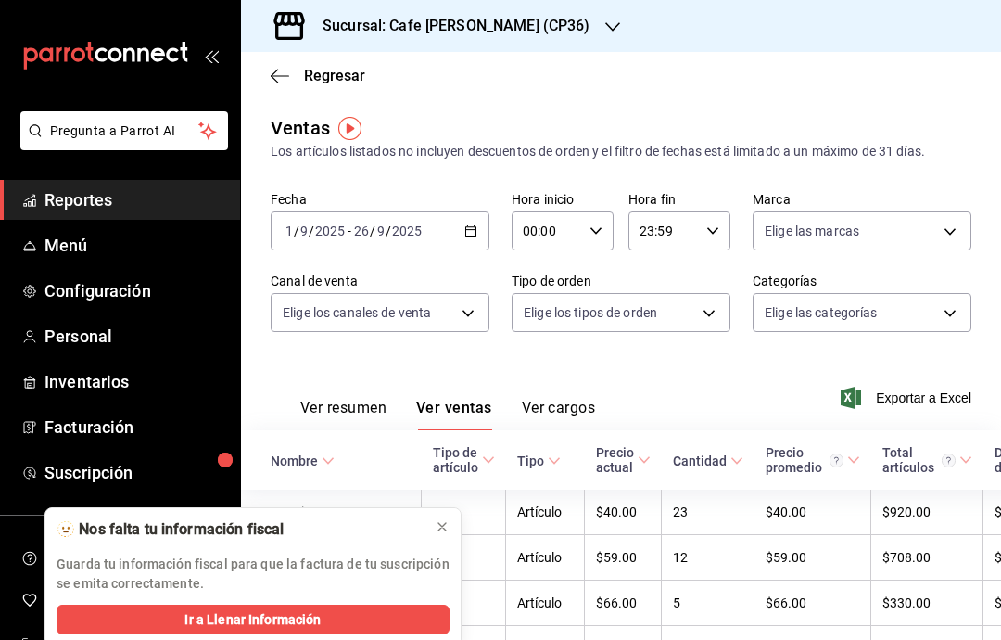
click at [475, 230] on \(Stroke\) "button" at bounding box center [471, 229] width 10 height 1
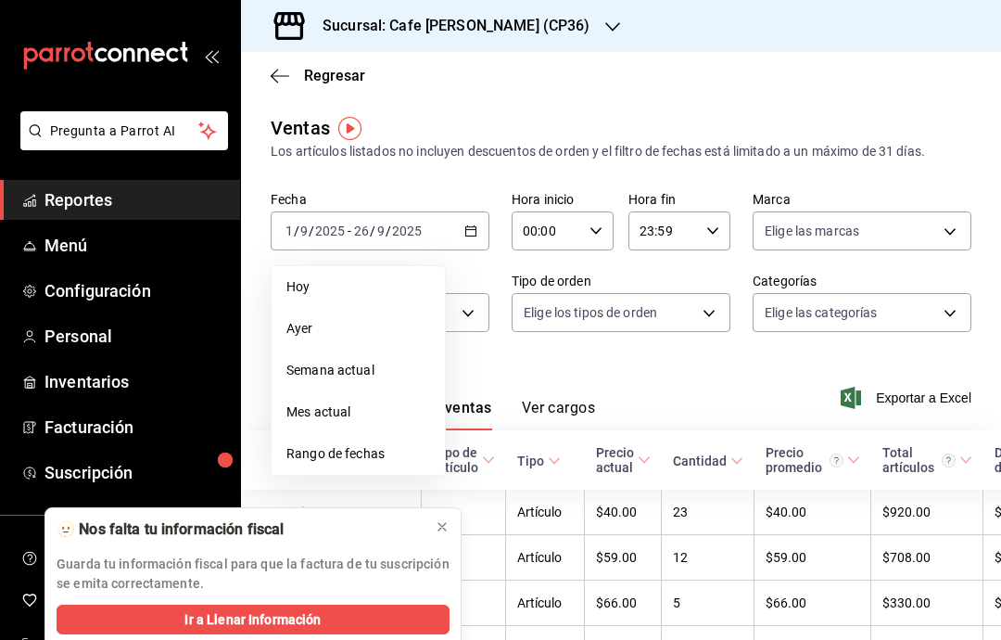
click at [375, 286] on span "Hoy" at bounding box center [358, 286] width 144 height 19
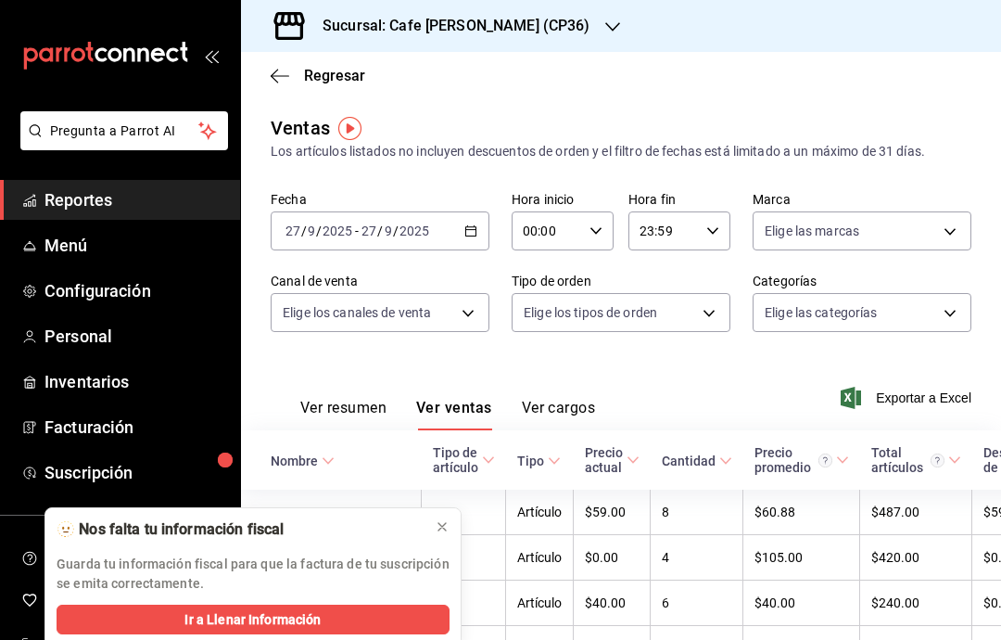
click at [447, 528] on icon at bounding box center [442, 526] width 15 height 15
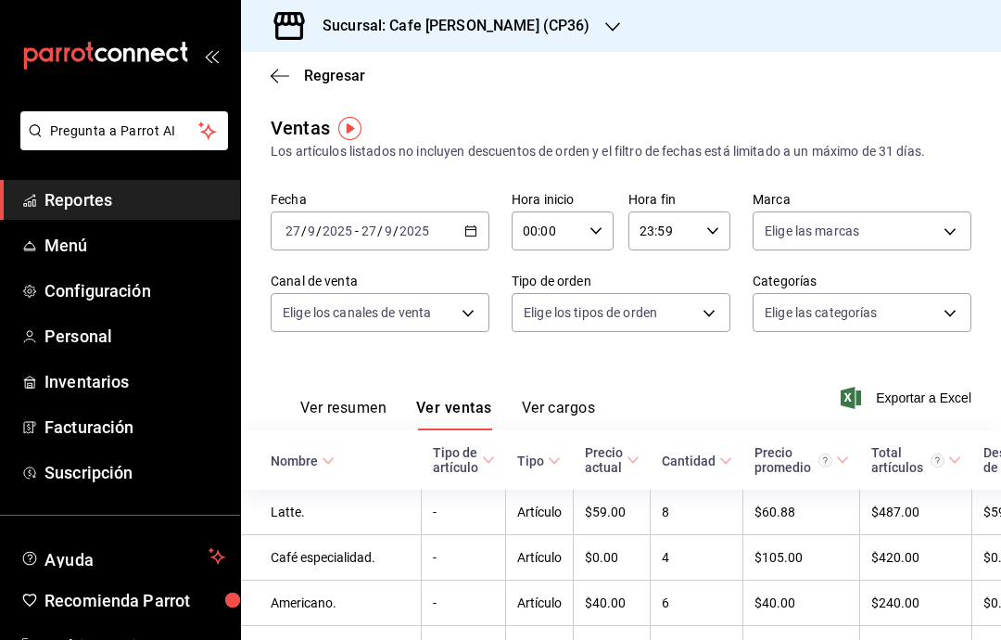
click at [283, 69] on icon "button" at bounding box center [280, 76] width 19 height 17
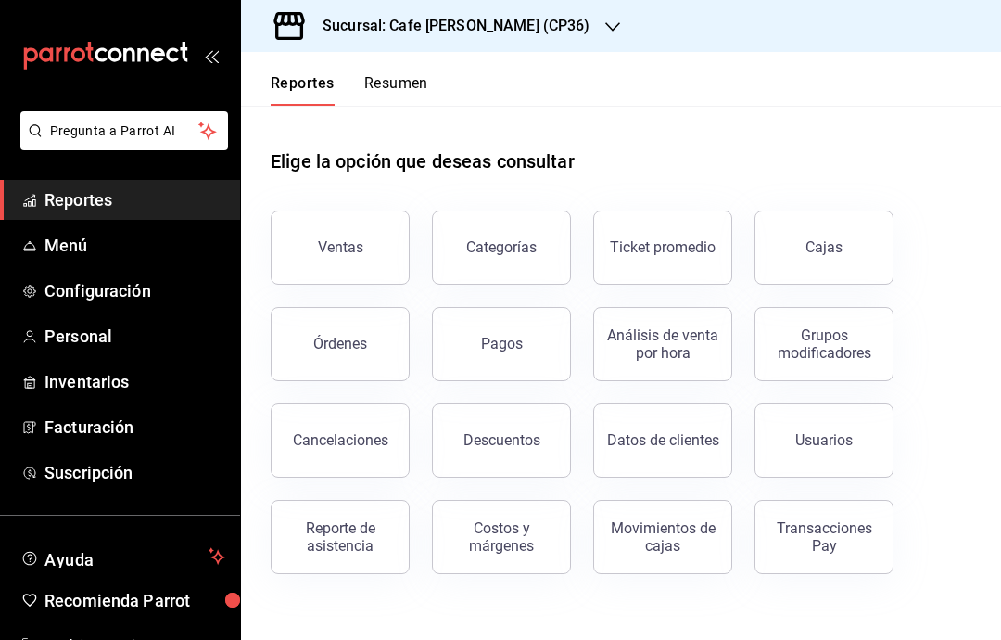
click at [535, 353] on button "Pagos" at bounding box center [501, 344] width 139 height 74
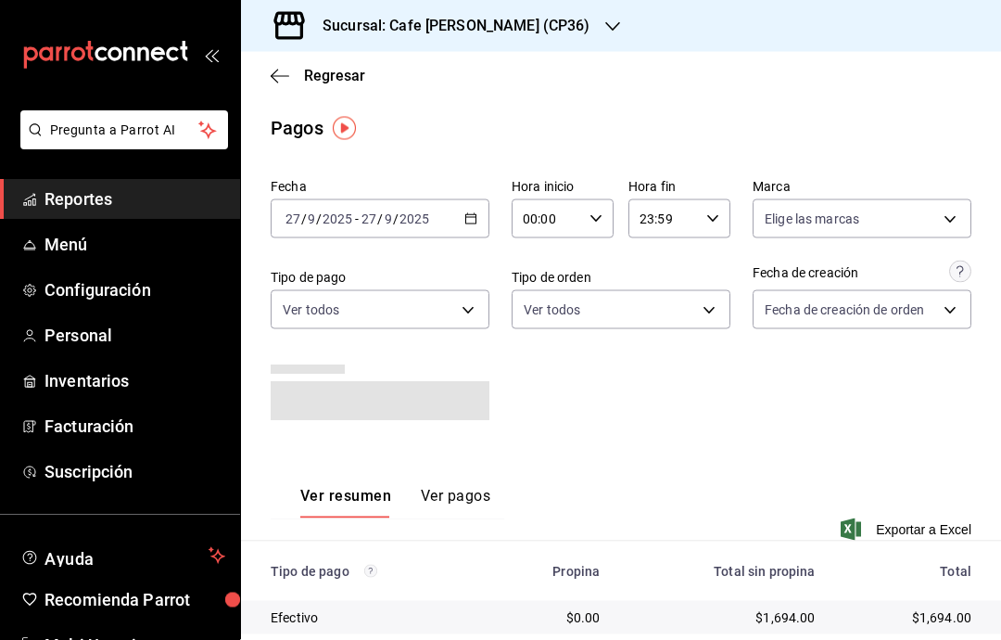
scroll to position [74, 0]
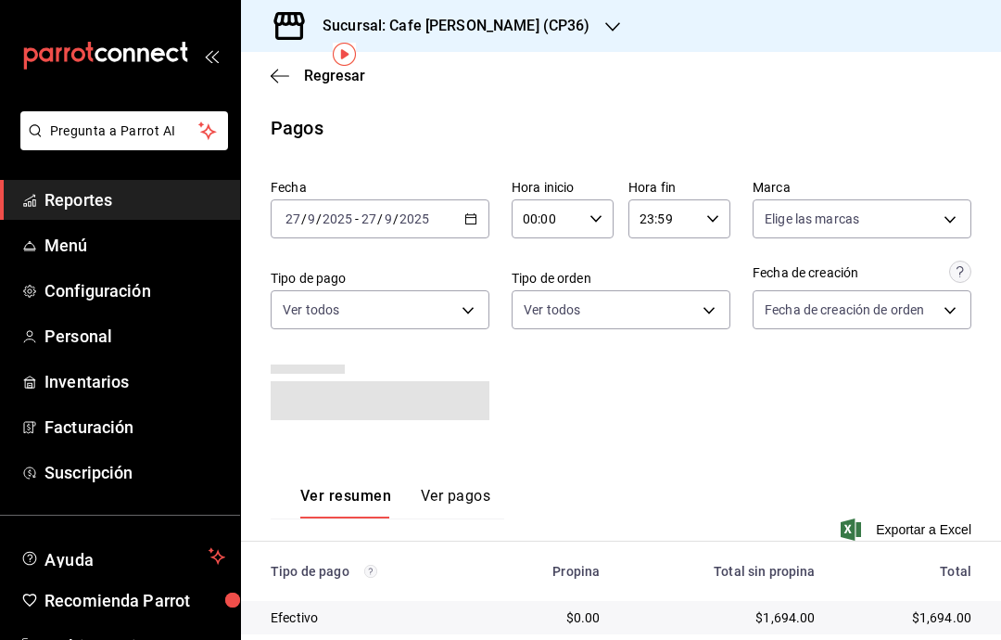
click at [708, 237] on body "Pregunta a Parrot AI Reportes Menú Configuración Personal Inventarios Facturaci…" at bounding box center [500, 320] width 1001 height 640
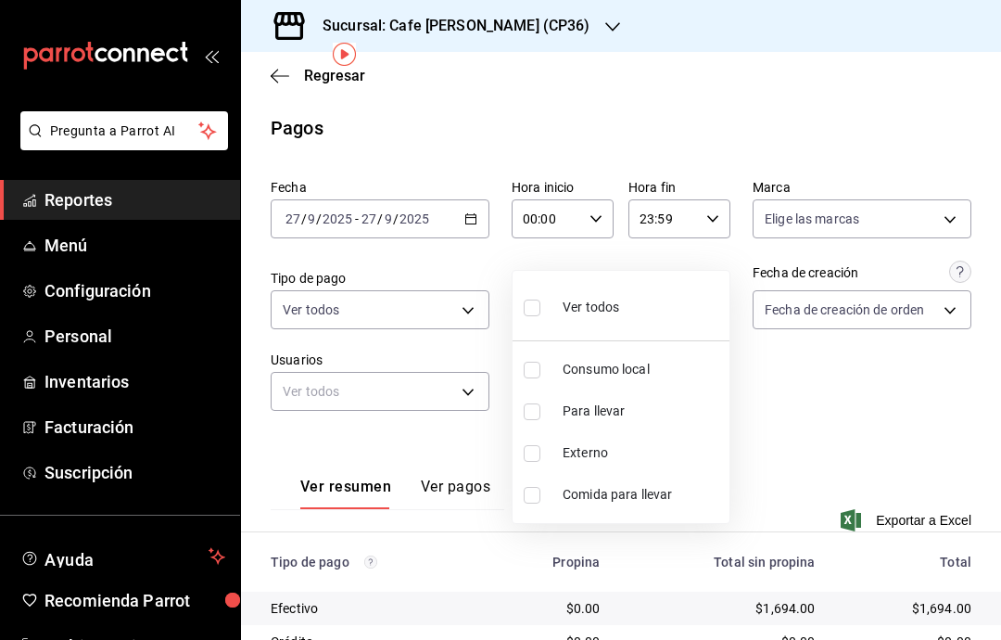
click at [467, 313] on div at bounding box center [500, 320] width 1001 height 640
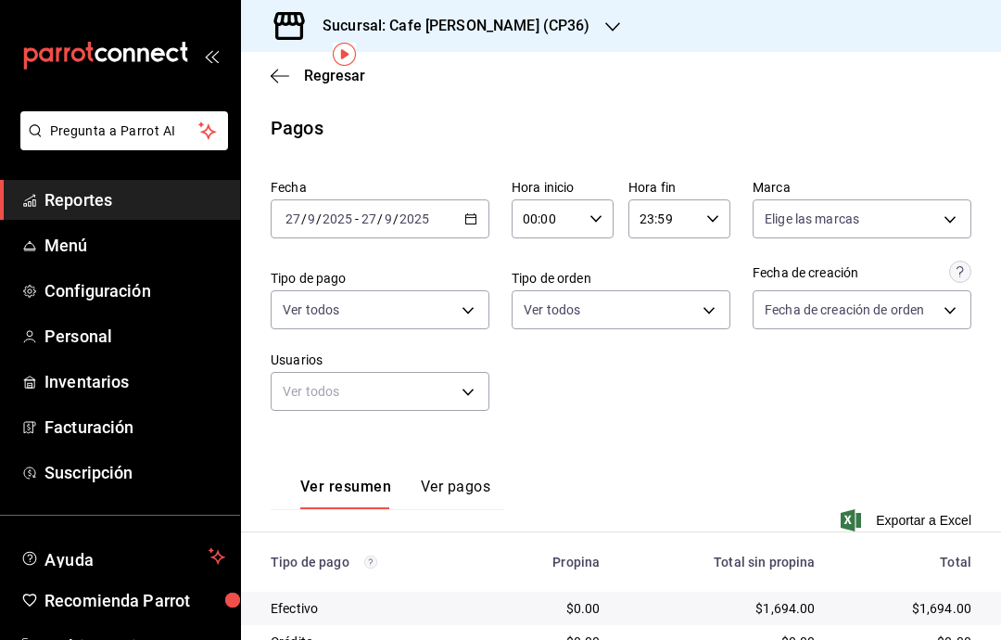
click at [469, 311] on body "Pregunta a Parrot AI Reportes Menú Configuración Personal Inventarios Facturaci…" at bounding box center [500, 320] width 1001 height 640
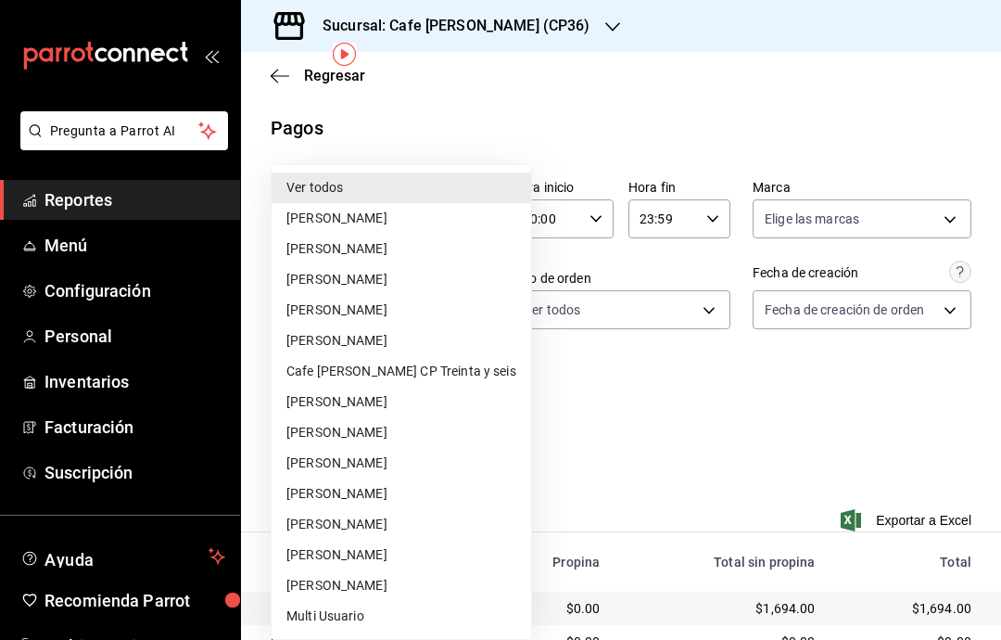
click at [546, 343] on div at bounding box center [500, 320] width 1001 height 640
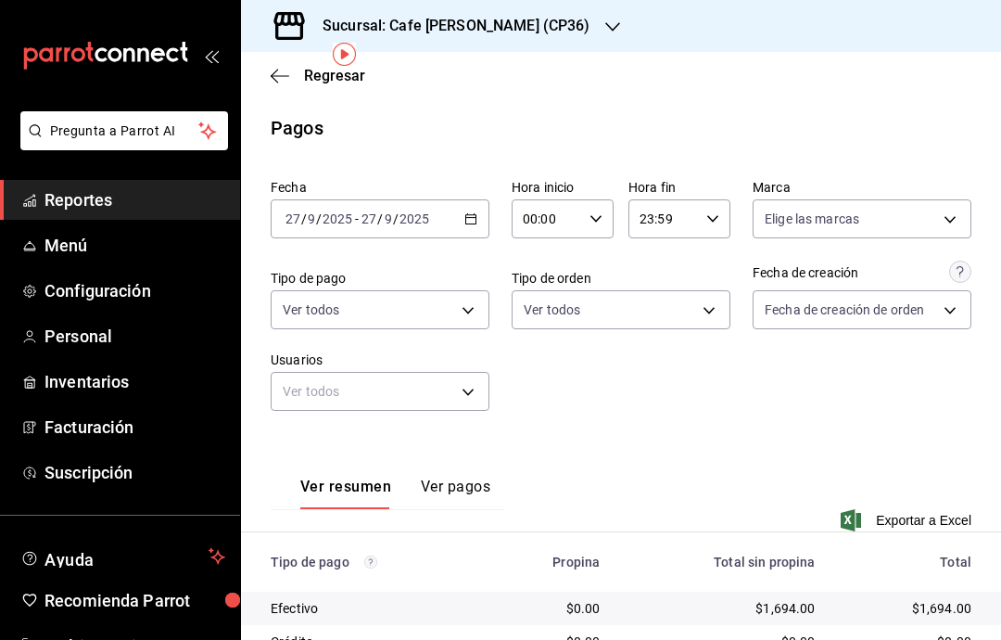
click at [462, 241] on body "Pregunta a Parrot AI Reportes Menú Configuración Personal Inventarios Facturaci…" at bounding box center [500, 320] width 1001 height 640
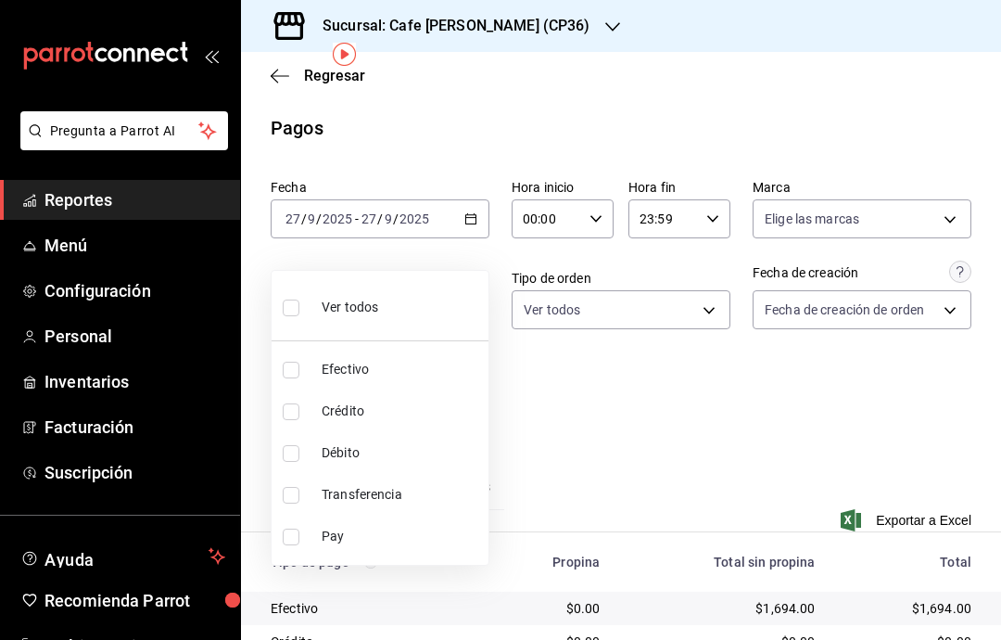
click at [297, 299] on input "checkbox" at bounding box center [291, 307] width 17 height 17
checkbox input "true"
type input "ab76d1e2-748e-4606-8392-946437406e46,588c1934-af8e-4000-b0e4-94a962f5b93c,4e2e0…"
checkbox input "true"
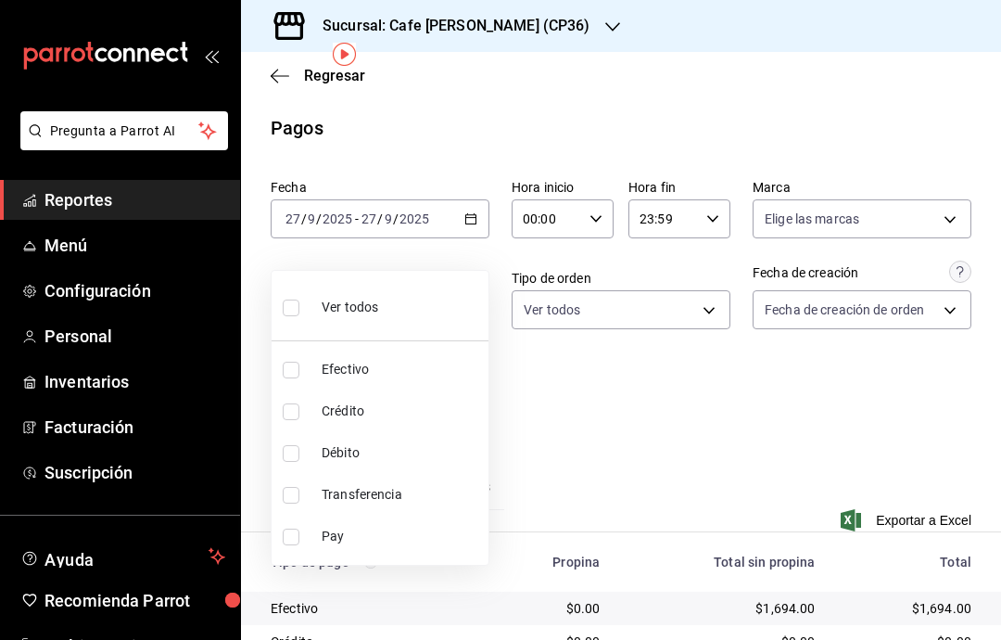
checkbox input "true"
click at [867, 344] on div at bounding box center [500, 320] width 1001 height 640
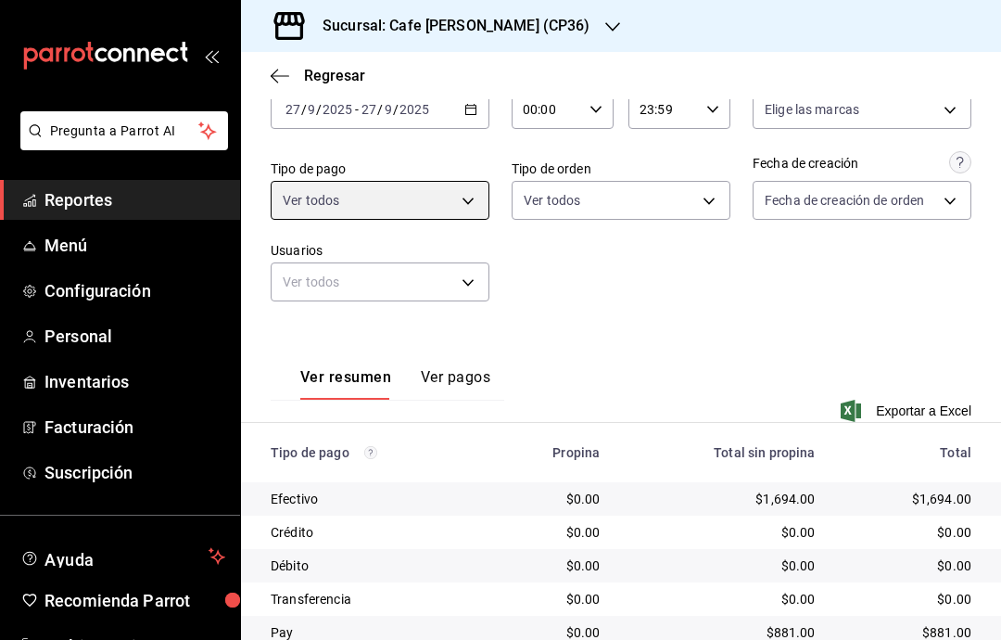
scroll to position [108, 0]
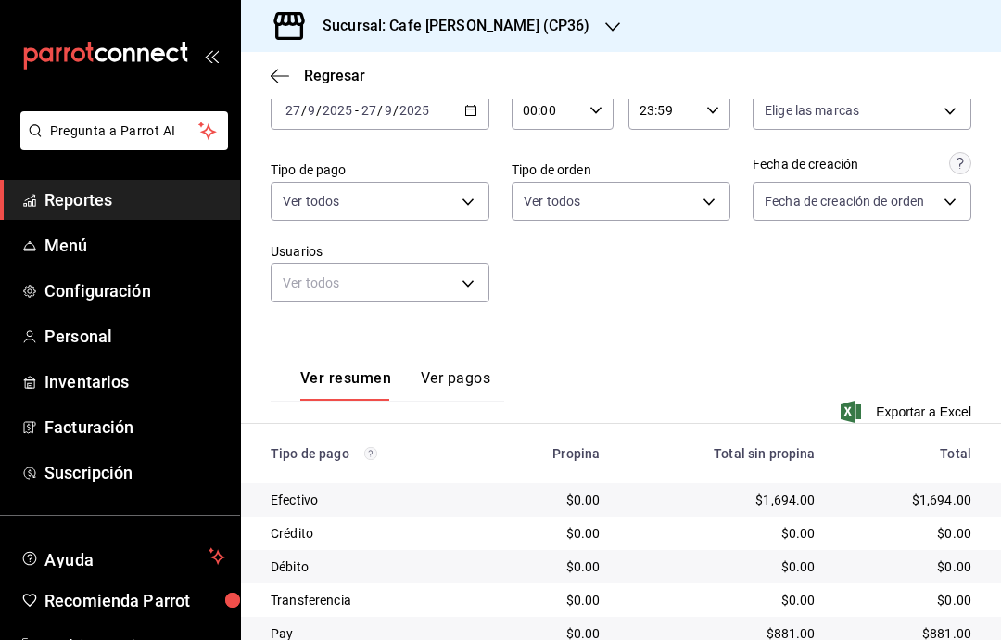
click at [605, 20] on icon "button" at bounding box center [612, 26] width 15 height 15
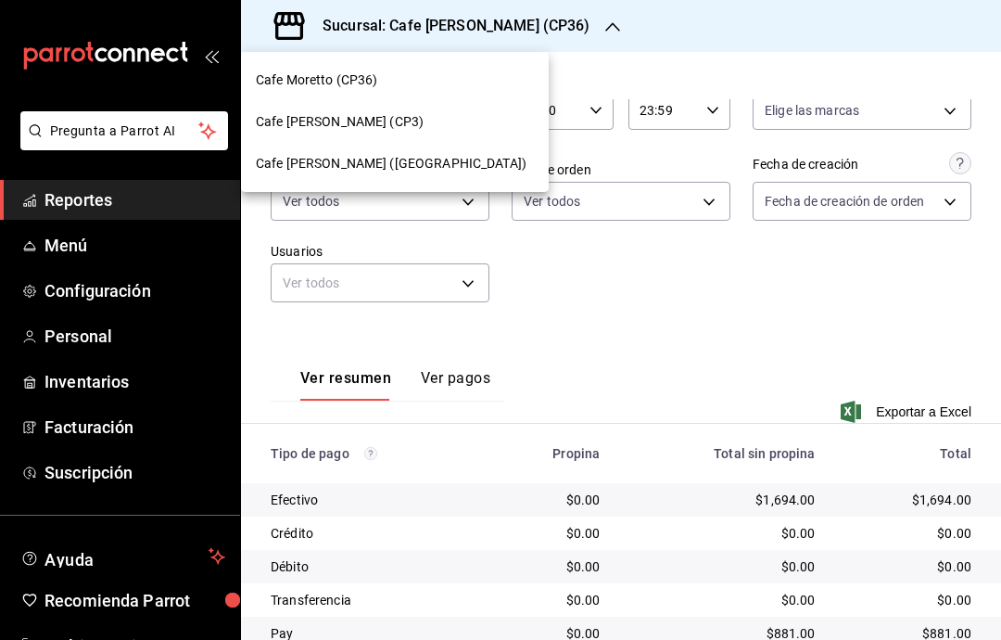
click at [438, 126] on div "Cafe [PERSON_NAME] (CP3)" at bounding box center [395, 121] width 278 height 19
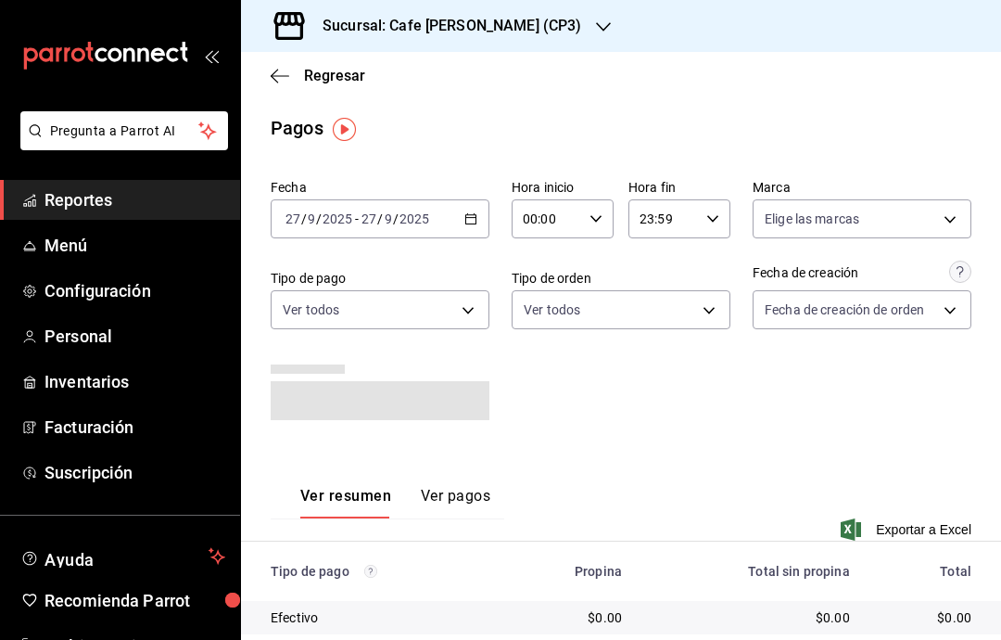
click at [476, 218] on \(Stroke\) "button" at bounding box center [471, 217] width 10 height 1
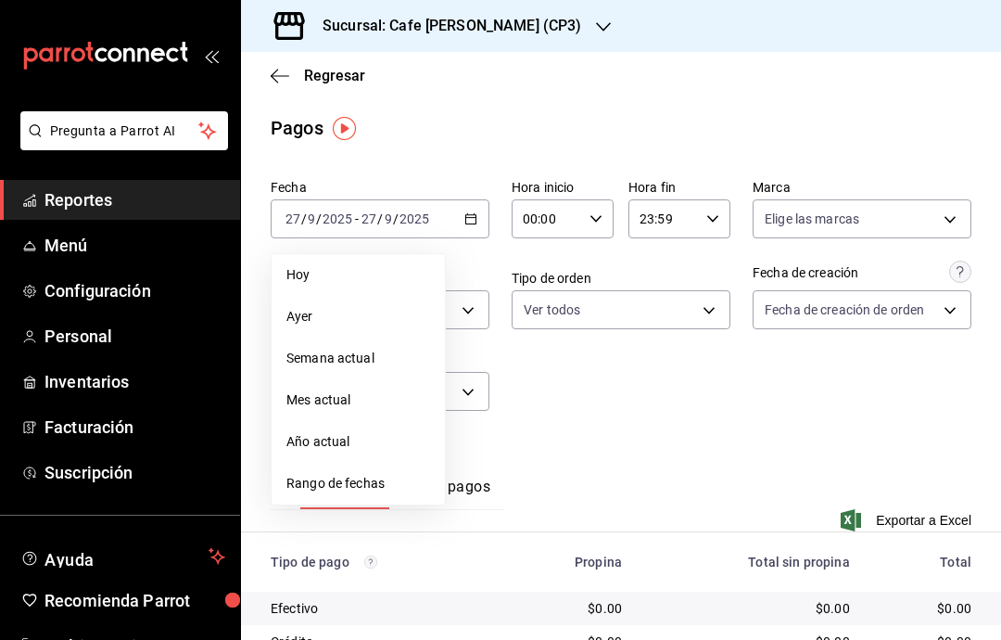
click at [372, 267] on span "Hoy" at bounding box center [358, 274] width 144 height 19
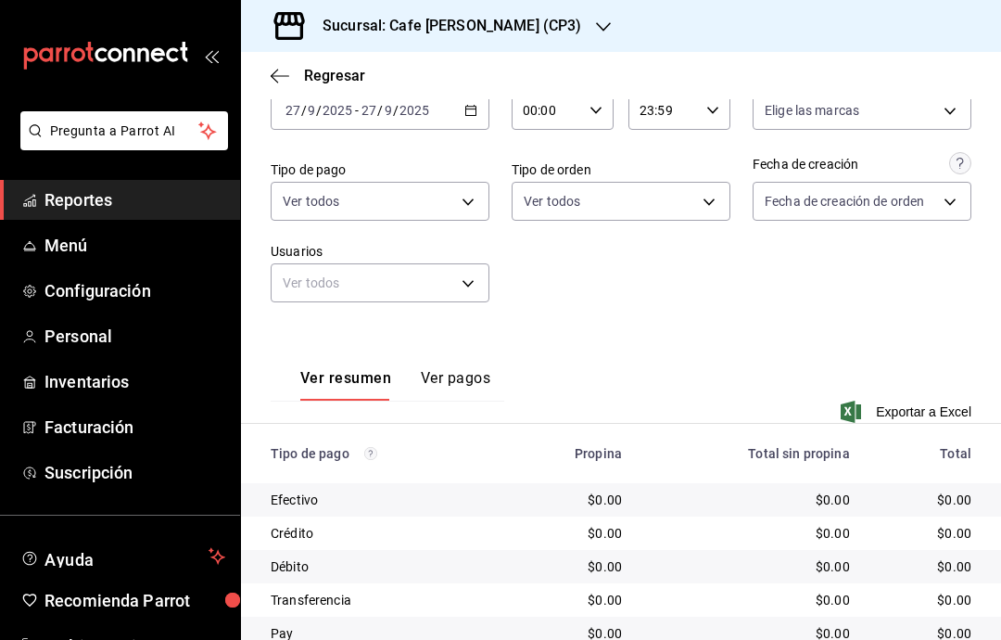
scroll to position [74, 0]
click at [928, 240] on div "Fecha 2025-09-27 27 / 9 / 2025 - 2025-09-27 27 / 9 / 2025 Hora inicio 00:00 Hor…" at bounding box center [621, 193] width 701 height 261
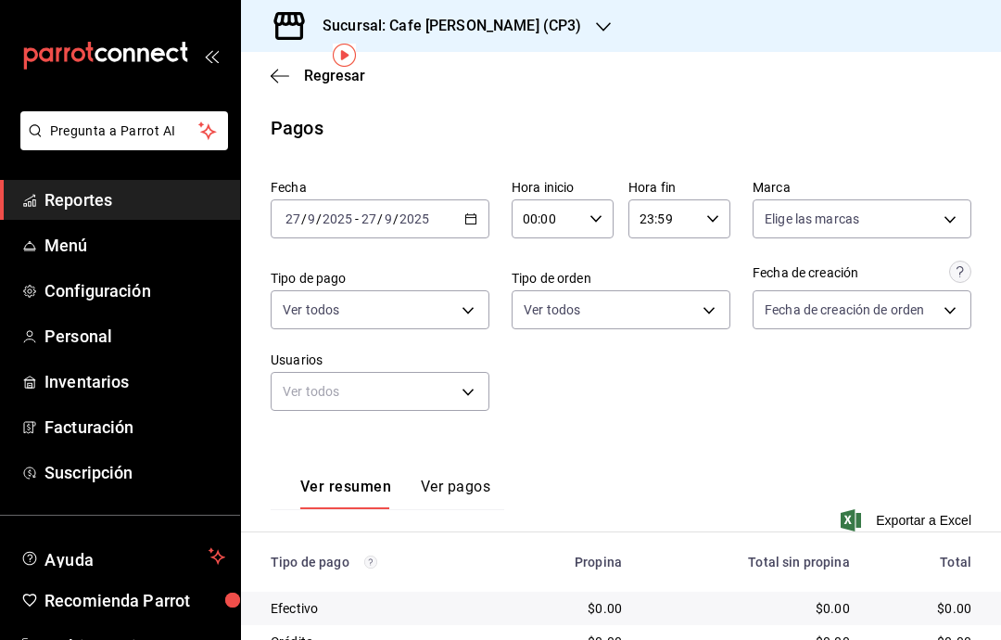
scroll to position [0, 0]
click at [461, 477] on button "Ver pagos" at bounding box center [456, 493] width 70 height 32
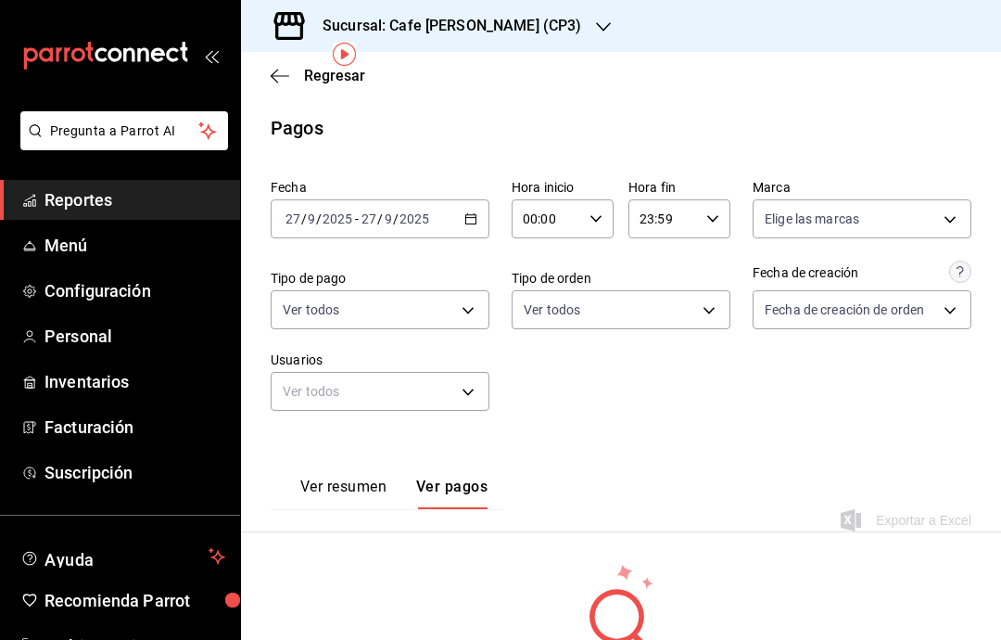
click at [528, 29] on div "Sucursal: Cafe [PERSON_NAME] (CP3)" at bounding box center [437, 26] width 363 height 52
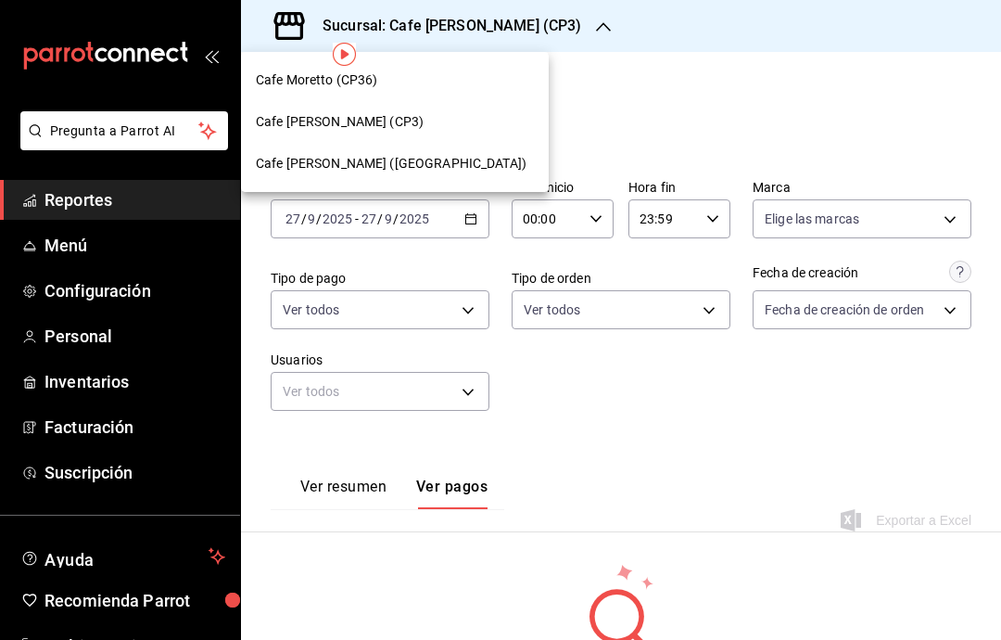
click at [440, 163] on div "Cafe [PERSON_NAME] ([GEOGRAPHIC_DATA])" at bounding box center [395, 163] width 278 height 19
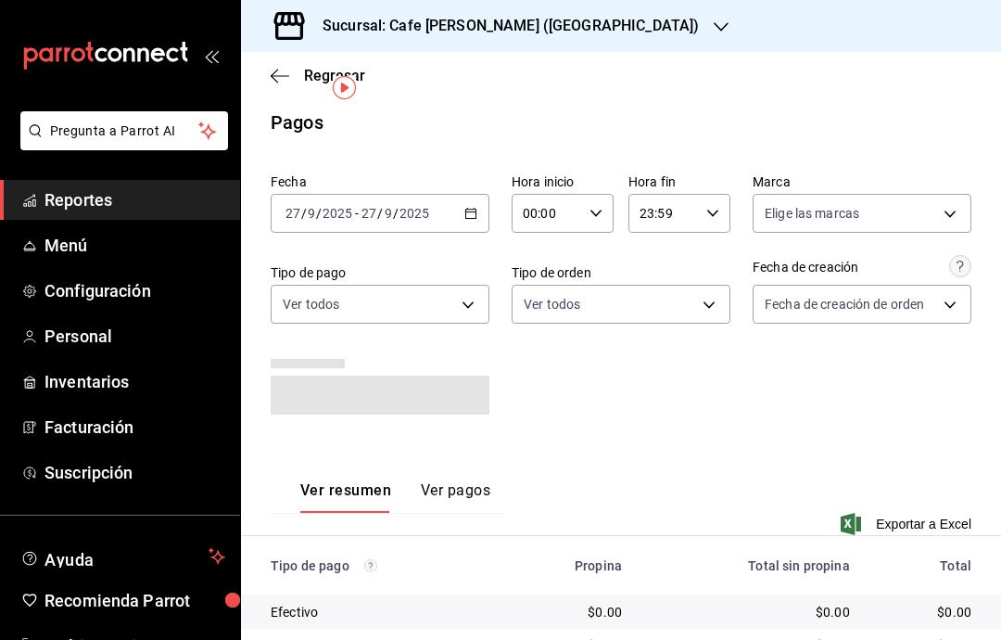
scroll to position [1, 0]
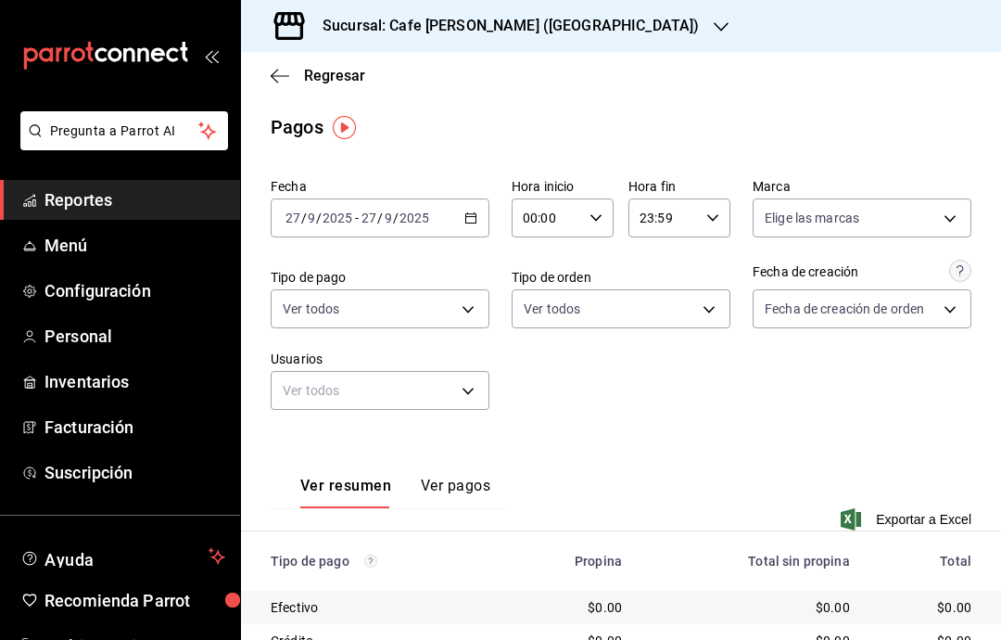
click at [477, 303] on body "Pregunta a Parrot AI Reportes Menú Configuración Personal Inventarios Facturaci…" at bounding box center [500, 320] width 1001 height 640
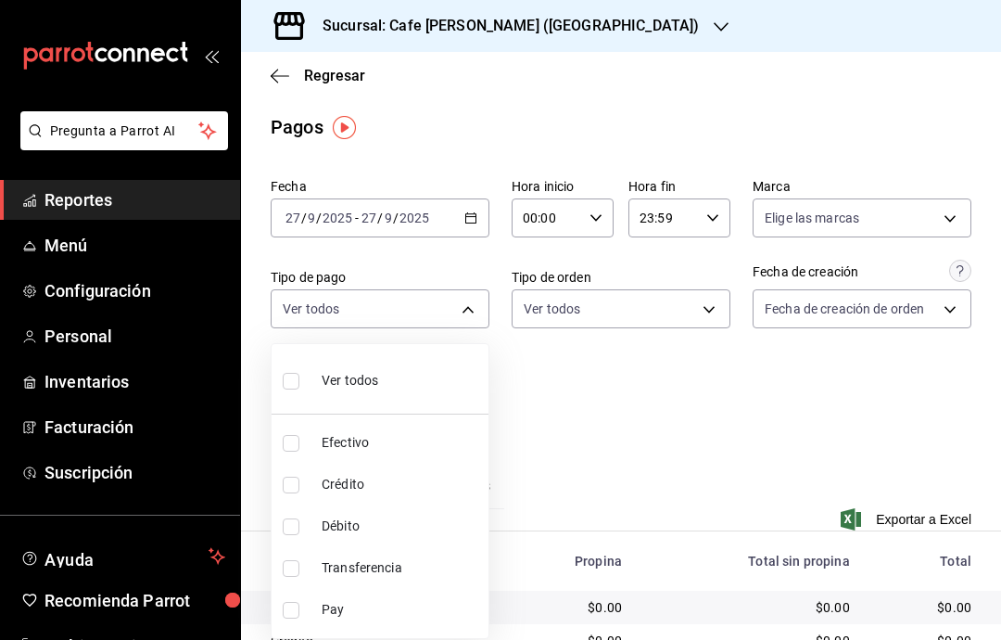
click at [288, 375] on input "checkbox" at bounding box center [291, 381] width 17 height 17
checkbox input "true"
type input "d10ec0c0-0e0c-4132-bf10-53baf7edb3a7,f112fe26-caf8-4f1d-ab10-07042d3d8c83,e328b…"
checkbox input "true"
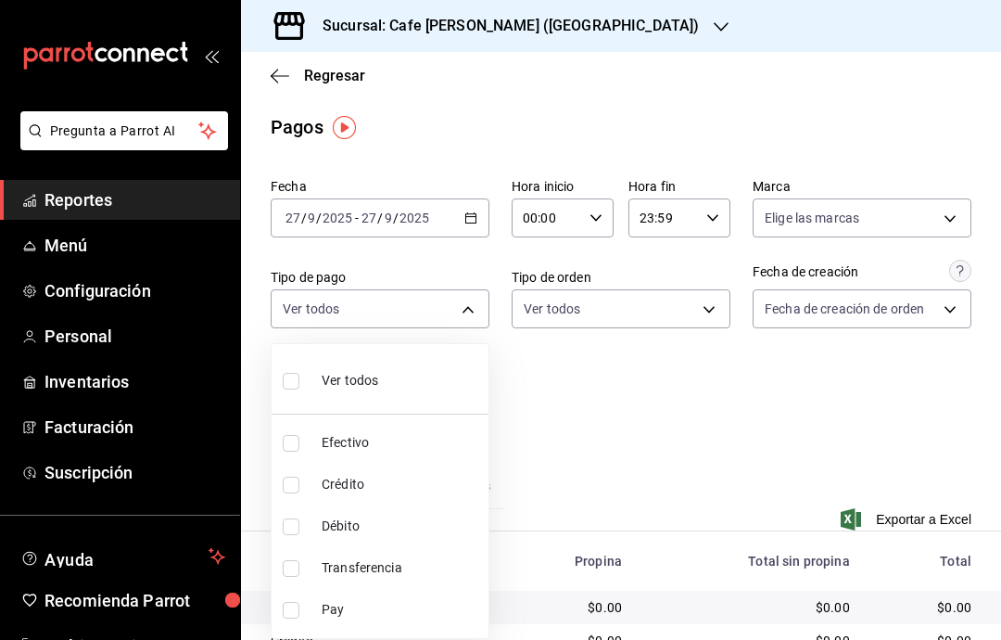
checkbox input "true"
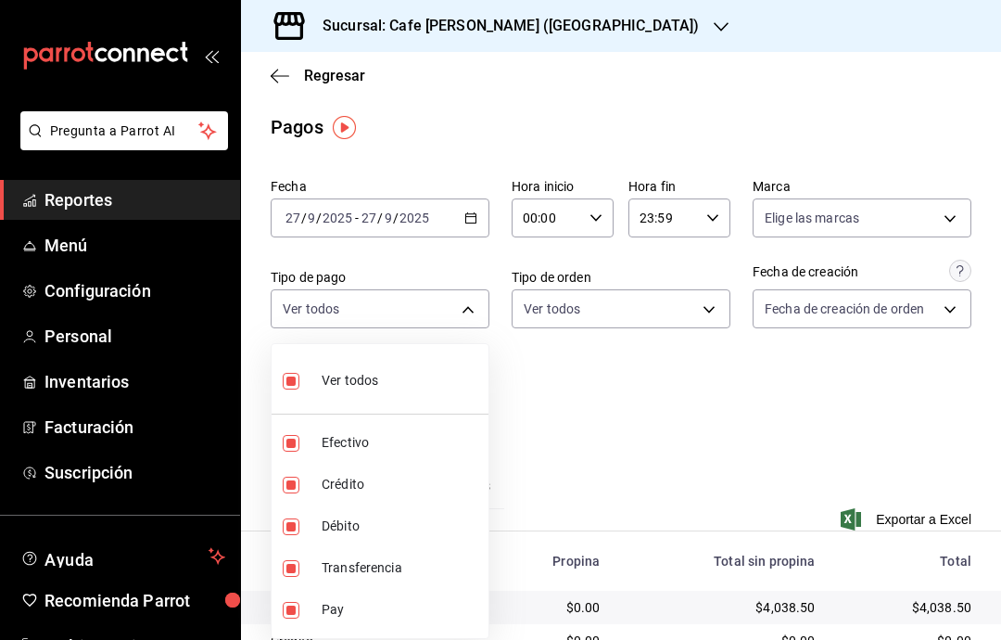
click at [871, 380] on div at bounding box center [500, 320] width 1001 height 640
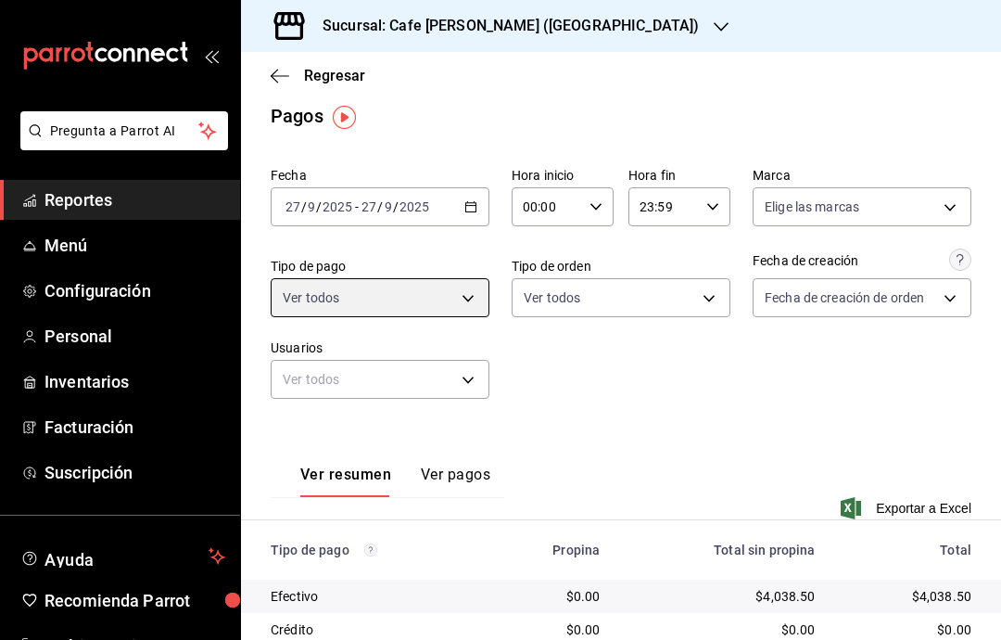
scroll to position [11, 0]
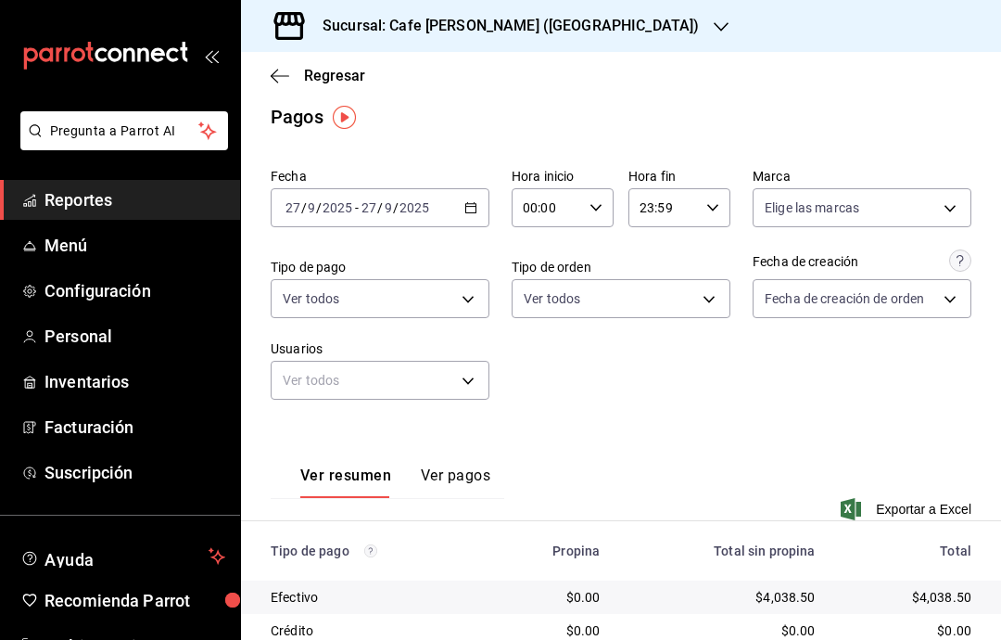
click at [283, 95] on div "Regresar" at bounding box center [621, 75] width 760 height 47
click at [280, 82] on icon "button" at bounding box center [280, 76] width 19 height 17
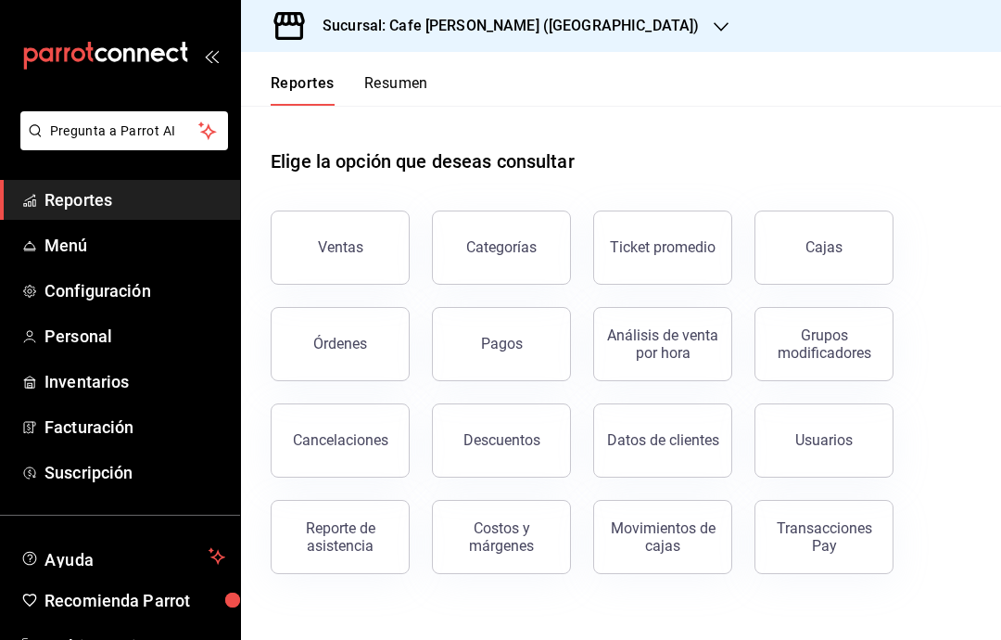
click at [552, 345] on button "Pagos" at bounding box center [501, 344] width 139 height 74
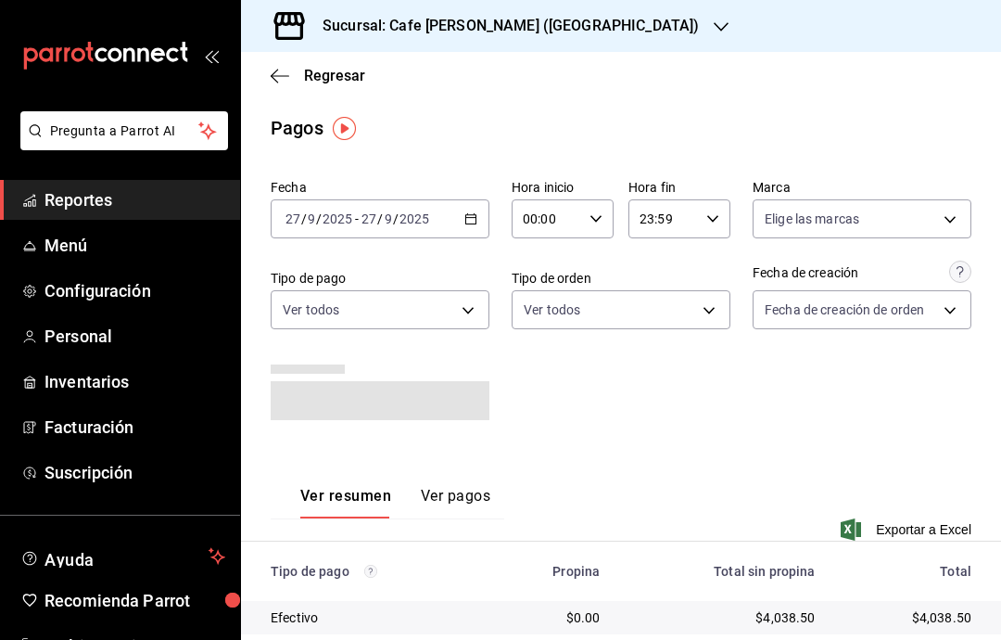
click at [278, 78] on icon "button" at bounding box center [280, 76] width 19 height 17
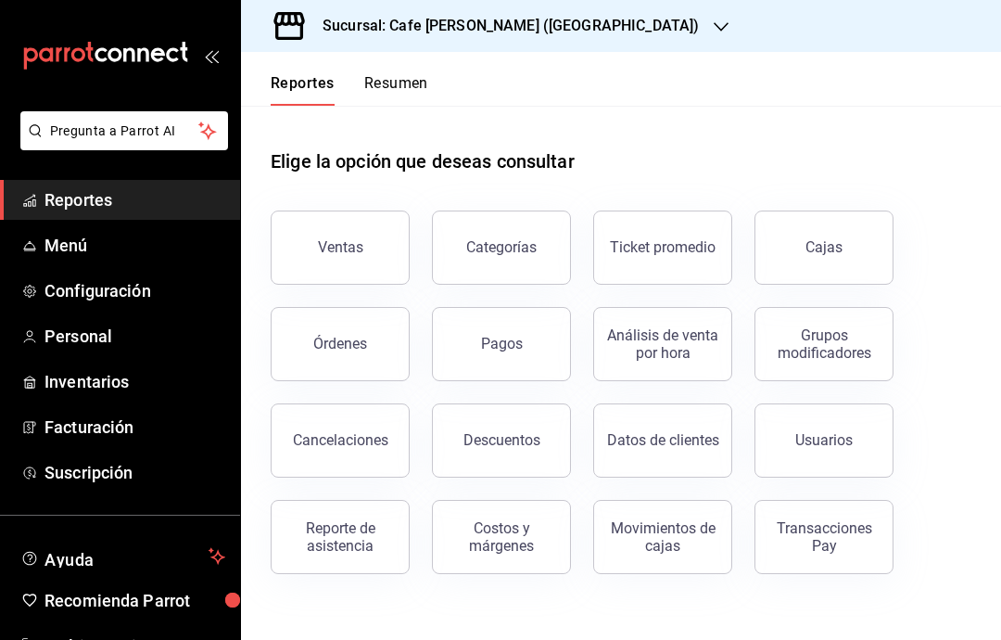
click at [395, 87] on button "Resumen" at bounding box center [396, 90] width 64 height 32
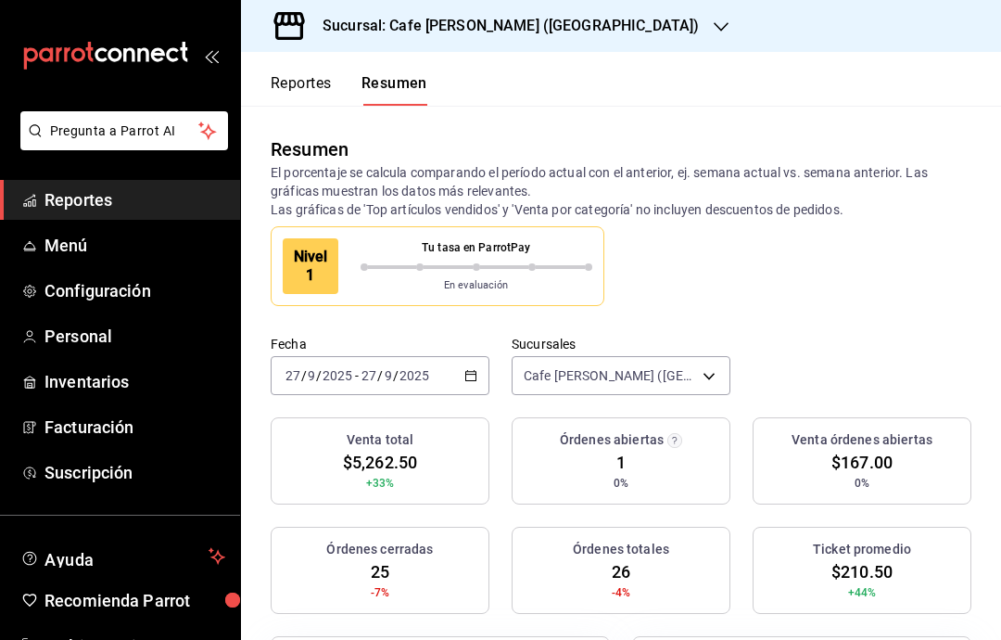
click at [713, 382] on body "Pregunta a Parrot AI Reportes Menú Configuración Personal Inventarios Facturaci…" at bounding box center [500, 320] width 1001 height 640
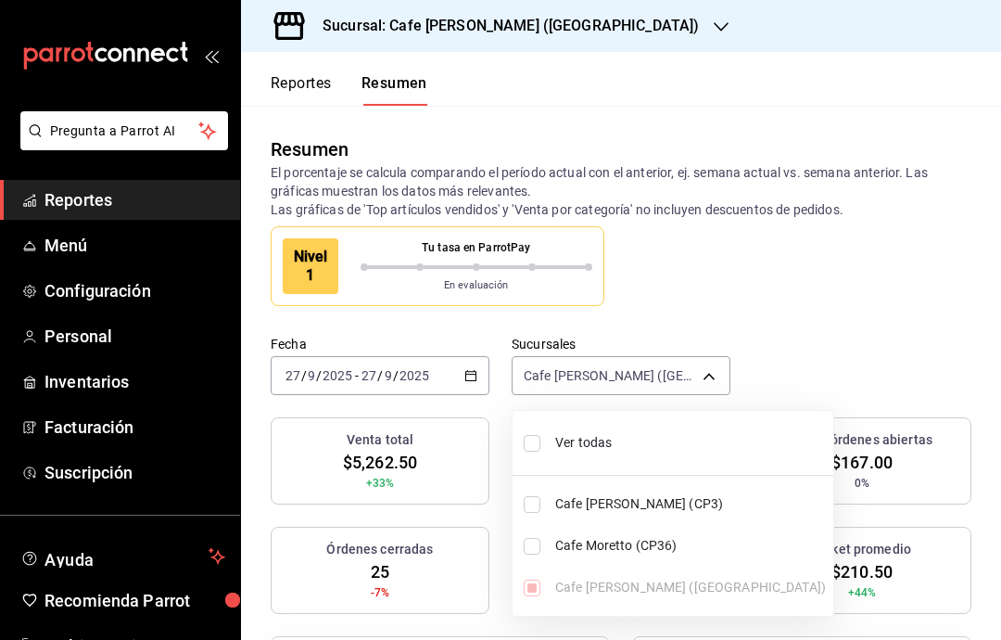
click at [534, 446] on input "checkbox" at bounding box center [532, 443] width 17 height 17
checkbox input "true"
type input "[object Object],[object Object],[object Object]"
checkbox input "true"
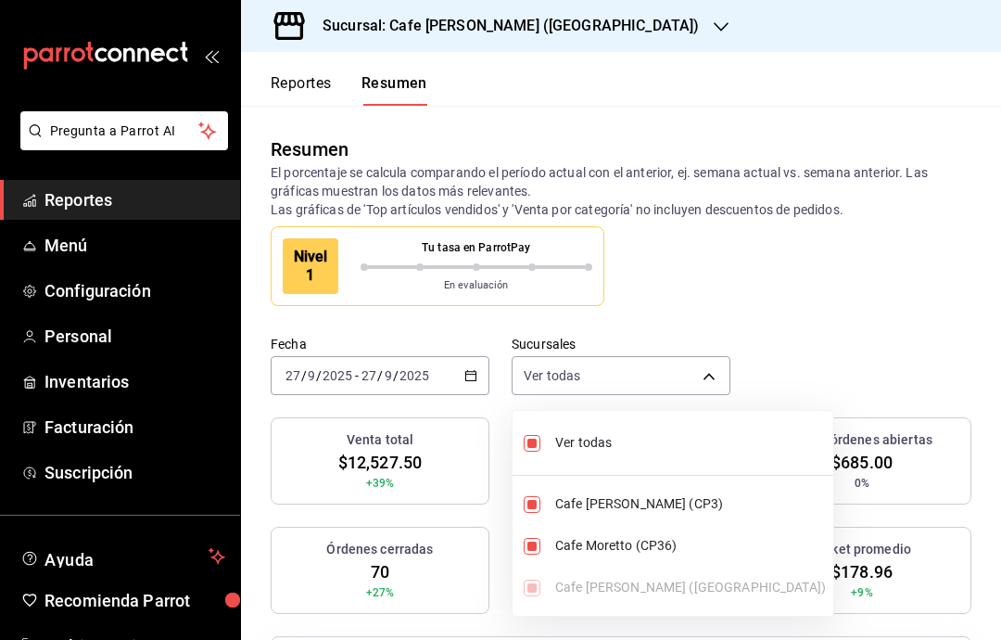
click at [881, 289] on div at bounding box center [500, 320] width 1001 height 640
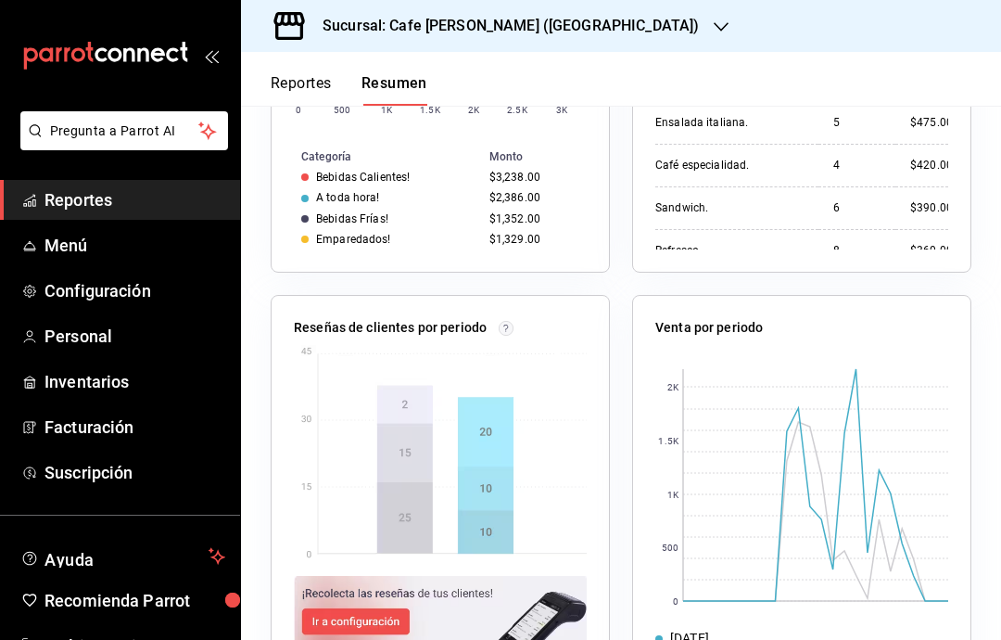
scroll to position [74, 0]
click at [380, 576] on img at bounding box center [440, 610] width 293 height 69
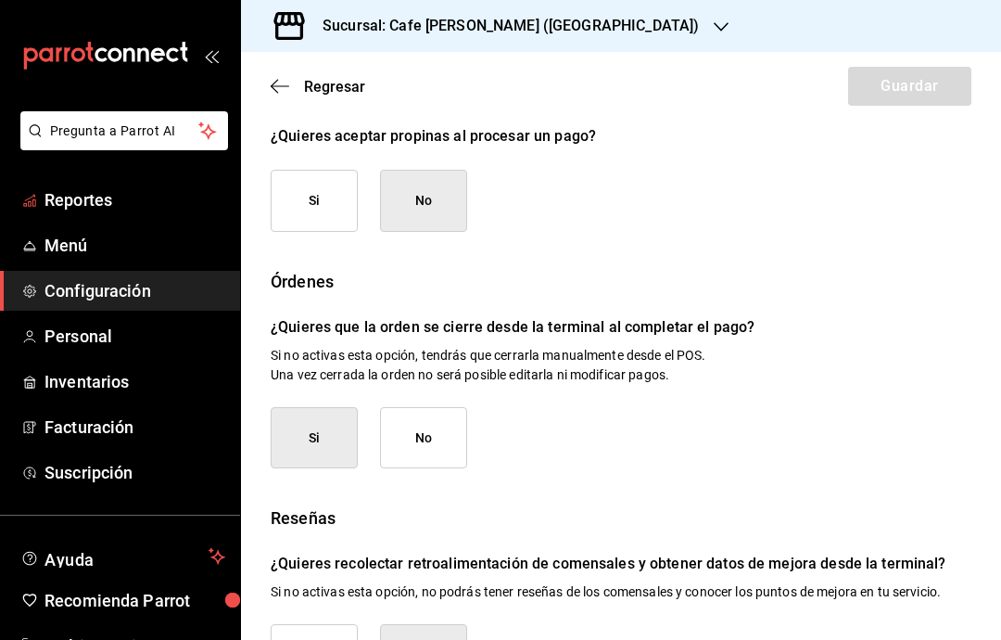
click at [95, 205] on span "Reportes" at bounding box center [135, 199] width 181 height 25
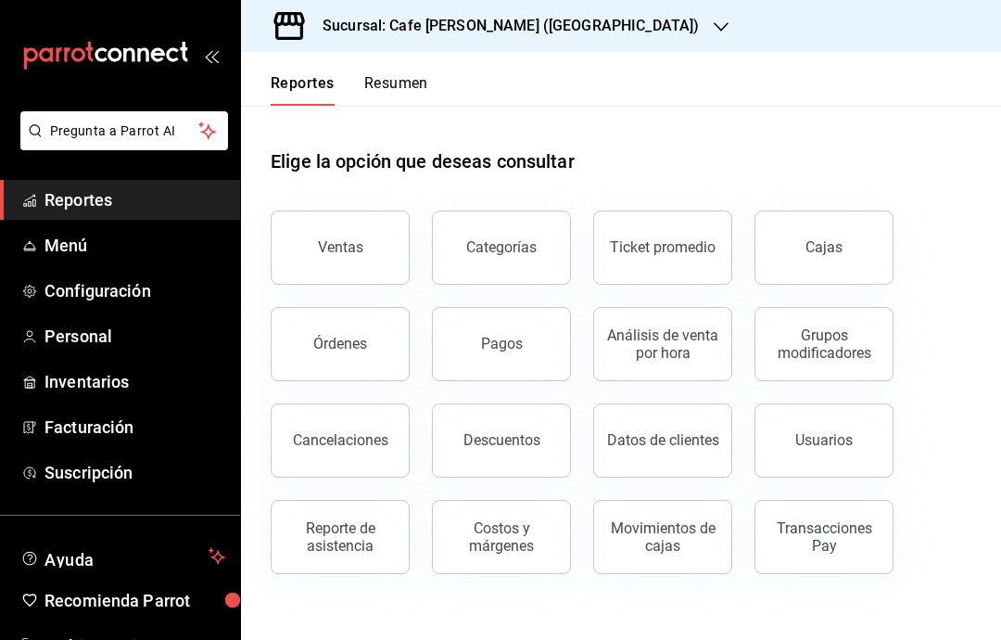
scroll to position [74, 0]
